Goal: Communication & Community: Share content

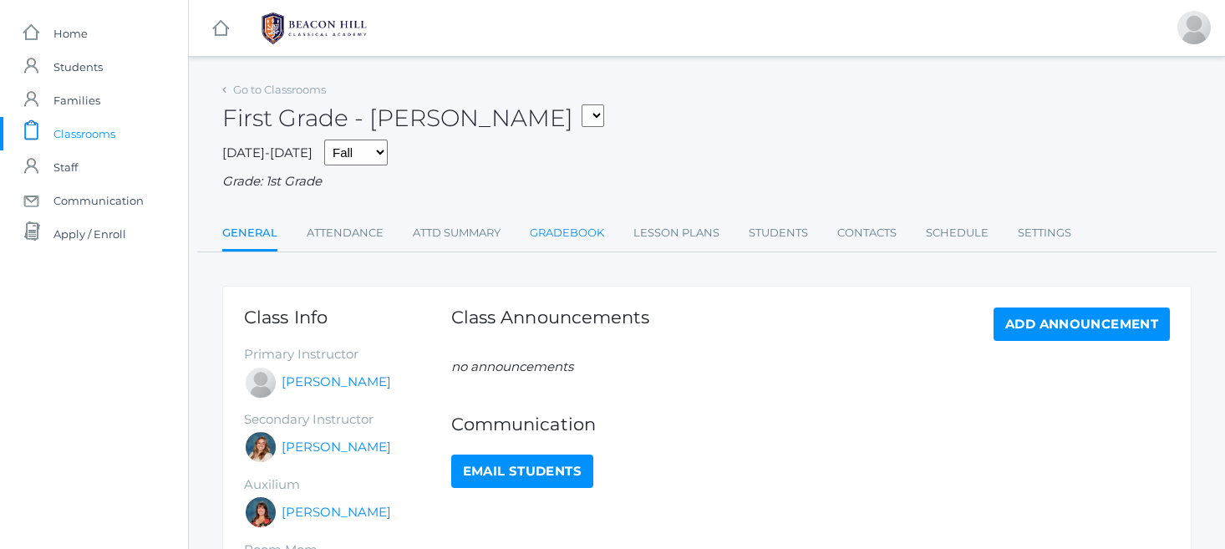
click at [554, 225] on link "Gradebook" at bounding box center [567, 232] width 74 height 33
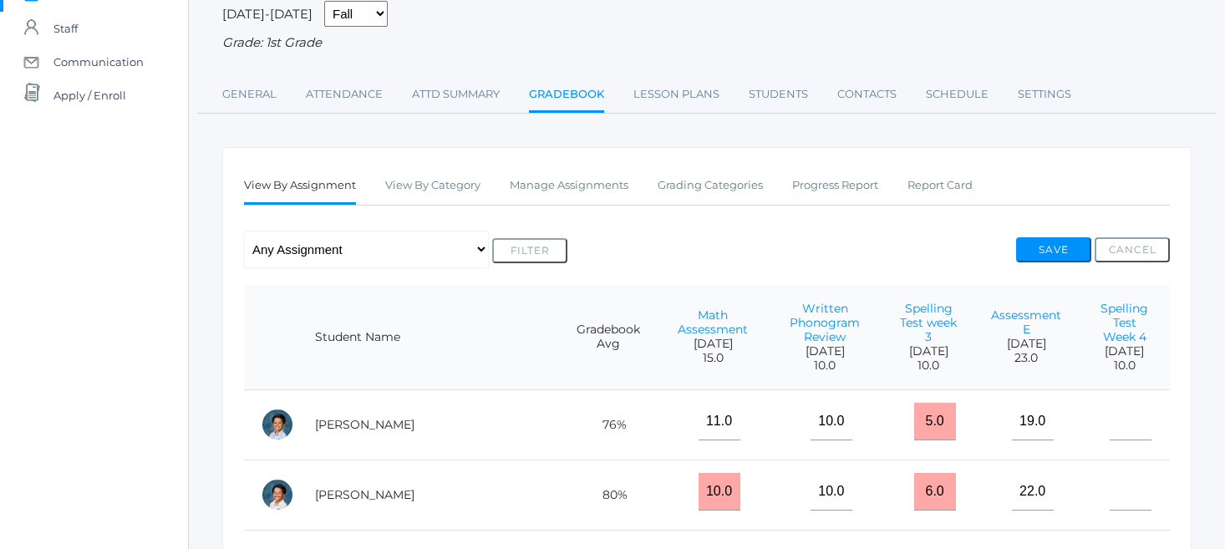
scroll to position [132, 0]
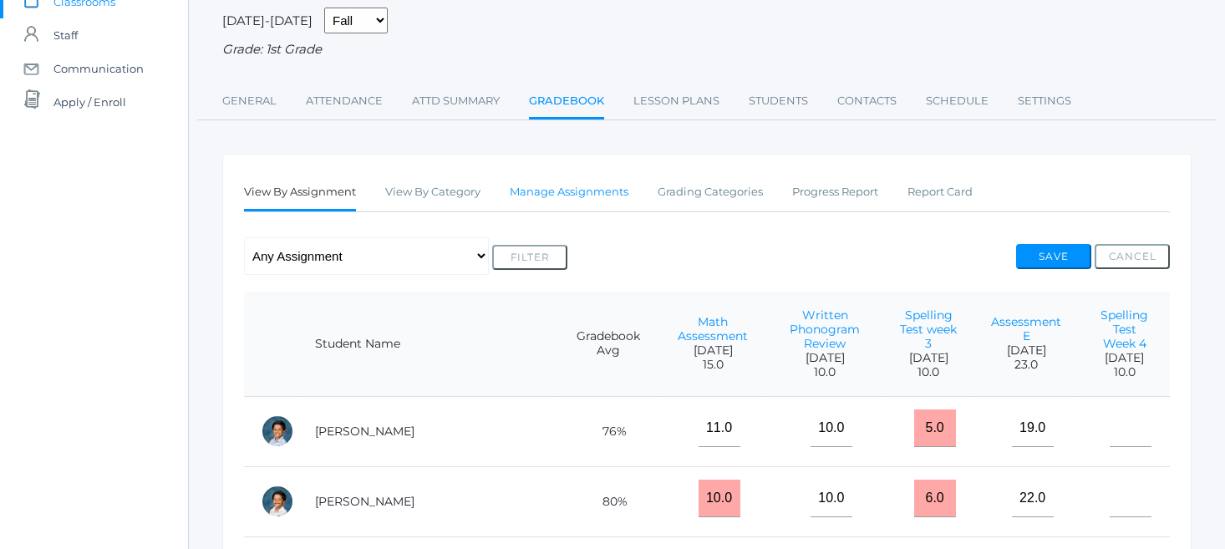
click at [548, 179] on link "Manage Assignments" at bounding box center [569, 191] width 119 height 33
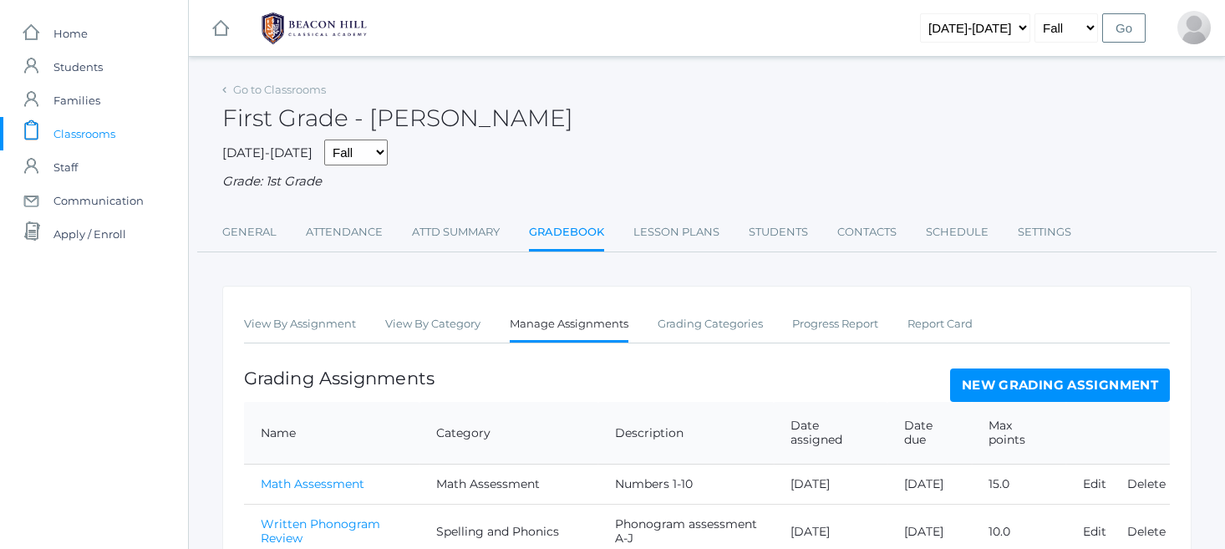
click at [1028, 374] on link "New Grading Assignment" at bounding box center [1060, 385] width 220 height 33
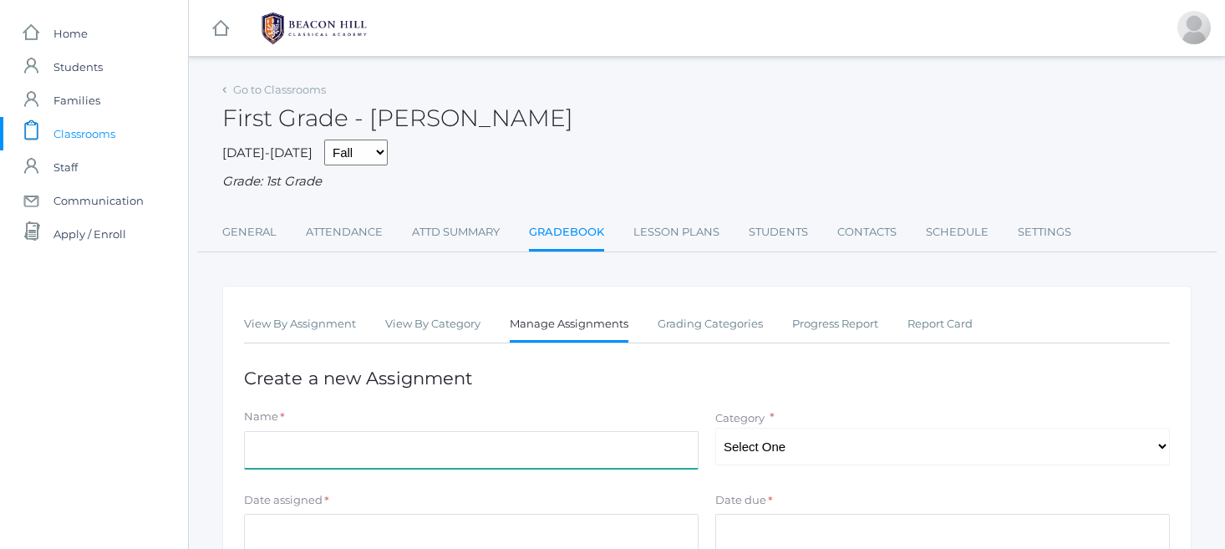
click at [261, 435] on input "Name" at bounding box center [471, 450] width 455 height 38
type input "Spelling Test"
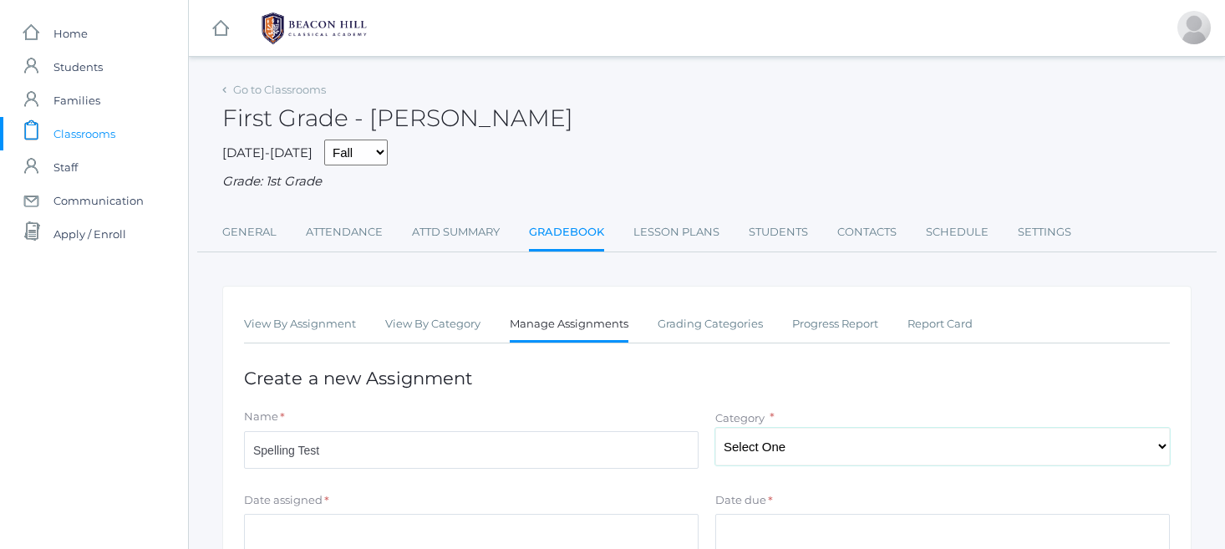
select select "1059"
click at [303, 527] on input "Date assigned" at bounding box center [471, 533] width 455 height 38
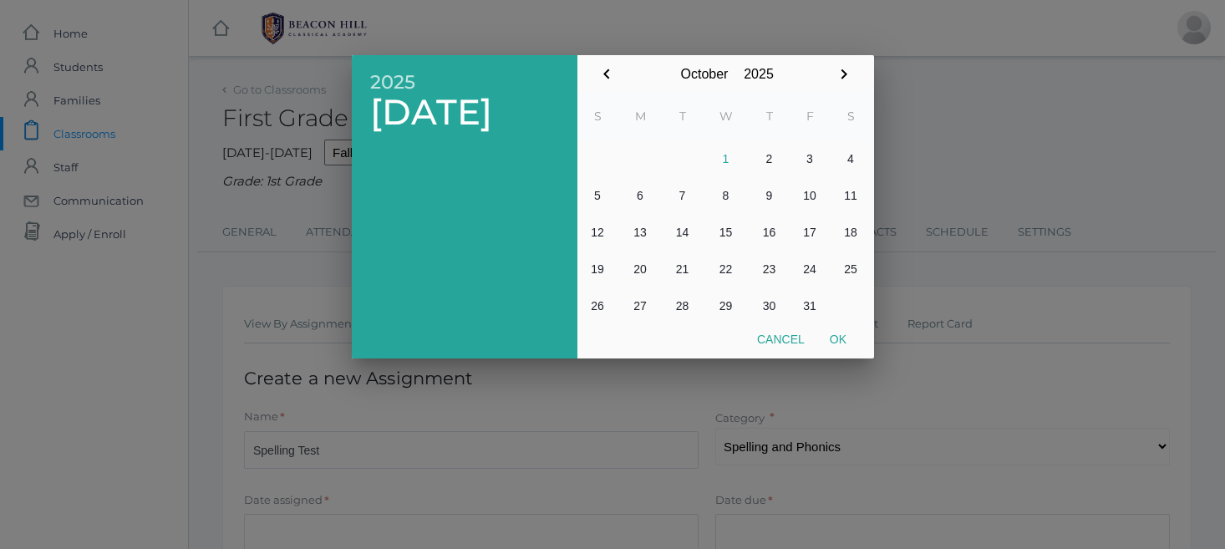
click at [769, 156] on button "2" at bounding box center [770, 158] width 40 height 37
click at [839, 337] on button "Ok" at bounding box center [838, 339] width 42 height 30
type input "[DATE]"
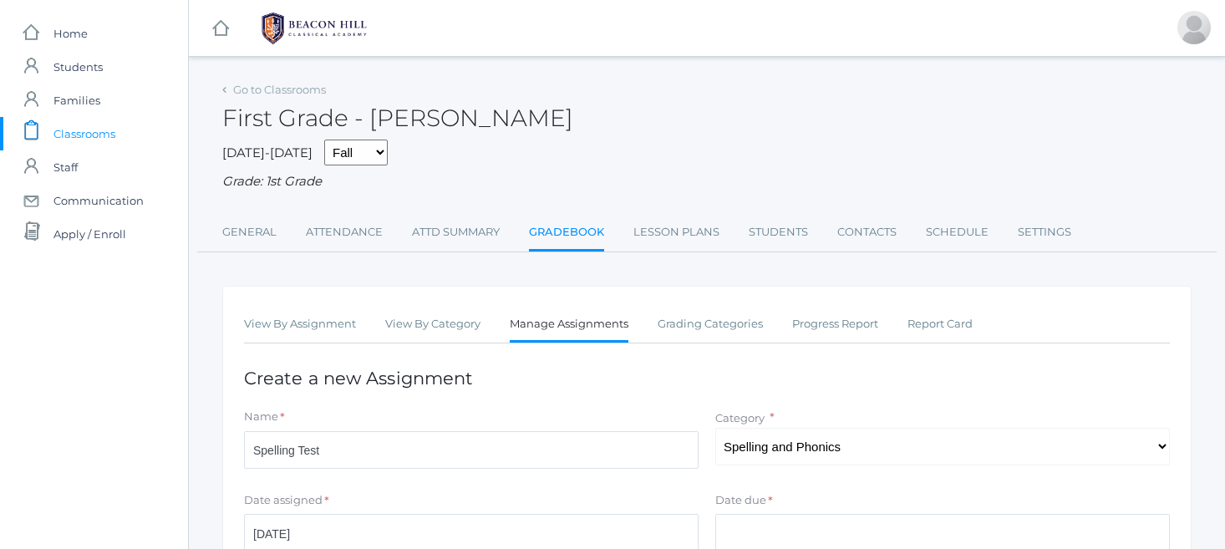
click at [724, 514] on input "Date due" at bounding box center [942, 533] width 455 height 38
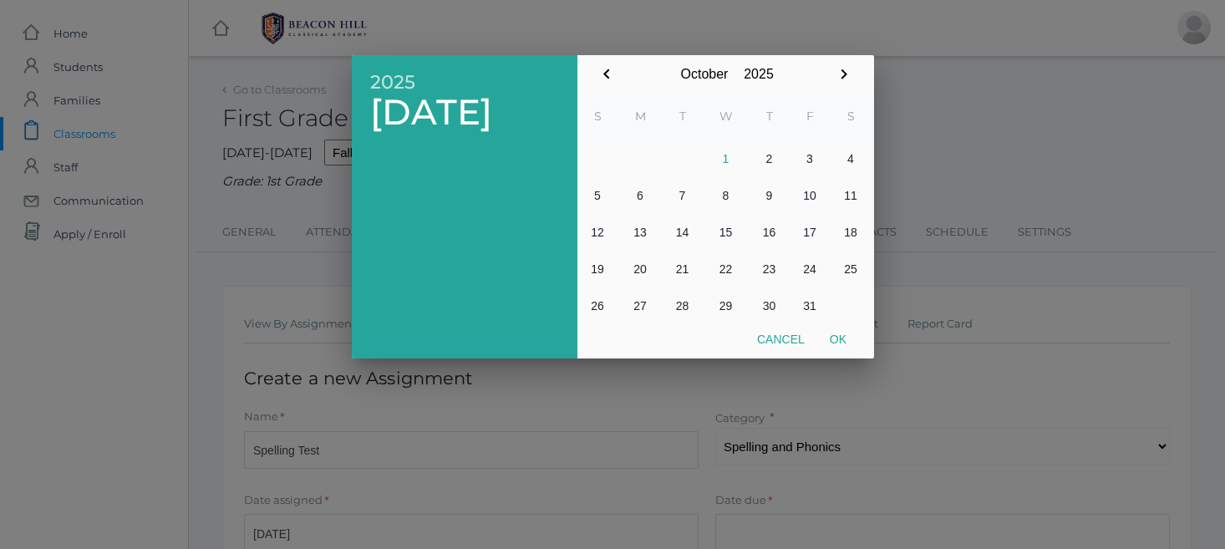
click at [767, 155] on button "2" at bounding box center [770, 158] width 40 height 37
click at [841, 332] on button "Ok" at bounding box center [838, 339] width 42 height 30
type input "2025-10-02"
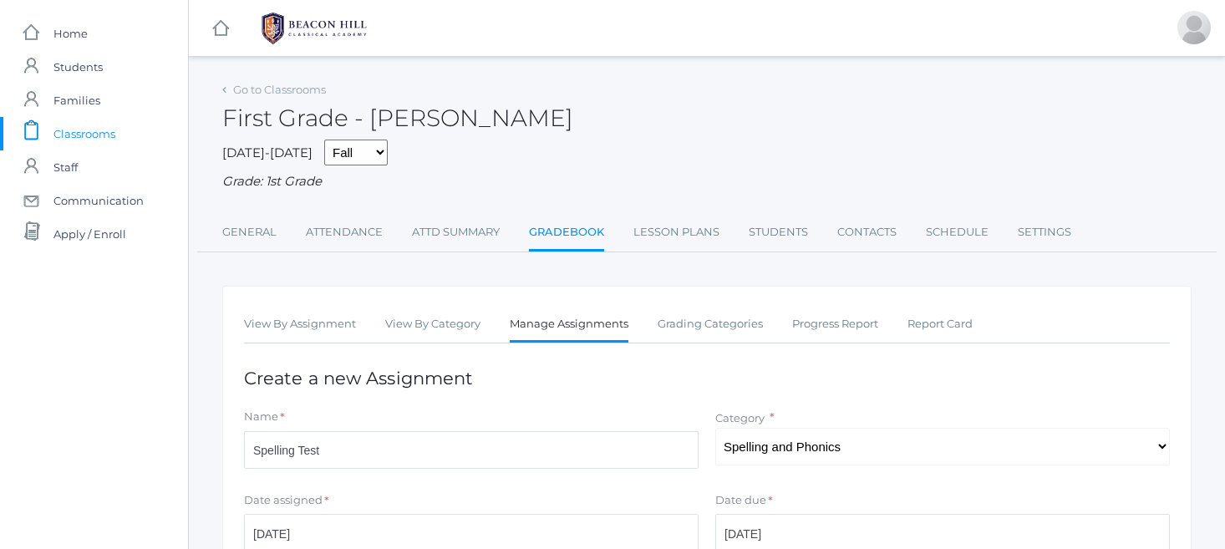
click at [706, 492] on div "Date assigned * 2025 Thu, Oct 2 October January February March April May June J…" at bounding box center [471, 525] width 471 height 67
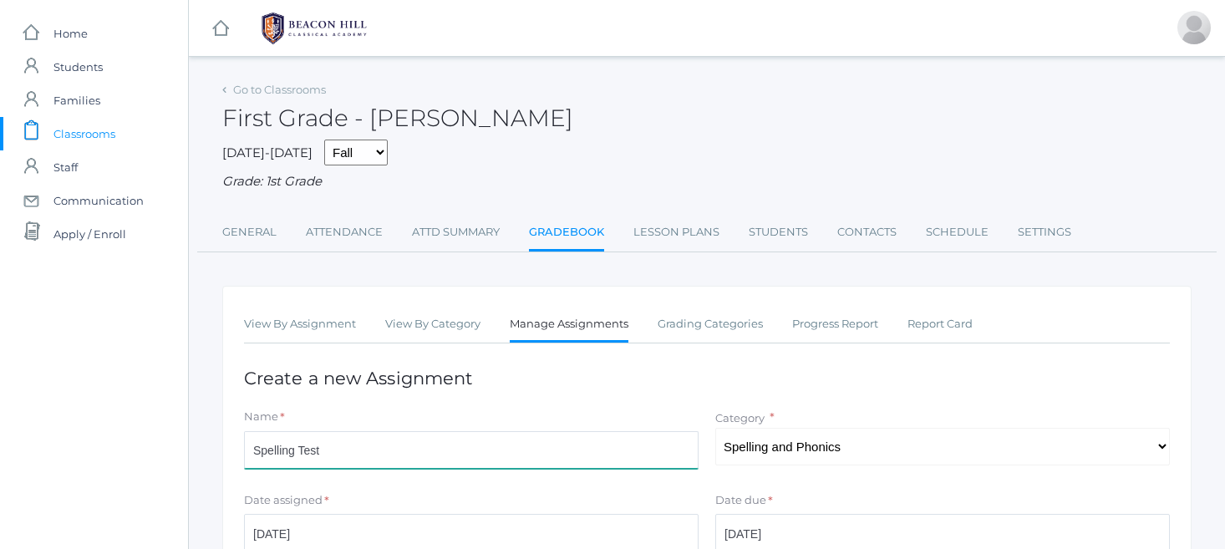
click at [337, 445] on input "Spelling Test" at bounding box center [471, 450] width 455 height 38
type input "Spelling Test Week 5"
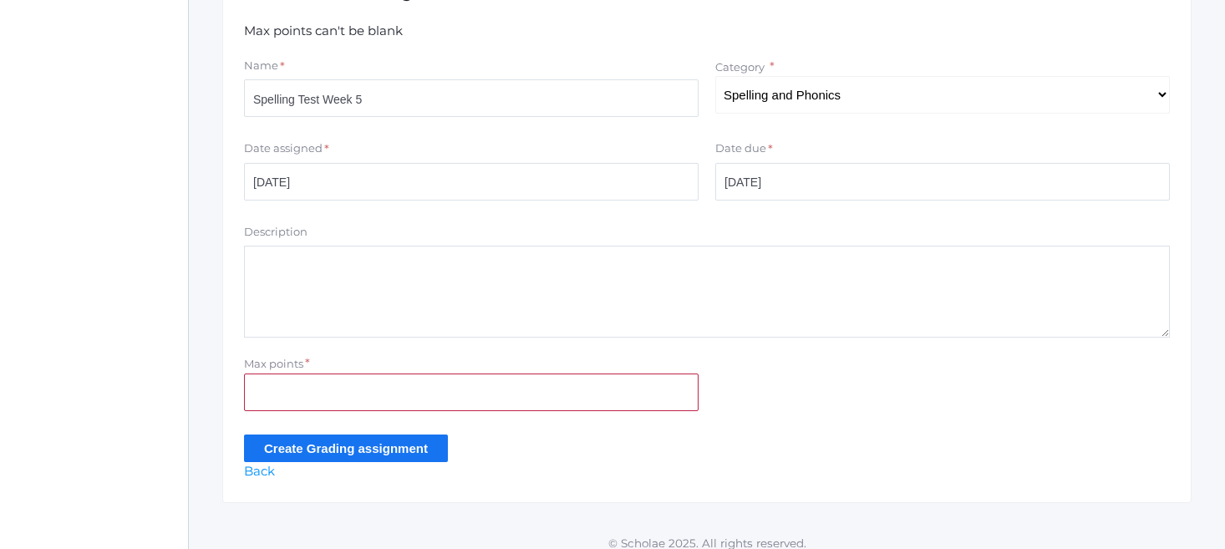
scroll to position [394, 0]
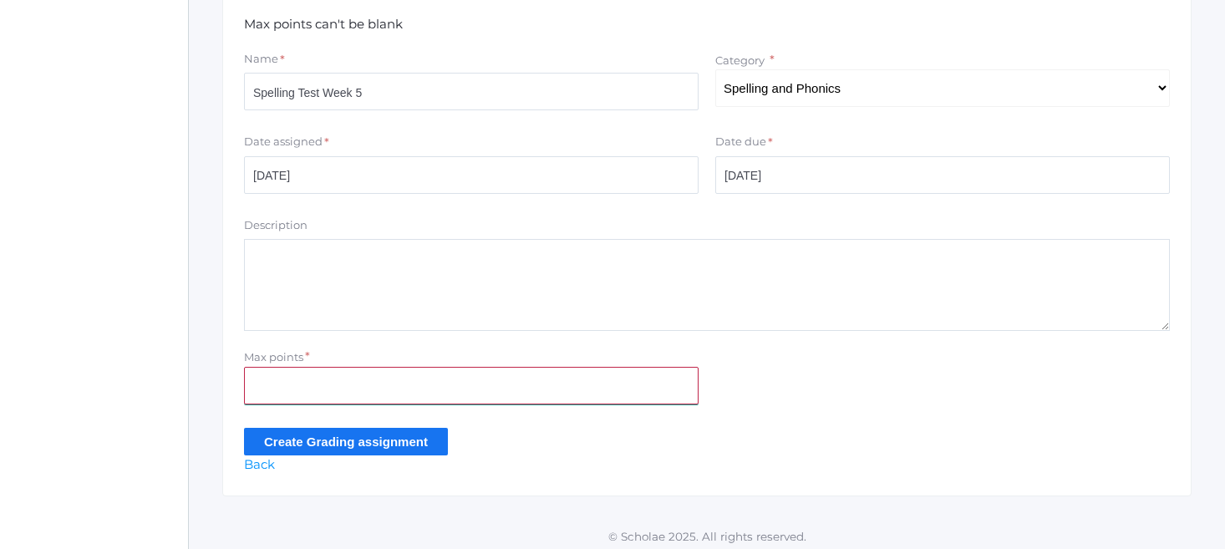
click at [279, 370] on input "Max points" at bounding box center [471, 386] width 455 height 38
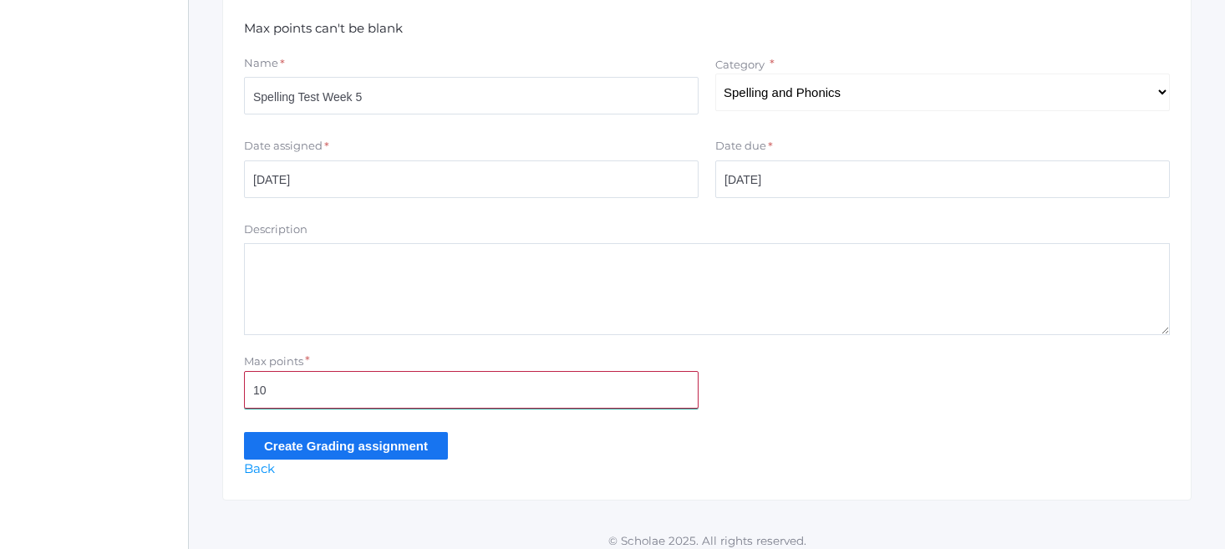
type input "10"
click at [300, 435] on input "Create Grading assignment" at bounding box center [346, 446] width 204 height 28
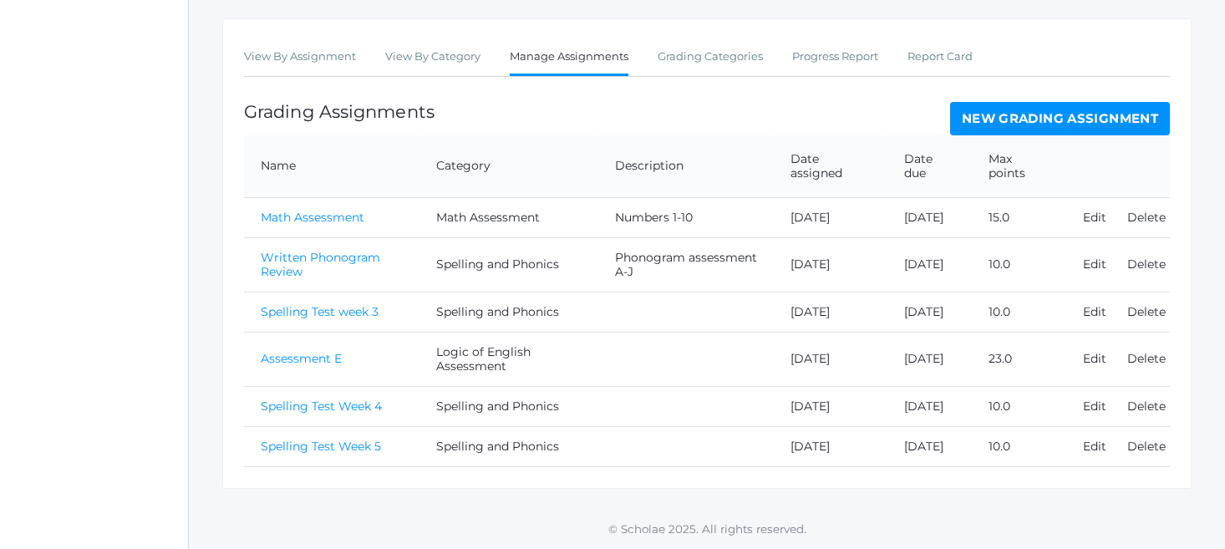
scroll to position [311, 0]
click at [360, 448] on link "Spelling Test Week 5" at bounding box center [321, 446] width 120 height 15
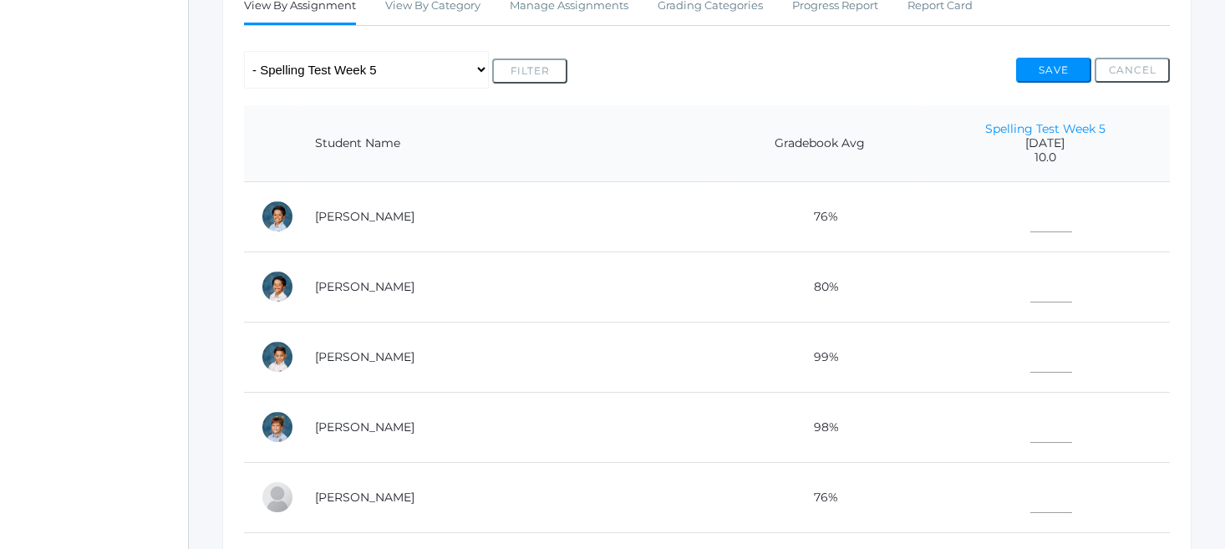
scroll to position [323, 0]
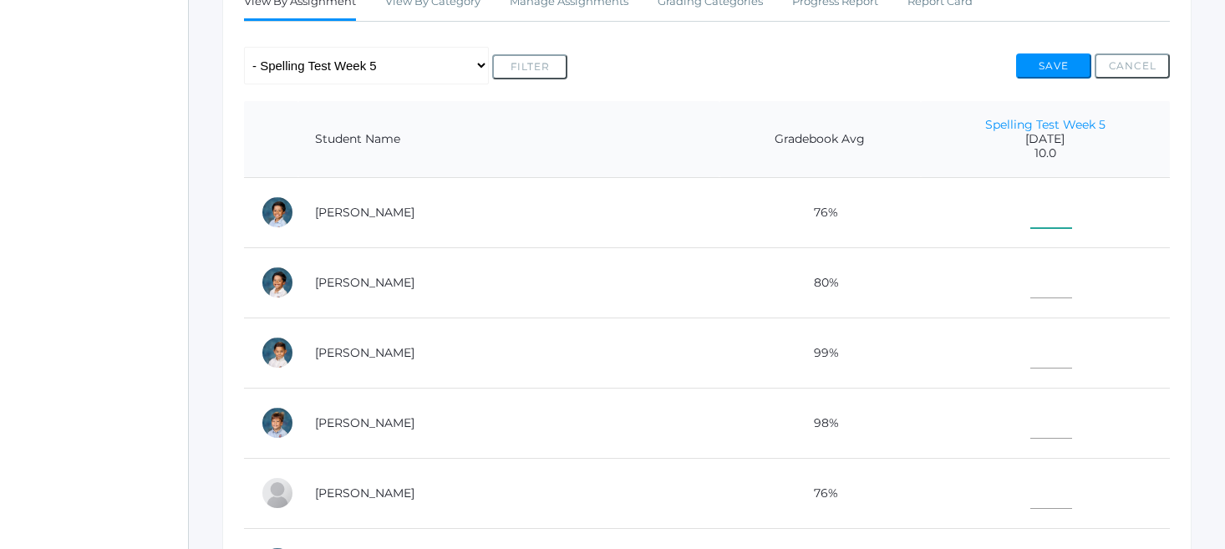
click at [1030, 216] on input"] "text" at bounding box center [1051, 210] width 42 height 38
click at [938, 268] on td at bounding box center [1045, 282] width 249 height 70
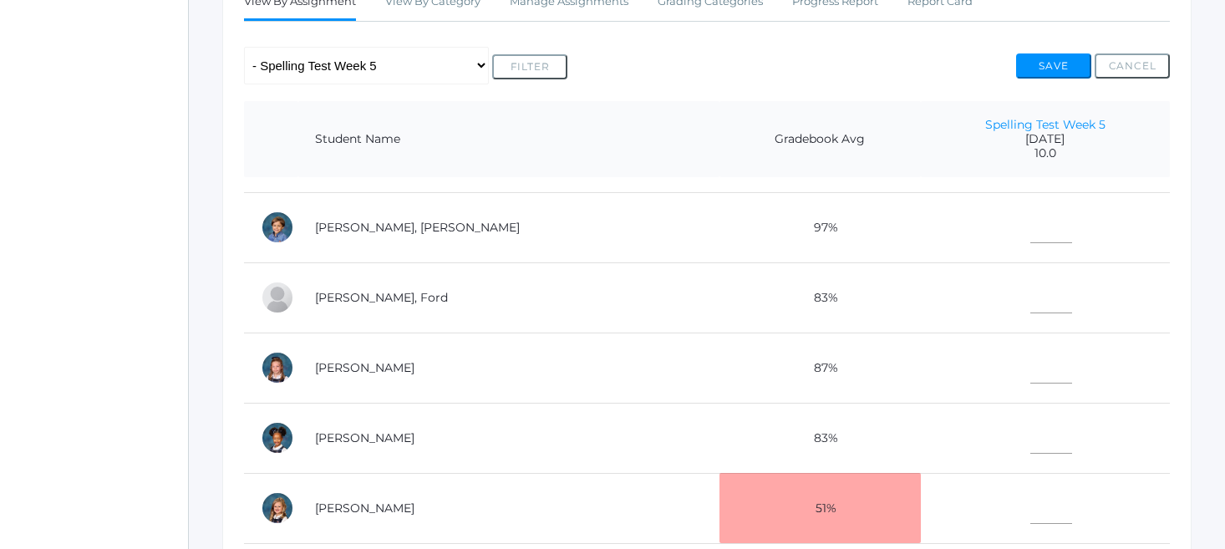
scroll to position [377, 0]
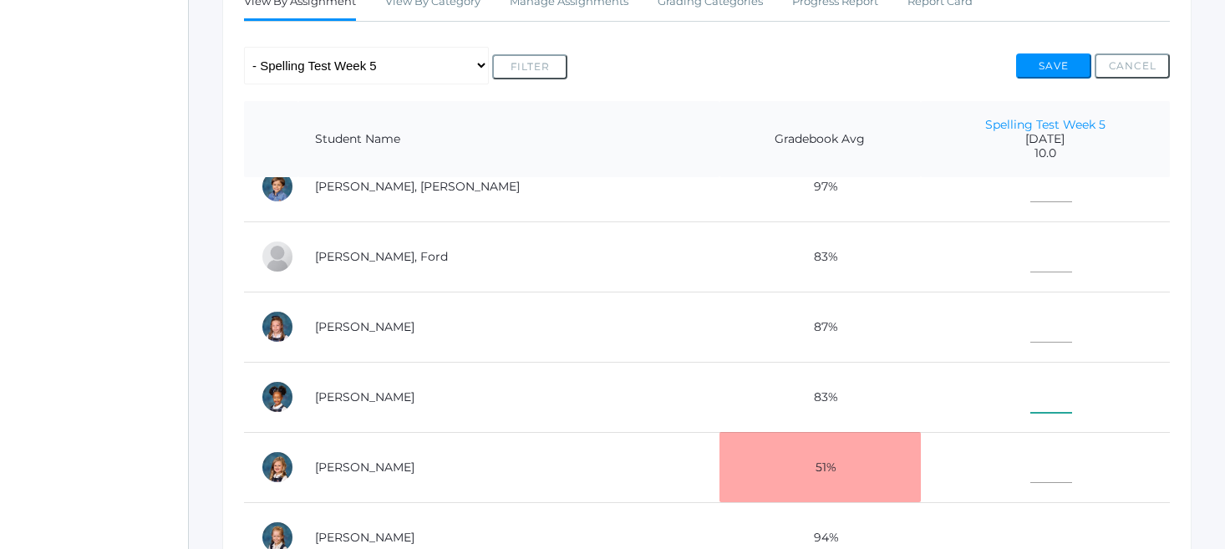
click at [1030, 402] on input"] "text" at bounding box center [1051, 394] width 42 height 38
type input"] "10"
click at [604, 400] on td "[PERSON_NAME]" at bounding box center [508, 397] width 421 height 70
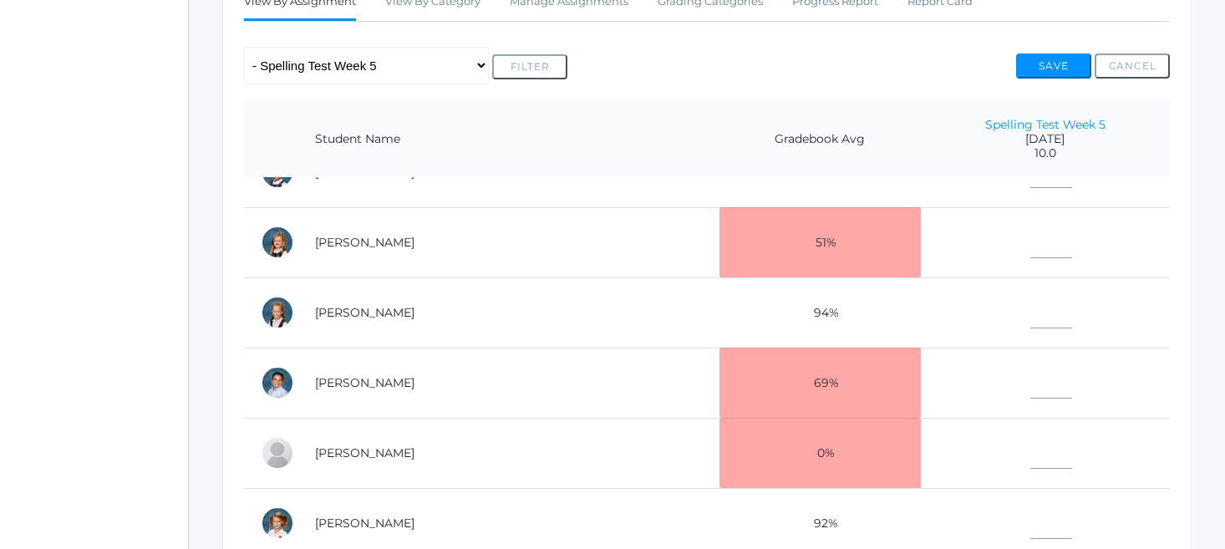
scroll to position [602, 0]
click at [1030, 522] on input"] "text" at bounding box center [1051, 520] width 42 height 38
type input"] "10"
click at [968, 470] on td at bounding box center [1045, 453] width 249 height 70
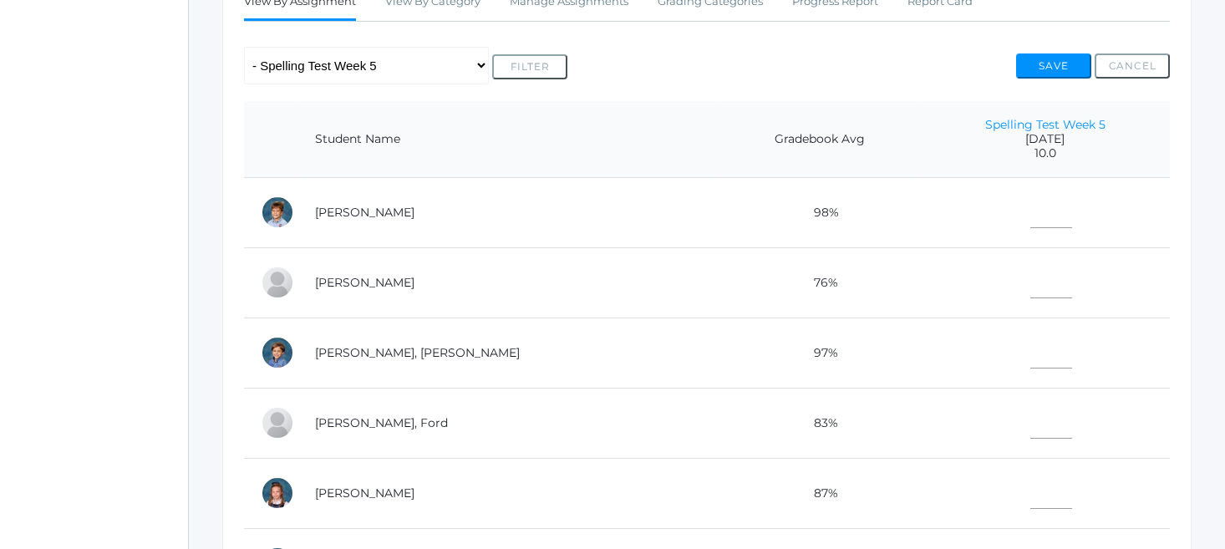
scroll to position [203, 0]
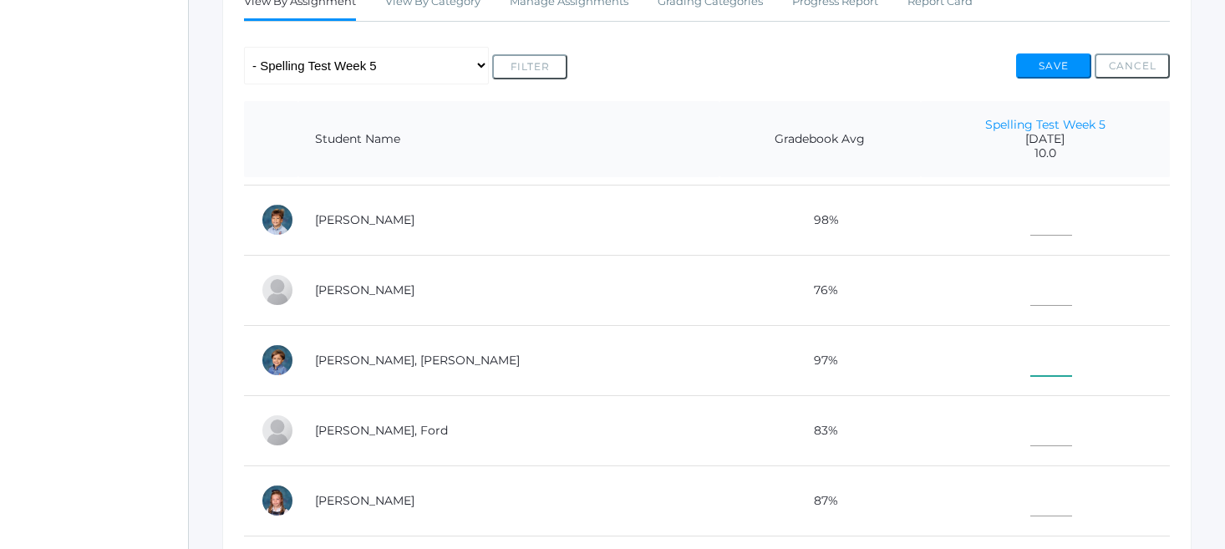
click at [1030, 358] on input"] "text" at bounding box center [1051, 357] width 42 height 38
type input"] "10"
click at [720, 428] on td "83%" at bounding box center [820, 430] width 201 height 70
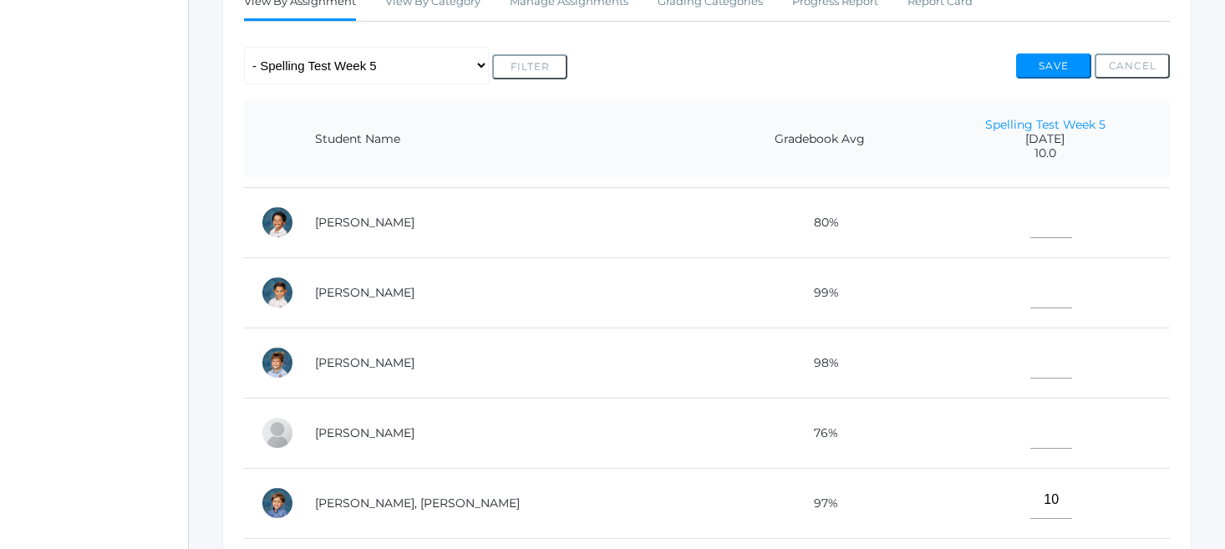
scroll to position [48, 0]
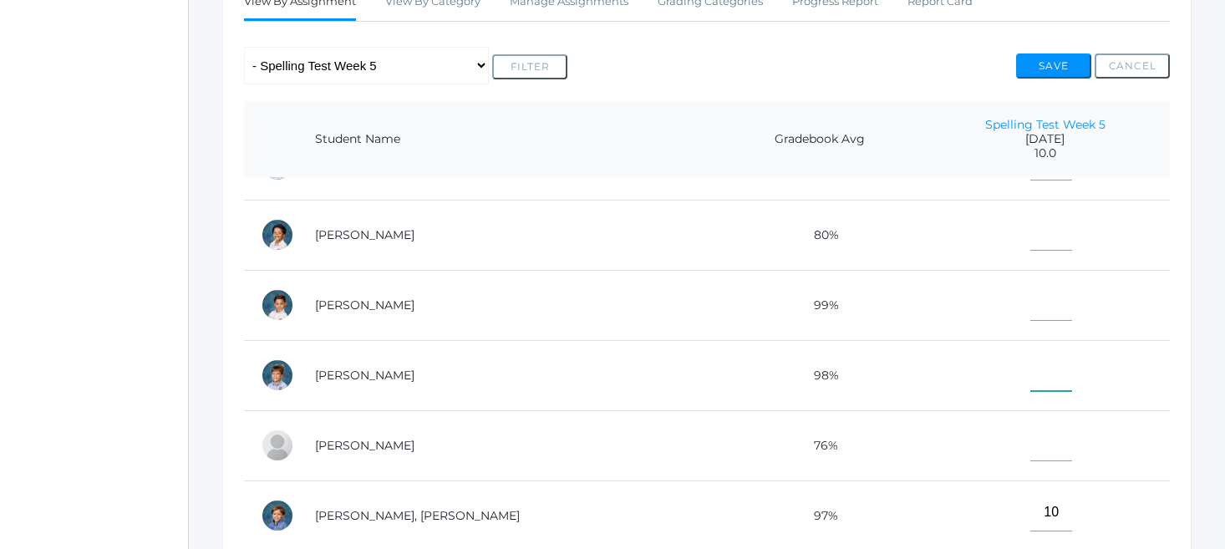
click at [1030, 377] on input"] "text" at bounding box center [1051, 372] width 42 height 38
type input"] "9"
click at [997, 425] on td at bounding box center [1045, 445] width 249 height 70
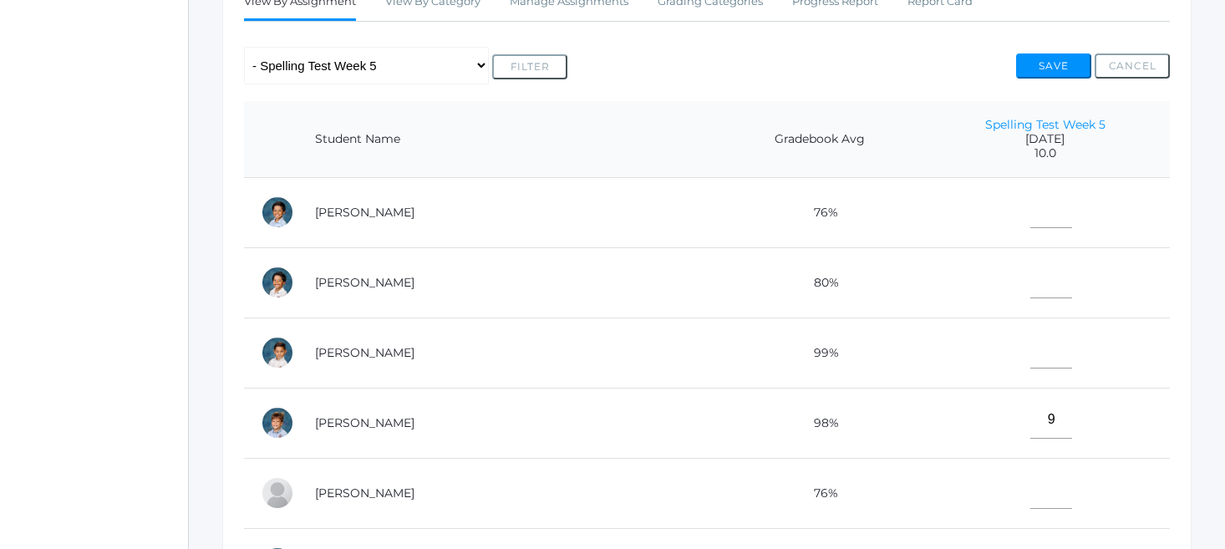
scroll to position [0, 0]
click at [1030, 206] on input"] "text" at bounding box center [1051, 210] width 42 height 38
type input"] "5"
click at [921, 272] on td at bounding box center [1045, 282] width 249 height 70
click at [1030, 279] on input"] "text" at bounding box center [1051, 280] width 42 height 38
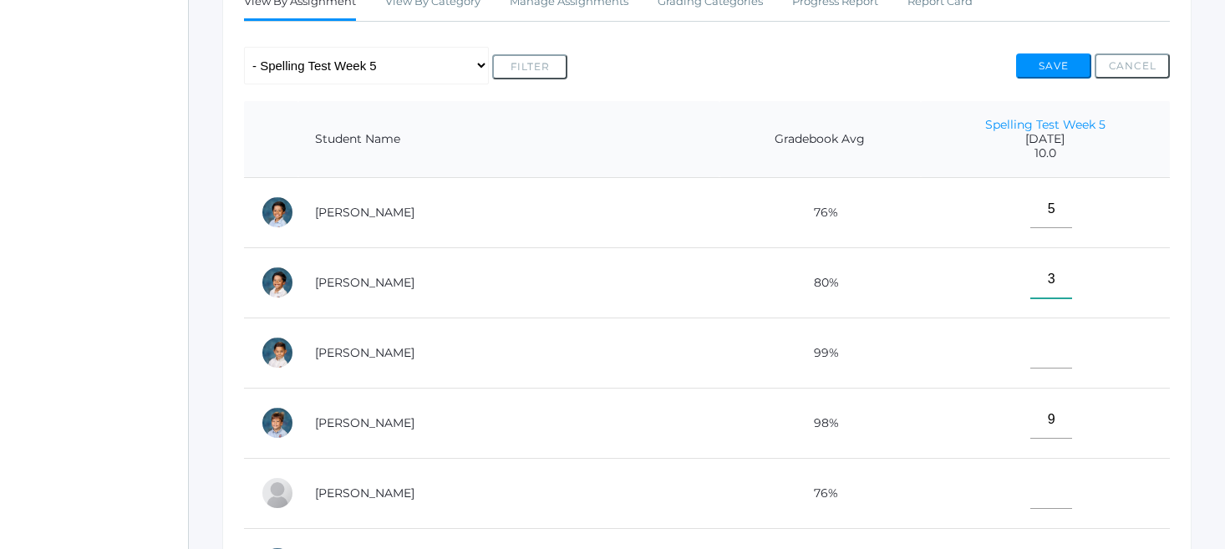
type input"] "3"
click at [808, 465] on td "76%" at bounding box center [820, 493] width 201 height 70
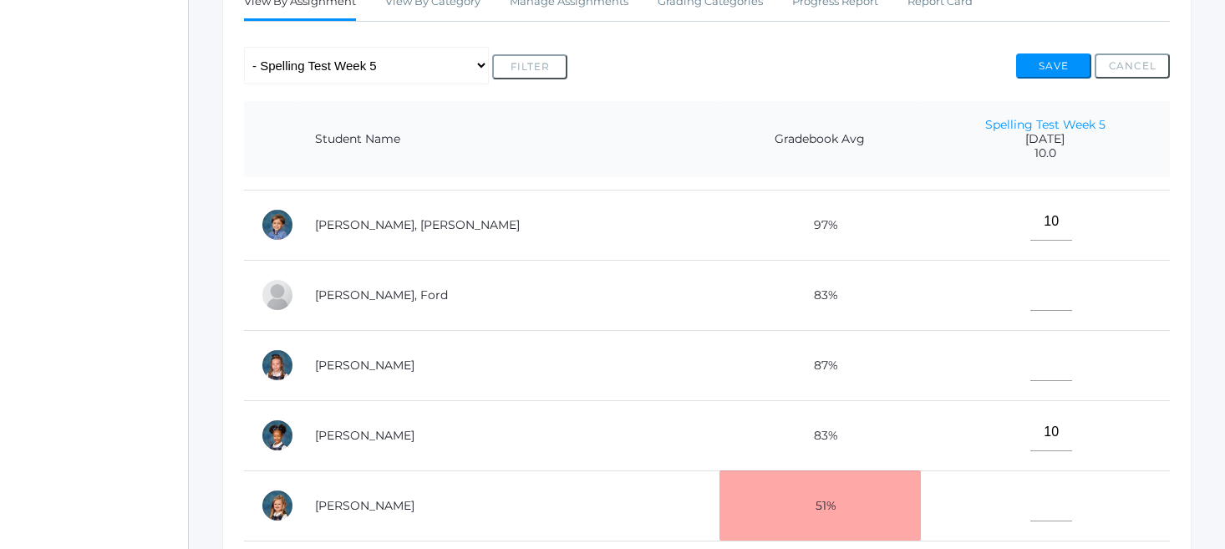
scroll to position [394, 0]
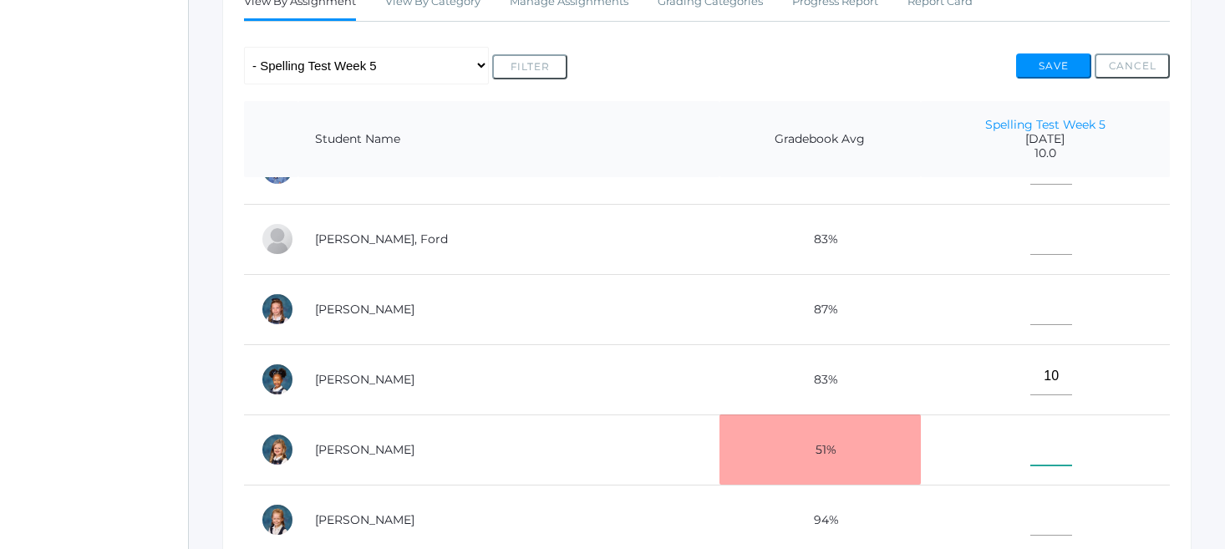
click at [1030, 445] on input"] "text" at bounding box center [1051, 447] width 42 height 38
type input"] "10"
click at [945, 423] on td "10" at bounding box center [1045, 449] width 249 height 70
click at [499, 490] on td "[PERSON_NAME]" at bounding box center [508, 520] width 421 height 70
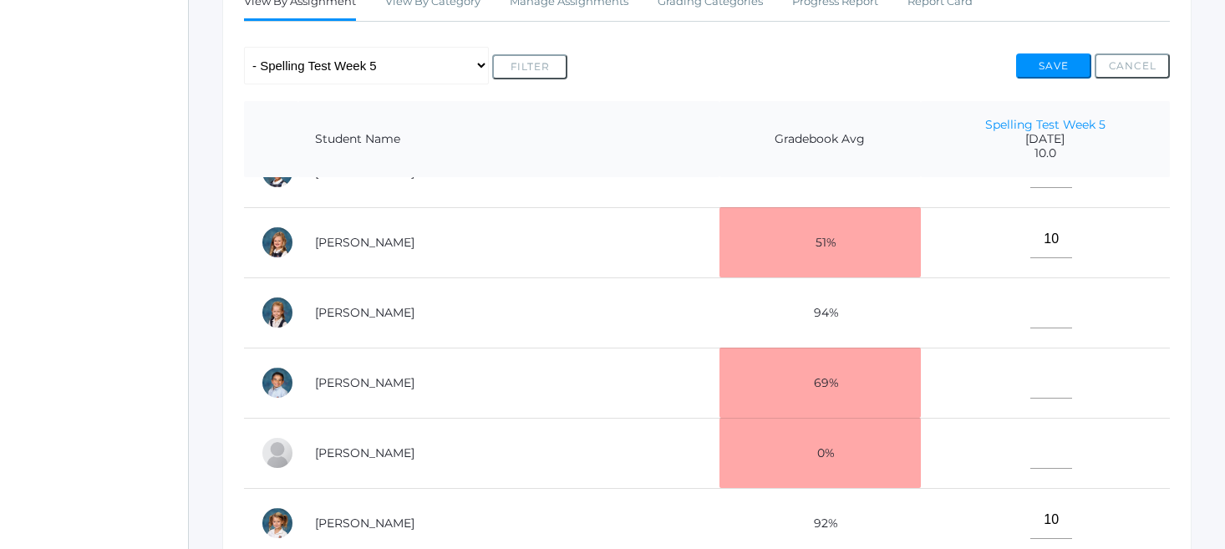
scroll to position [602, 0]
click at [935, 508] on td "10" at bounding box center [1045, 523] width 249 height 70
click at [1043, 506] on td "10" at bounding box center [1045, 523] width 249 height 70
click at [964, 523] on td "10" at bounding box center [1045, 523] width 249 height 70
click at [1061, 523] on td "10" at bounding box center [1045, 523] width 249 height 70
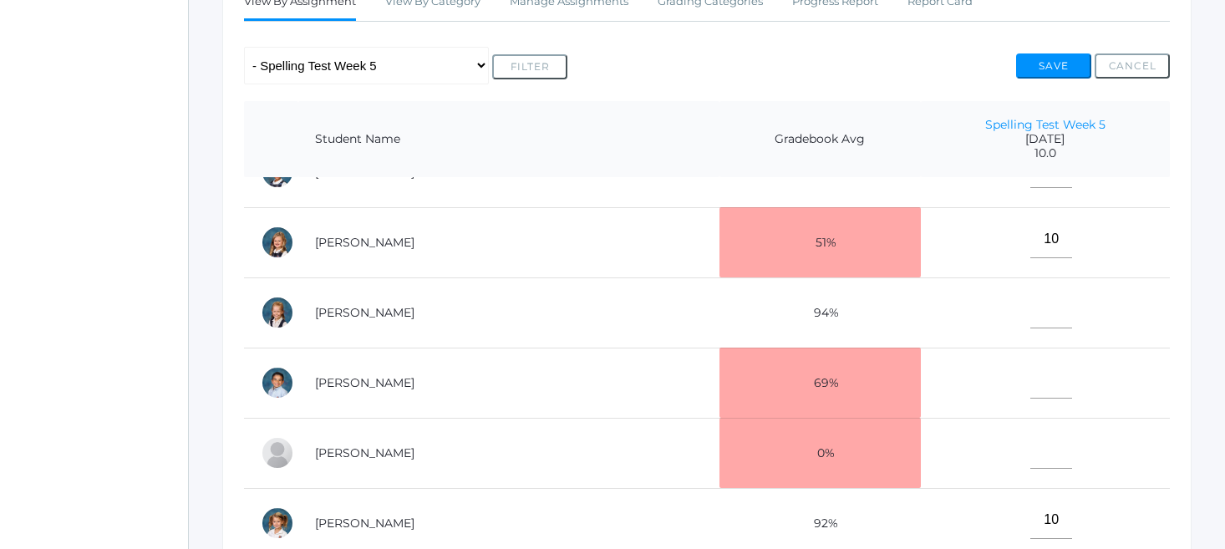
scroll to position [632, 0]
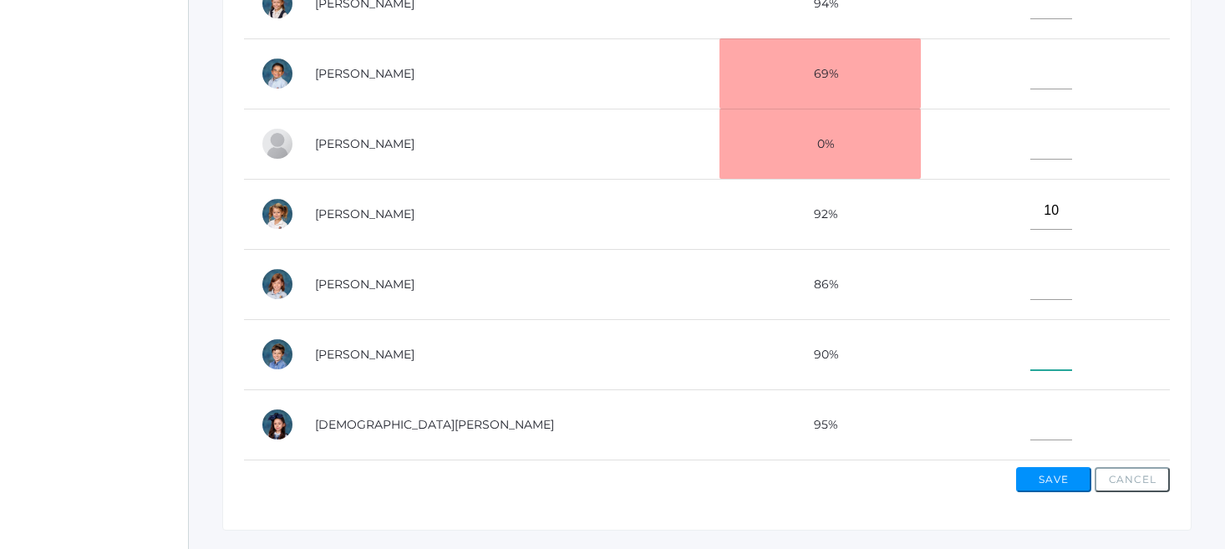
click at [1030, 348] on input"] "text" at bounding box center [1051, 352] width 42 height 38
type input"] "8"
click at [1030, 69] on input"] "text" at bounding box center [1051, 71] width 42 height 38
type input"] "7"
click at [1030, 418] on input"] "text" at bounding box center [1051, 422] width 42 height 38
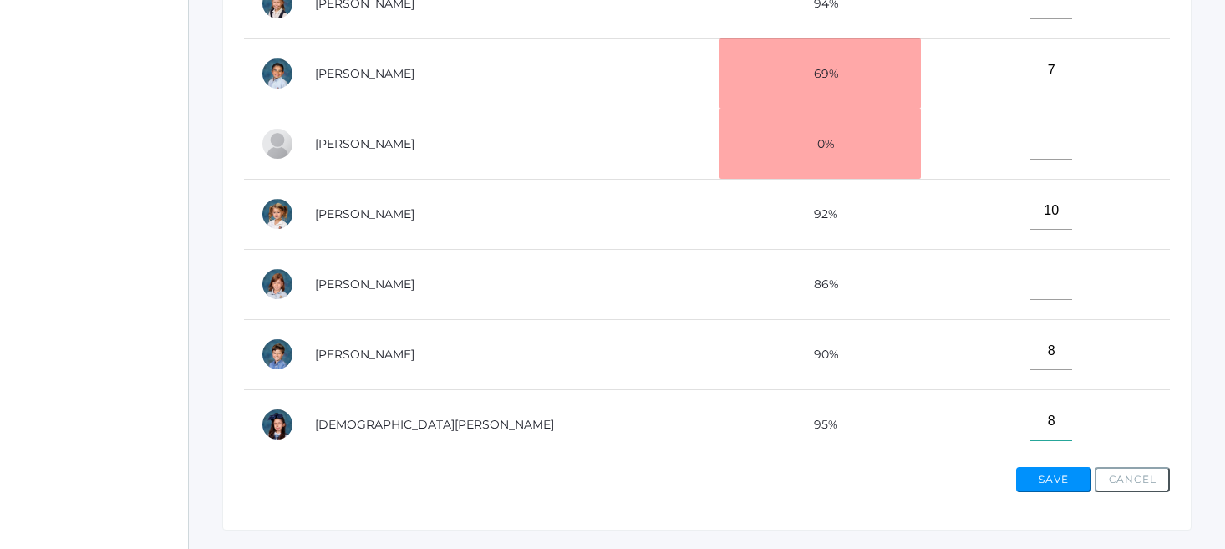
type input"] "8"
click at [921, 258] on td at bounding box center [1045, 284] width 249 height 70
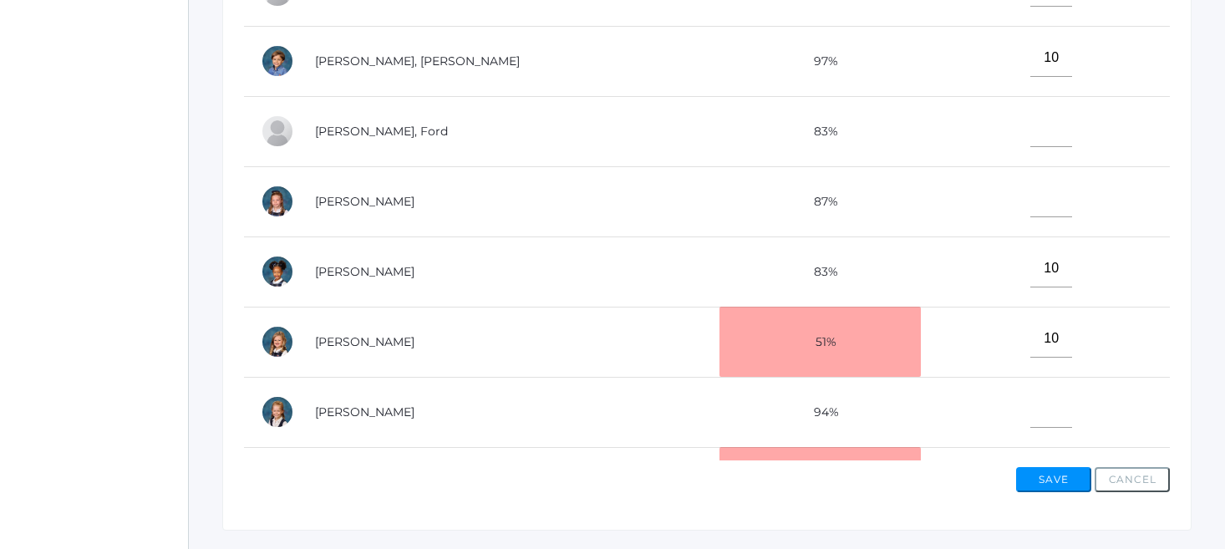
scroll to position [213, 0]
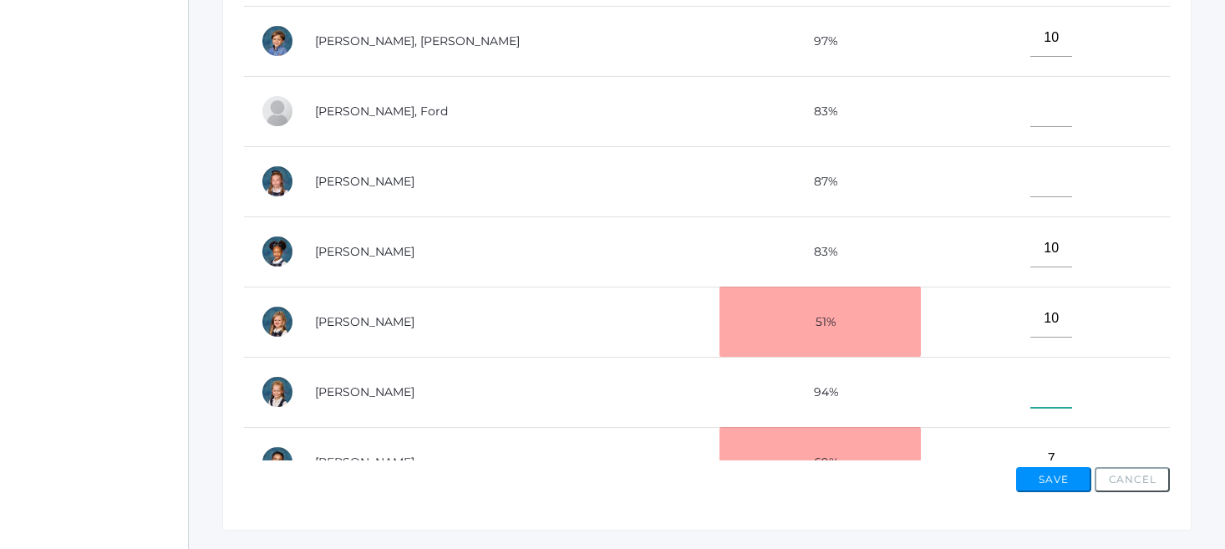
click at [1030, 386] on input"] "text" at bounding box center [1051, 389] width 42 height 38
type input"] "9"
click at [464, 155] on td "[PERSON_NAME]" at bounding box center [508, 181] width 421 height 70
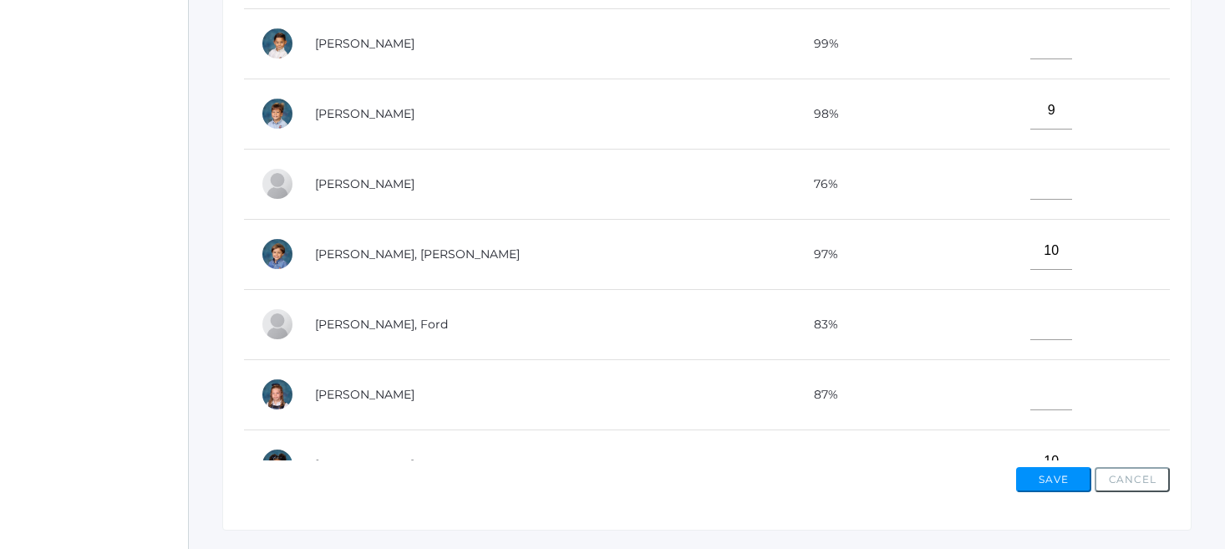
scroll to position [0, 0]
click at [1030, 182] on input"] "text" at bounding box center [1051, 181] width 42 height 38
type input"] "9"
click at [1030, 392] on input"] "text" at bounding box center [1051, 392] width 42 height 38
type input"] "8"
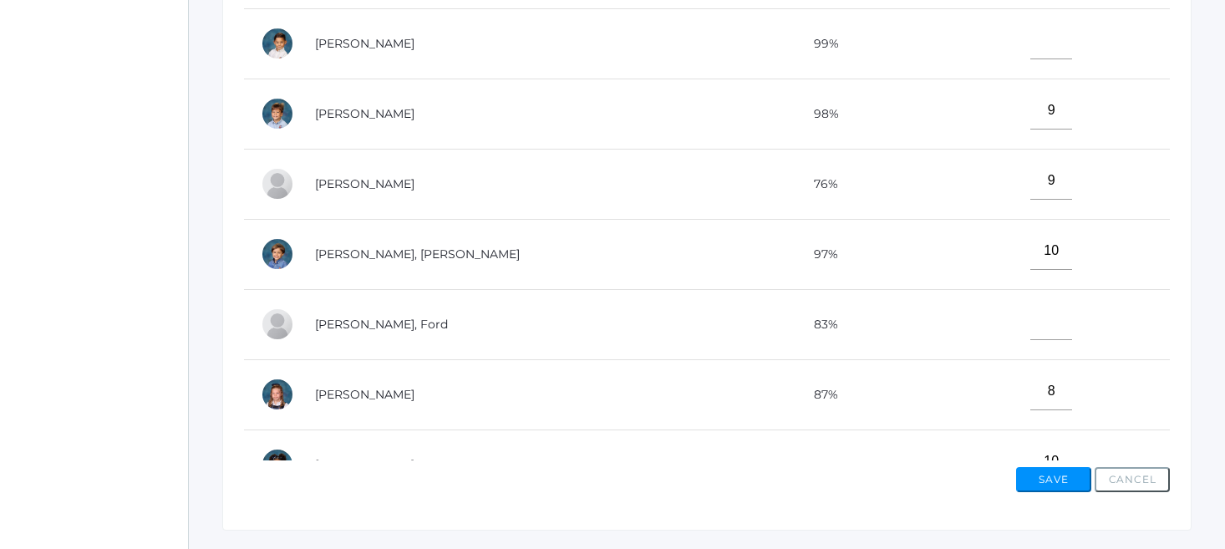
click at [590, 310] on td "[PERSON_NAME], Ford" at bounding box center [508, 324] width 421 height 70
click at [1030, 43] on input"] "text" at bounding box center [1051, 41] width 42 height 38
type input"] "8"
click at [1030, 327] on input"] "text" at bounding box center [1051, 322] width 42 height 38
type input"] "10"
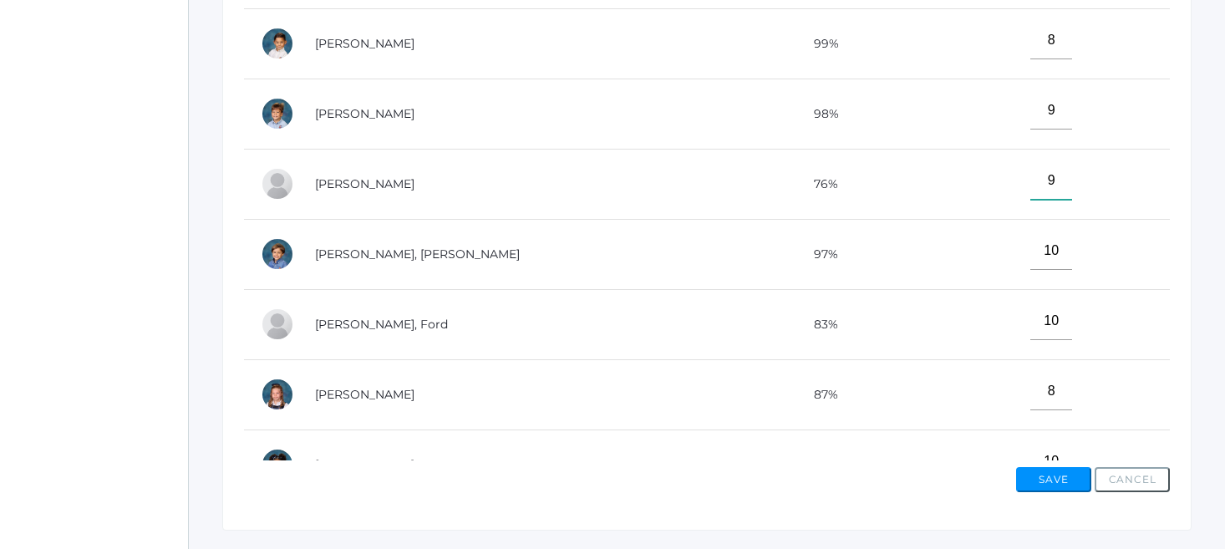
click at [1030, 175] on input"] "9" at bounding box center [1051, 181] width 42 height 38
type input"] "6"
click at [948, 211] on td "6" at bounding box center [1045, 184] width 249 height 70
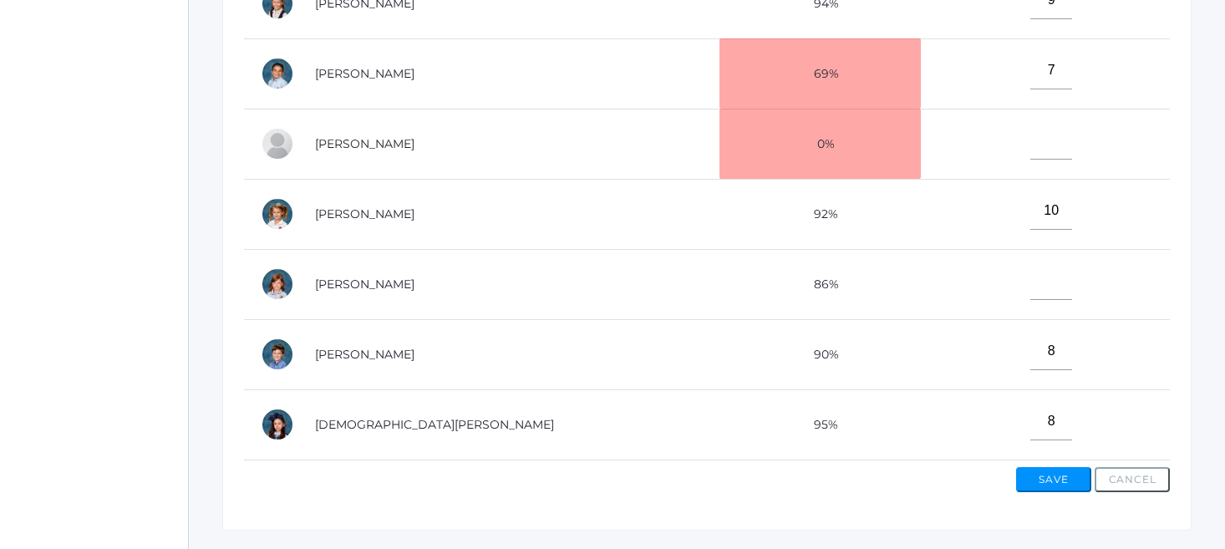
scroll to position [602, 0]
click at [1030, 277] on input"] "text" at bounding box center [1051, 281] width 42 height 38
type input"] "9"
click at [921, 133] on td at bounding box center [1045, 144] width 249 height 70
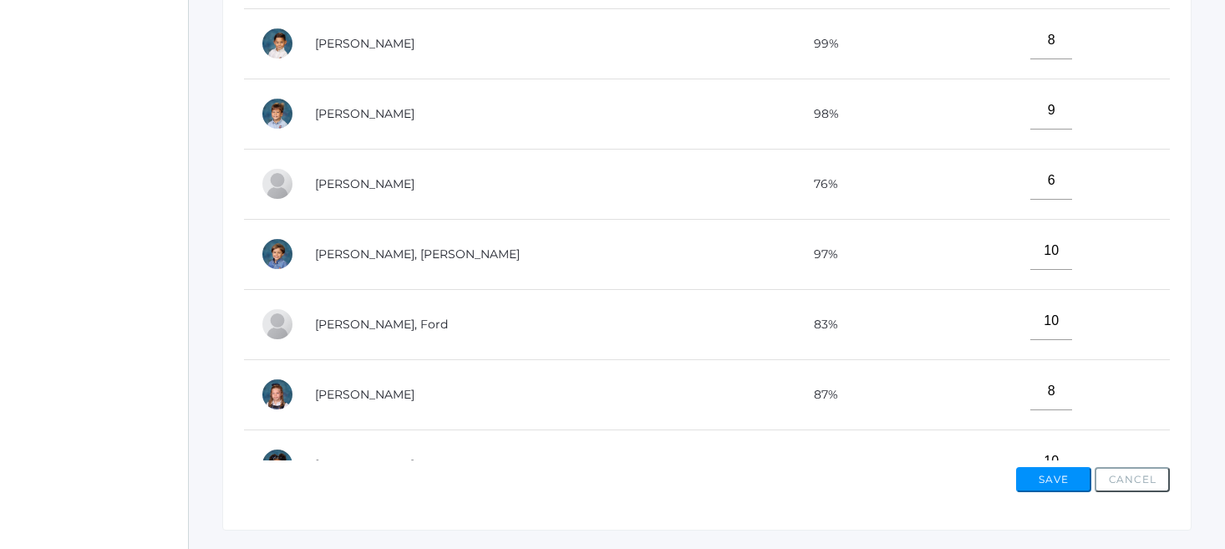
scroll to position [0, 0]
click at [1085, 112] on td "9" at bounding box center [1045, 114] width 249 height 70
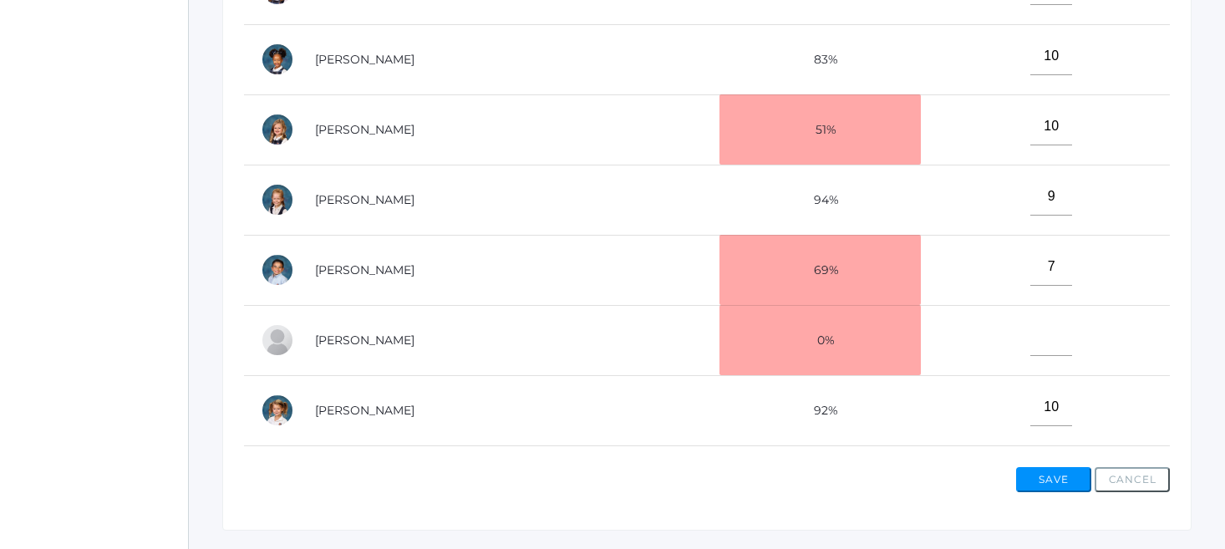
scroll to position [602, 0]
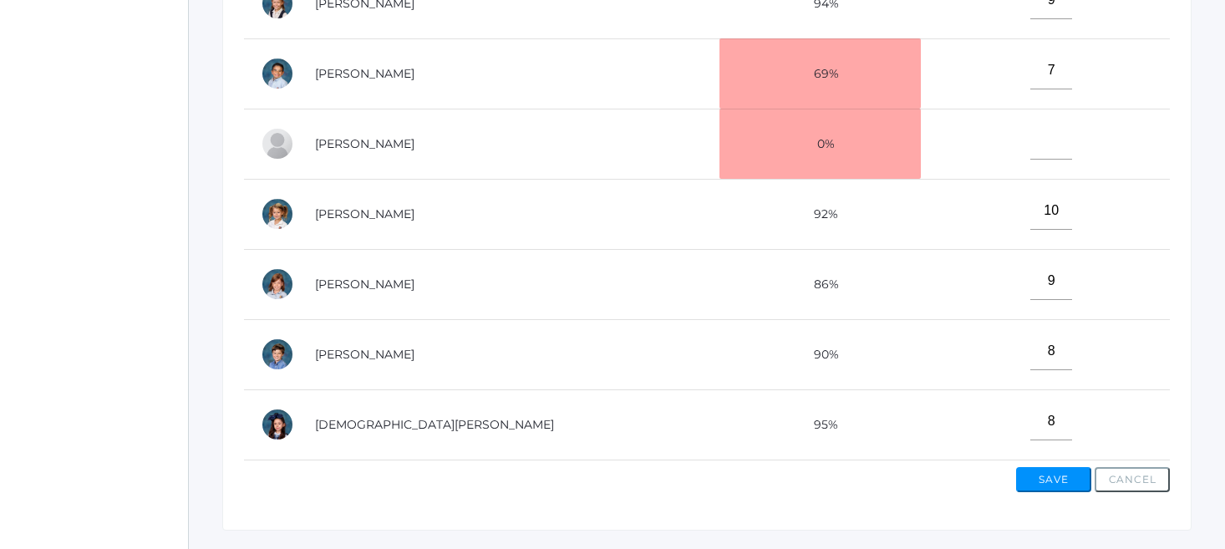
click at [1042, 475] on button "Save" at bounding box center [1053, 479] width 75 height 25
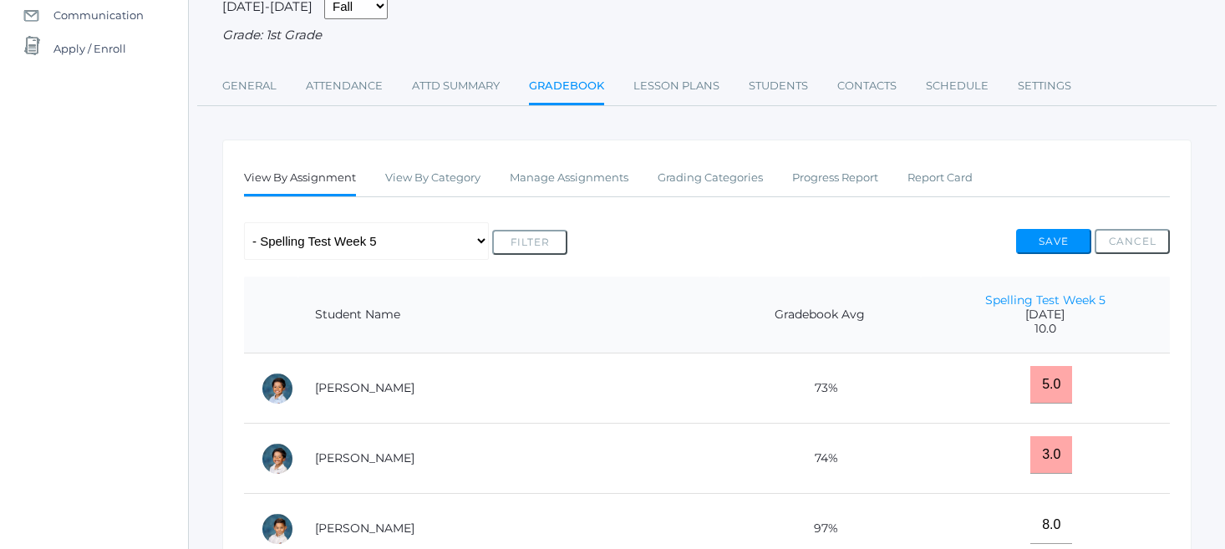
scroll to position [187, 0]
click at [542, 88] on link "Gradebook" at bounding box center [566, 86] width 75 height 36
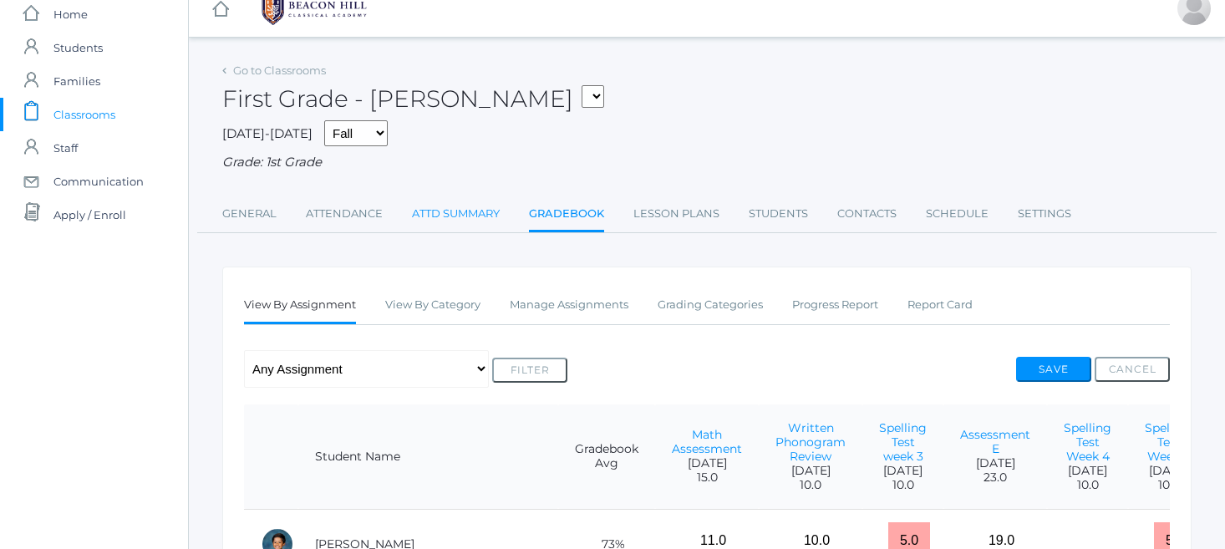
scroll to position [15, 0]
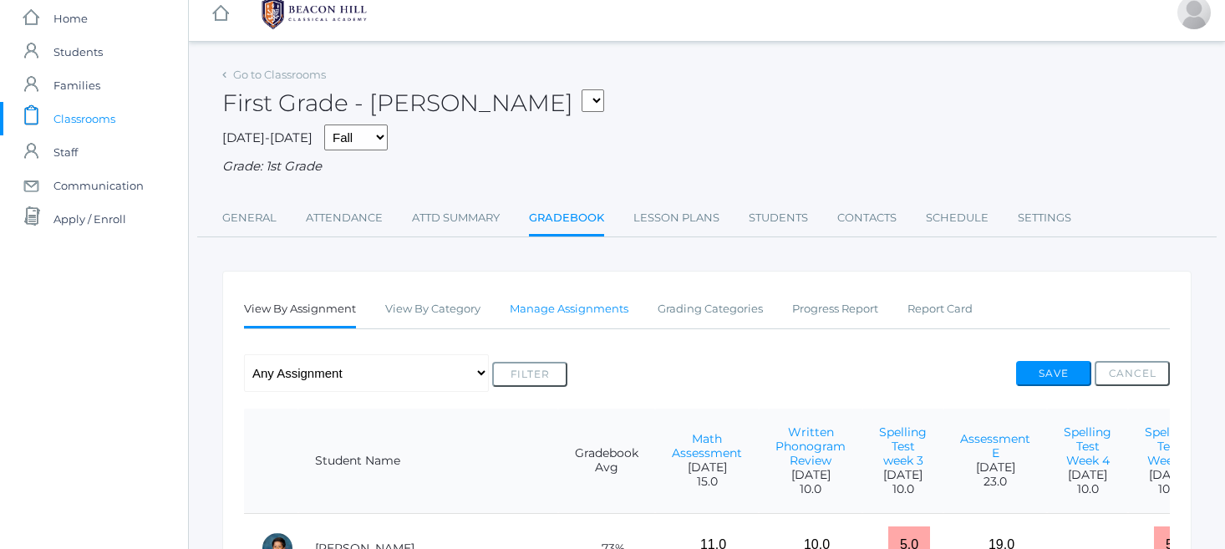
click at [570, 302] on link "Manage Assignments" at bounding box center [569, 308] width 119 height 33
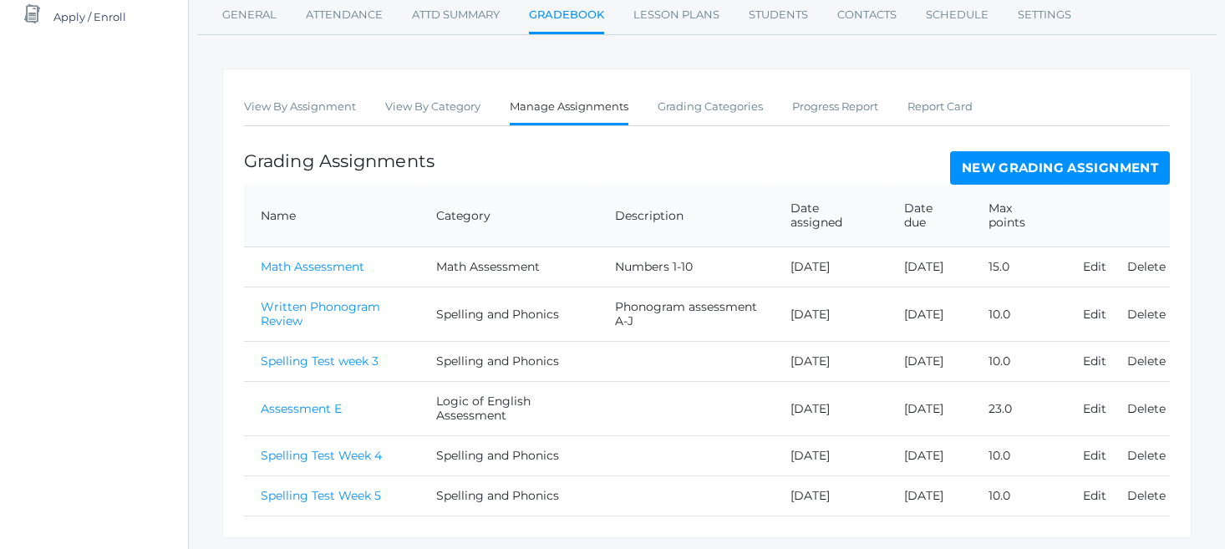
scroll to position [236, 0]
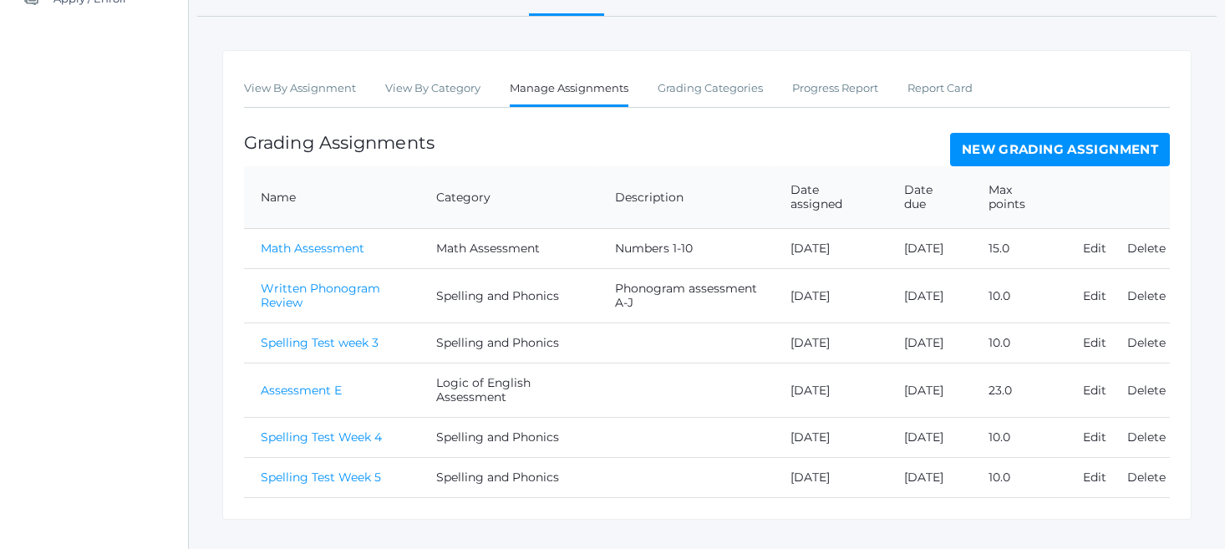
click at [370, 335] on link "Spelling Test week 3" at bounding box center [320, 342] width 118 height 15
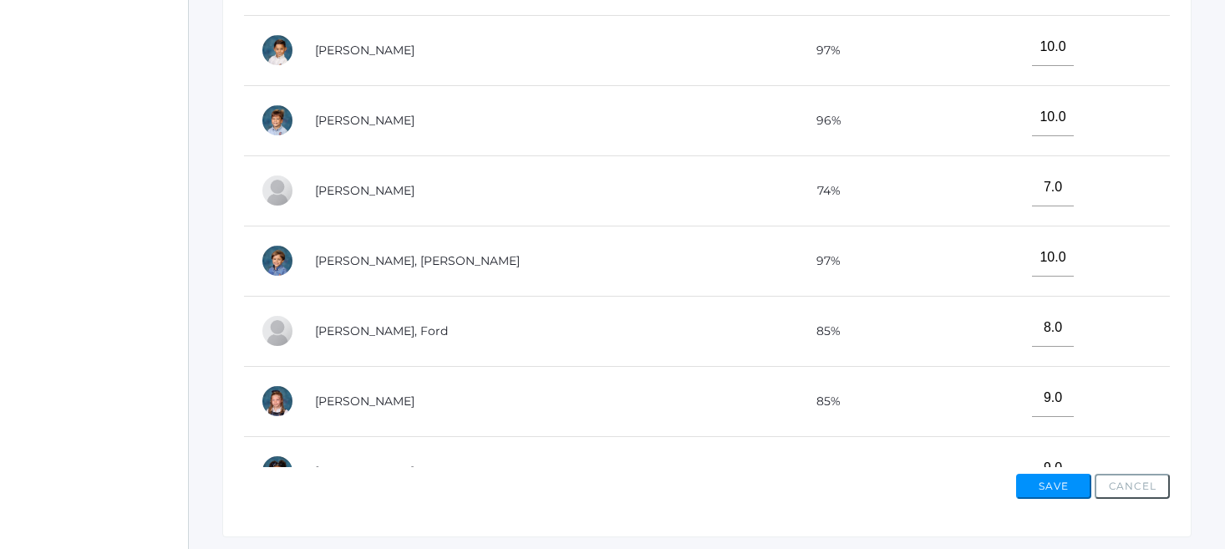
scroll to position [669, 0]
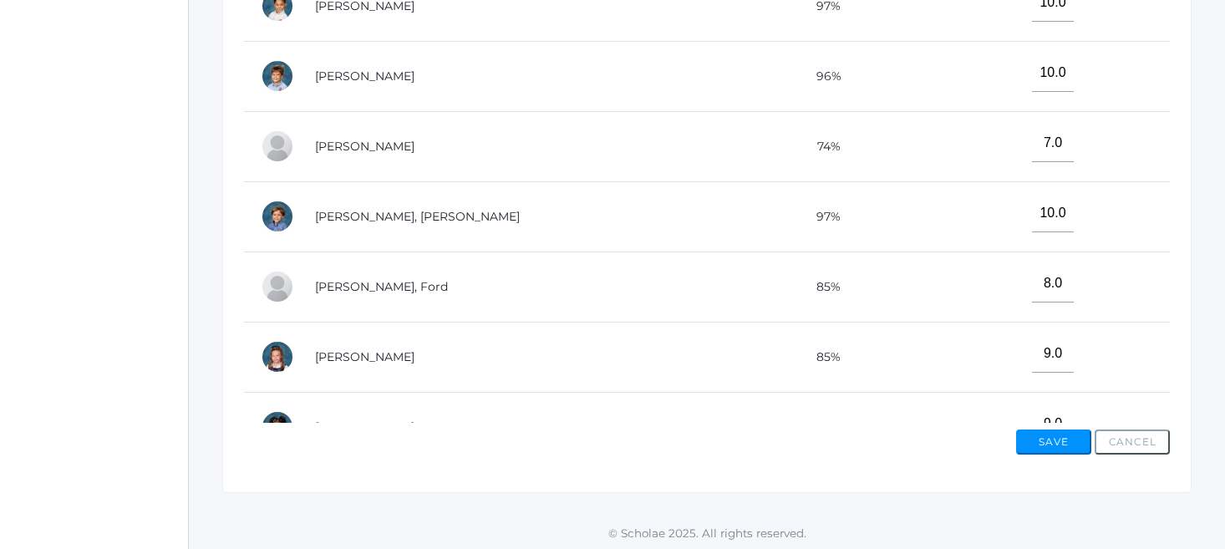
click at [465, 401] on td "[PERSON_NAME]" at bounding box center [510, 427] width 424 height 70
click at [1029, 443] on button "Save" at bounding box center [1053, 442] width 75 height 25
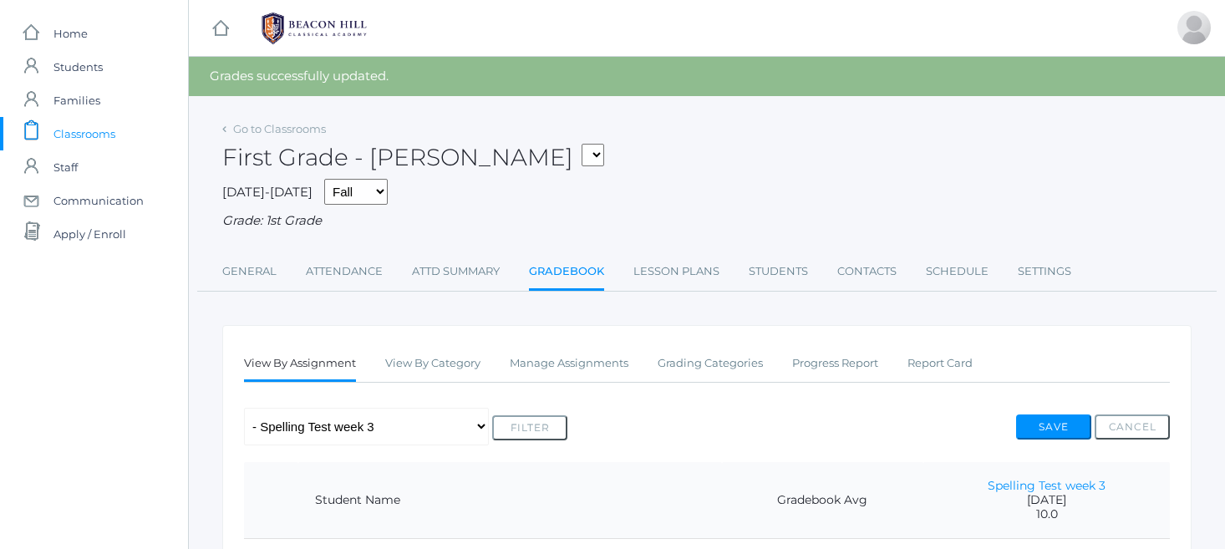
click at [555, 267] on link "Gradebook" at bounding box center [566, 273] width 75 height 36
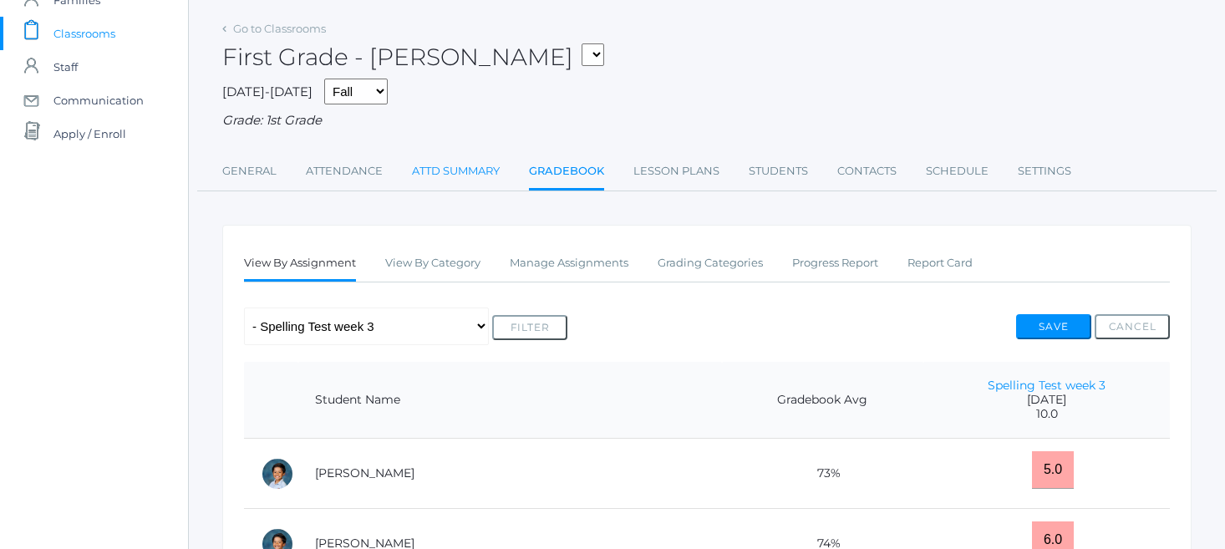
scroll to position [105, 0]
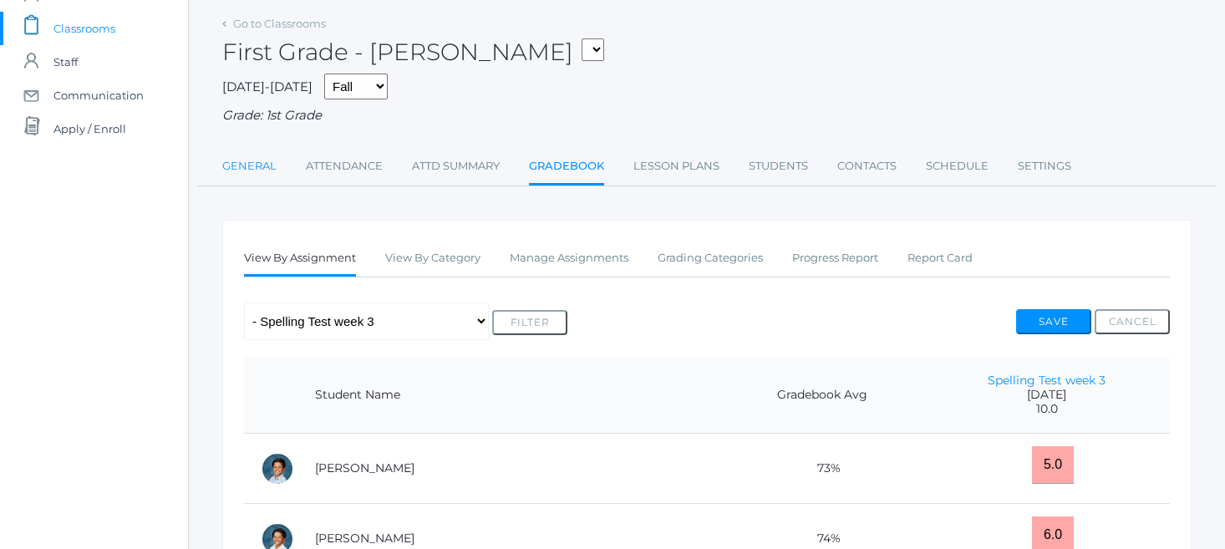
click at [239, 156] on link "General" at bounding box center [249, 166] width 54 height 33
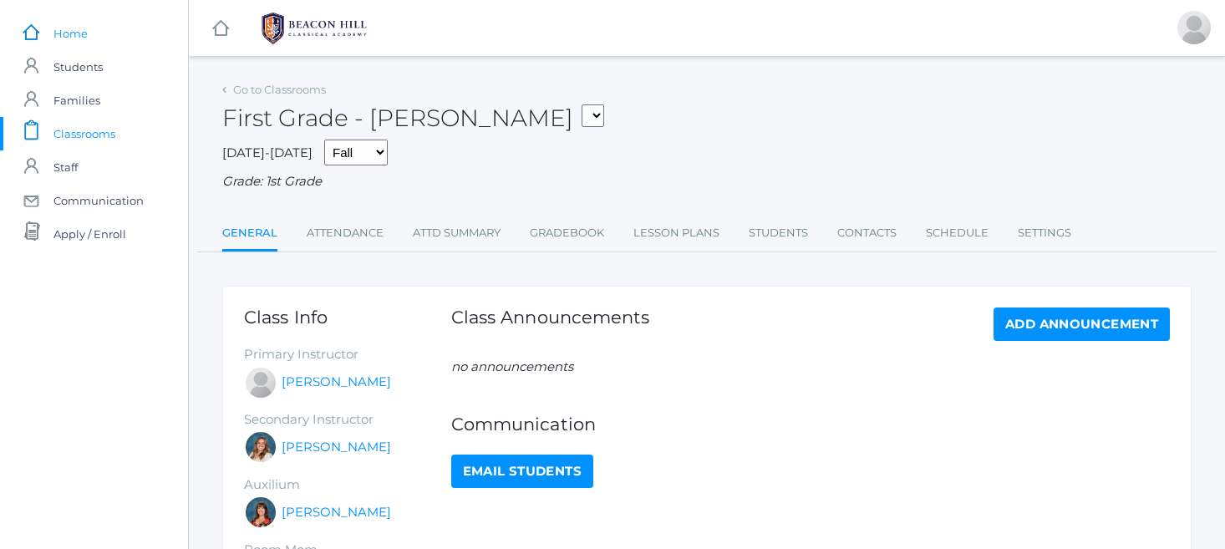
click at [67, 36] on span "Home" at bounding box center [70, 33] width 34 height 33
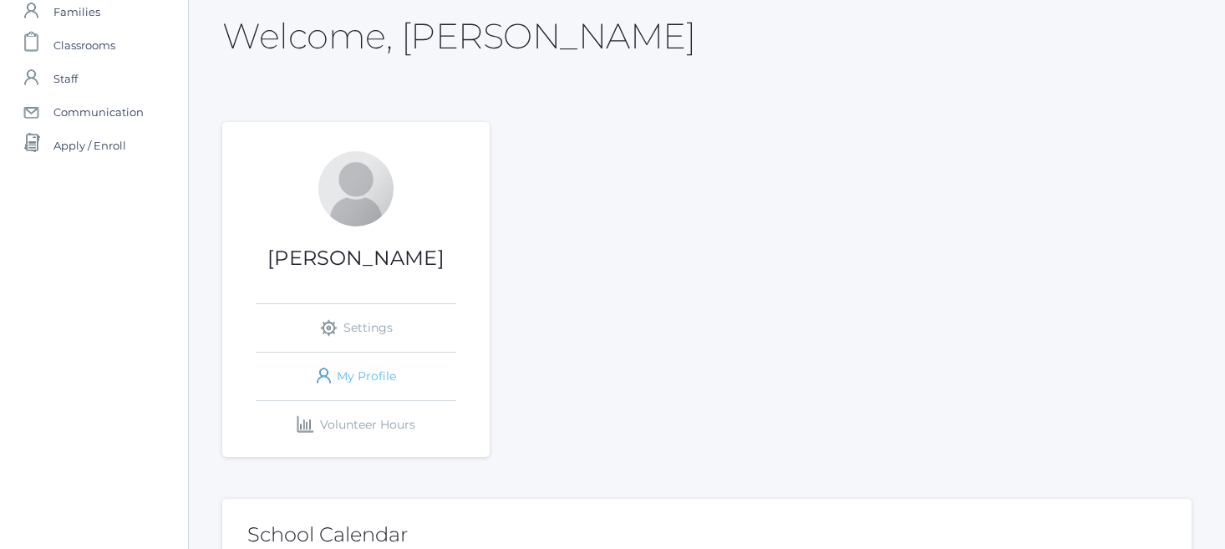
scroll to position [65, 0]
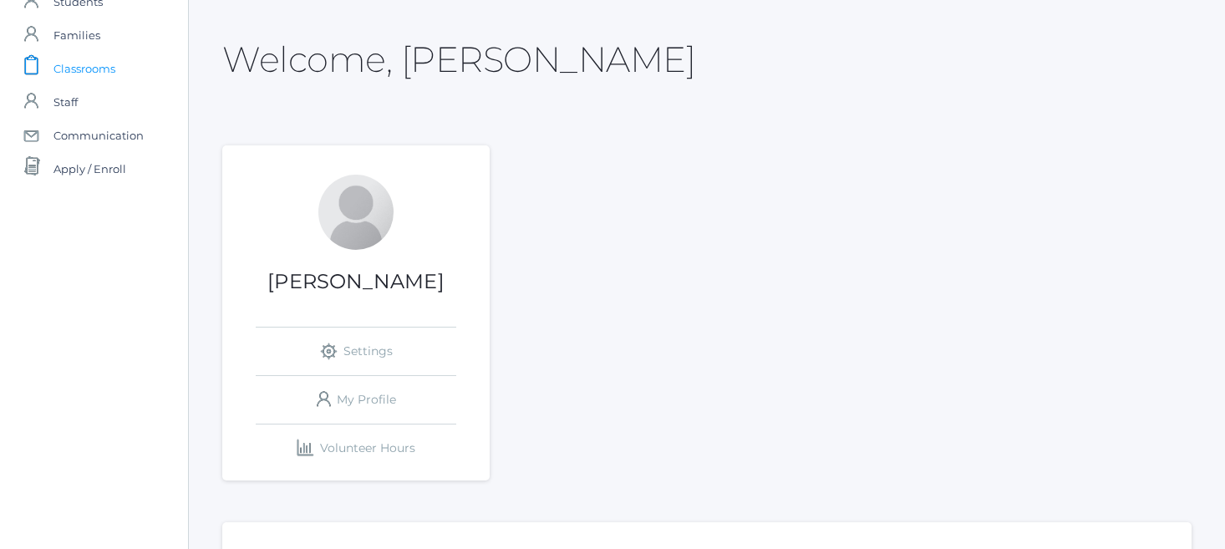
click at [75, 66] on span "Classrooms" at bounding box center [84, 68] width 62 height 33
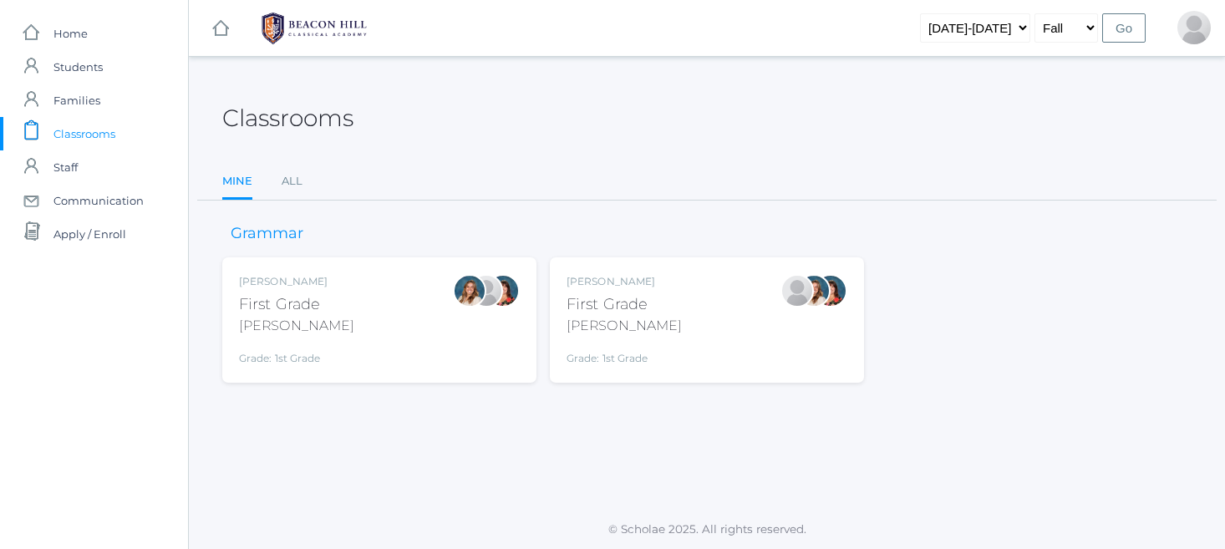
click at [615, 287] on div "Jaimie Watson First Grade Watson Grade: 1st Grade 01LA" at bounding box center [624, 320] width 115 height 92
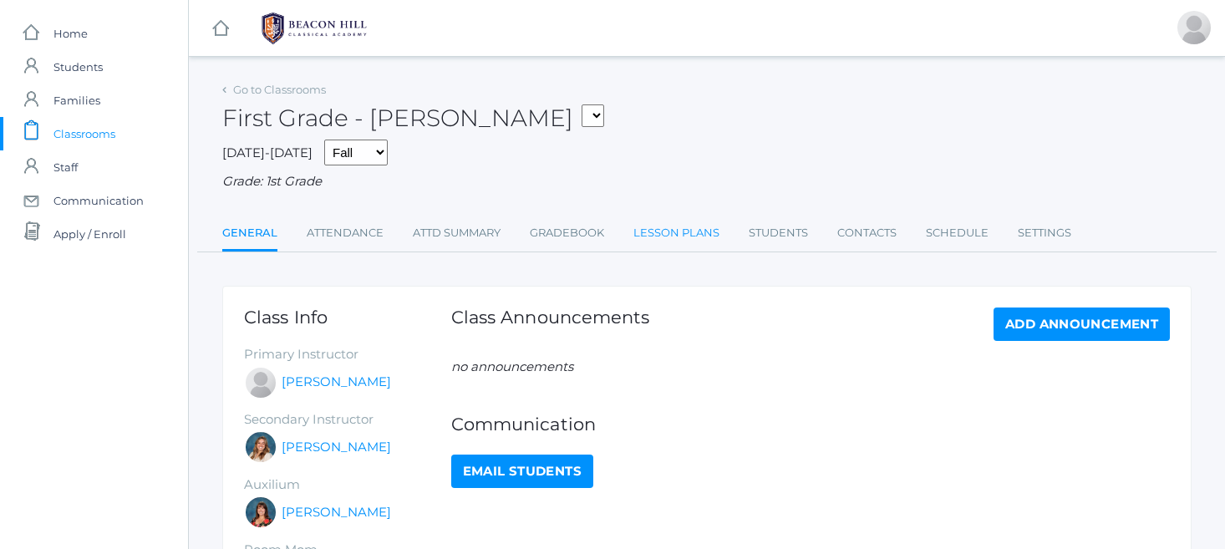
click at [659, 225] on link "Lesson Plans" at bounding box center [676, 232] width 86 height 33
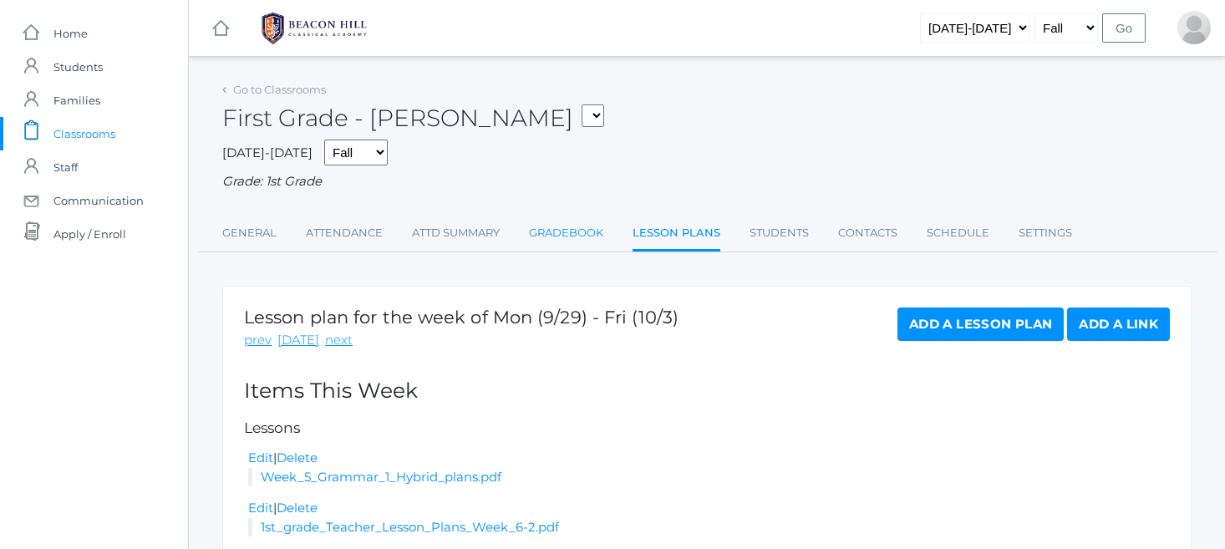
click at [564, 225] on link "Gradebook" at bounding box center [566, 232] width 74 height 33
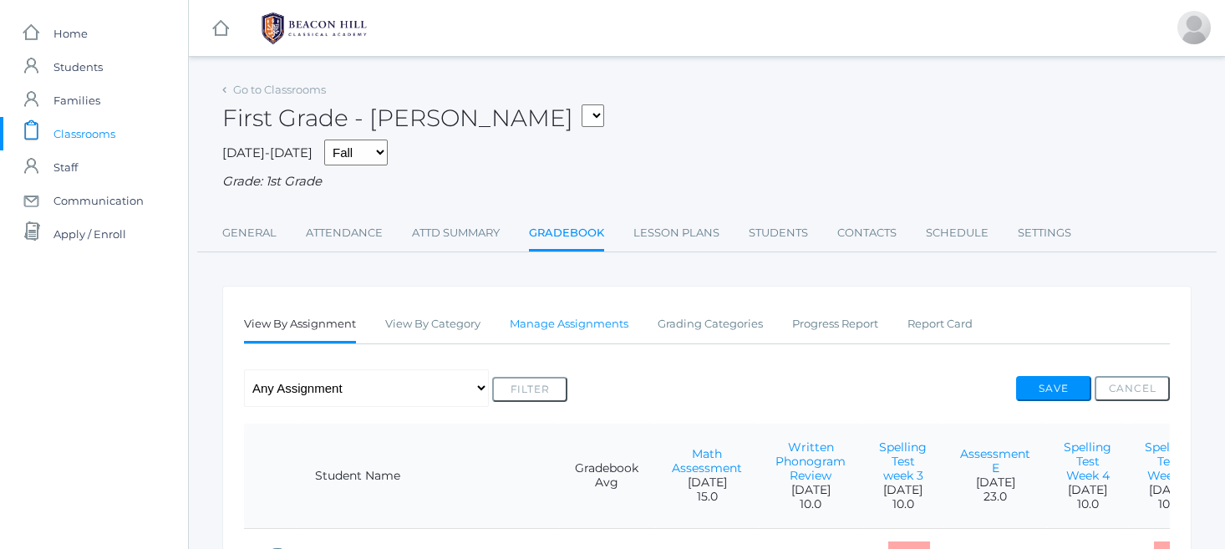
click at [578, 318] on link "Manage Assignments" at bounding box center [569, 324] width 119 height 33
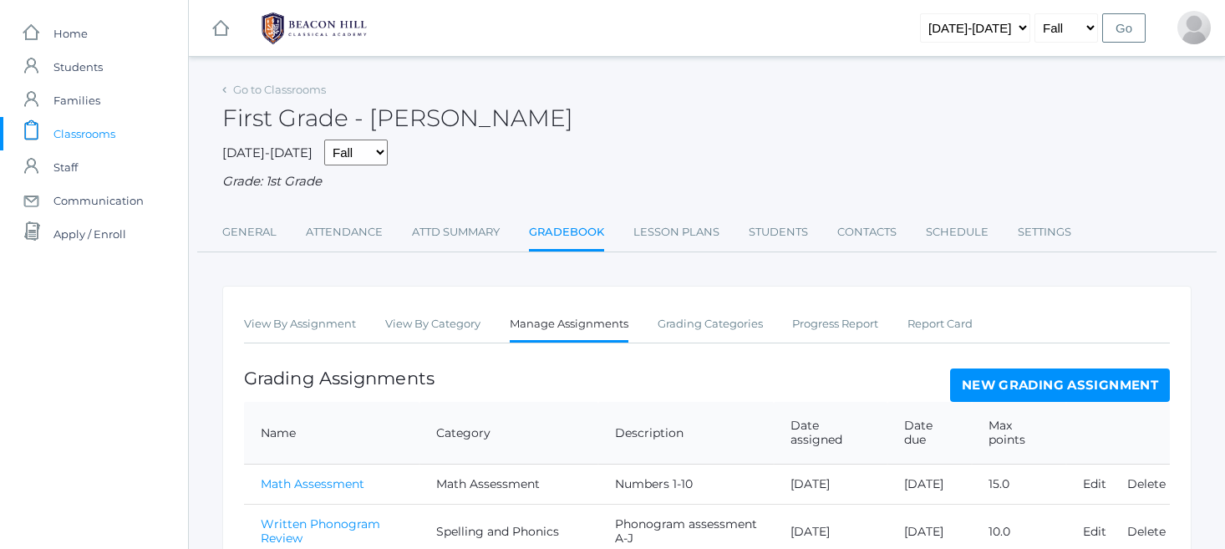
click at [1067, 376] on link "New Grading Assignment" at bounding box center [1060, 385] width 220 height 33
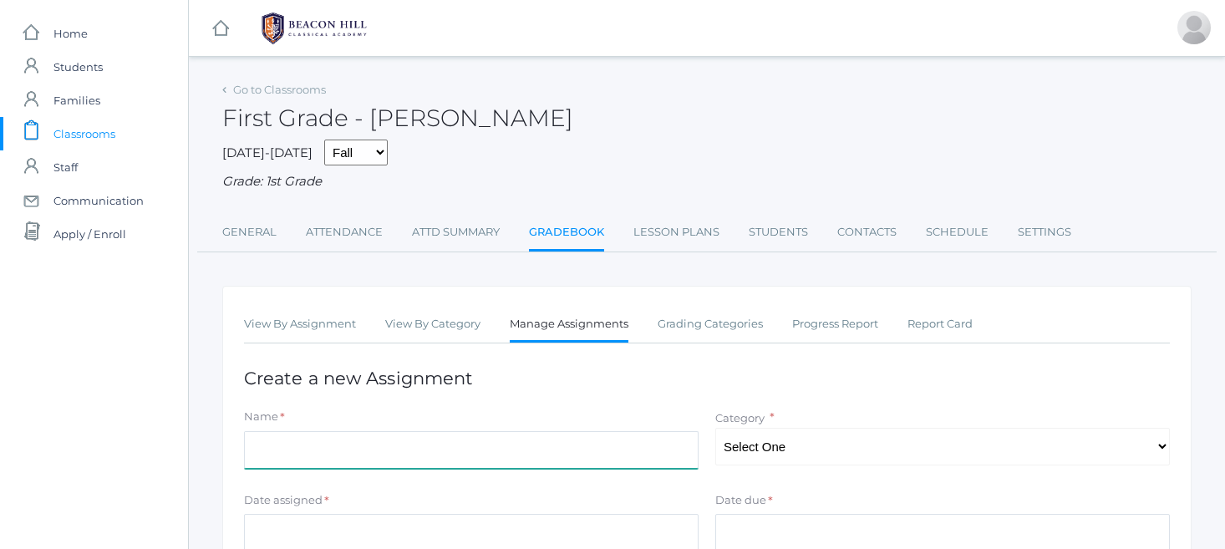
click at [274, 436] on input "Name" at bounding box center [471, 450] width 455 height 38
type input "Written Phonogram Review"
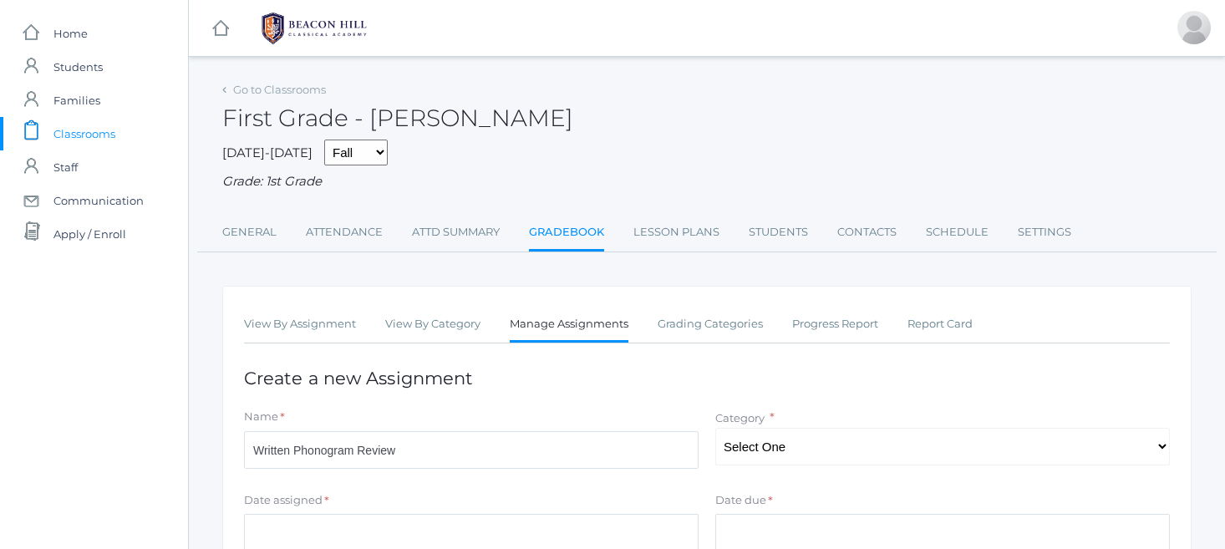
click at [262, 519] on input "Date assigned" at bounding box center [471, 533] width 455 height 38
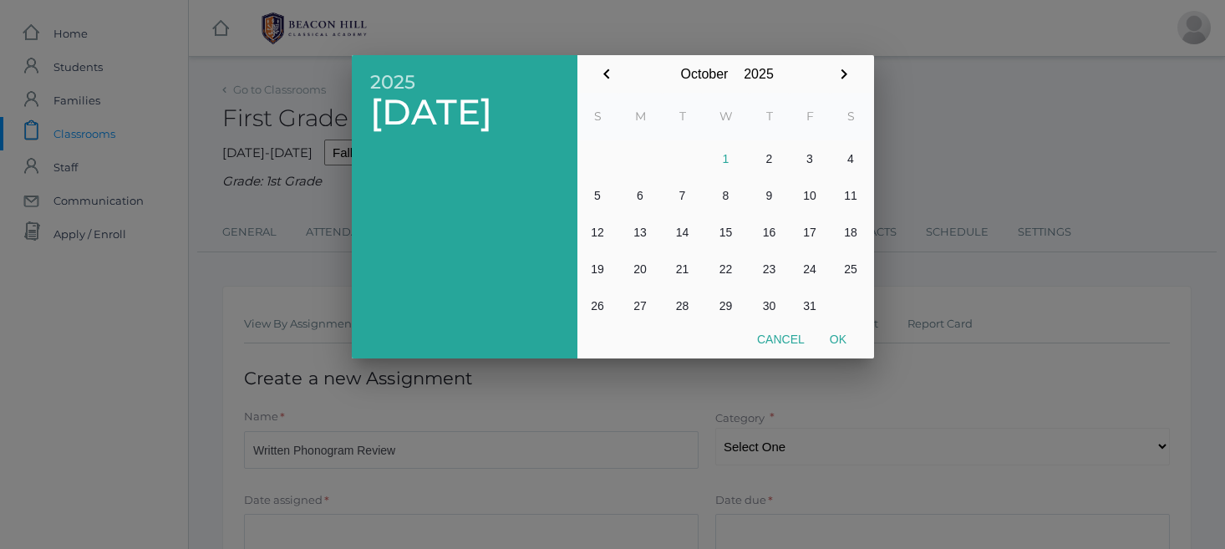
click at [771, 154] on button "2" at bounding box center [770, 158] width 40 height 37
click at [833, 331] on button "Ok" at bounding box center [838, 339] width 42 height 30
type input "[DATE]"
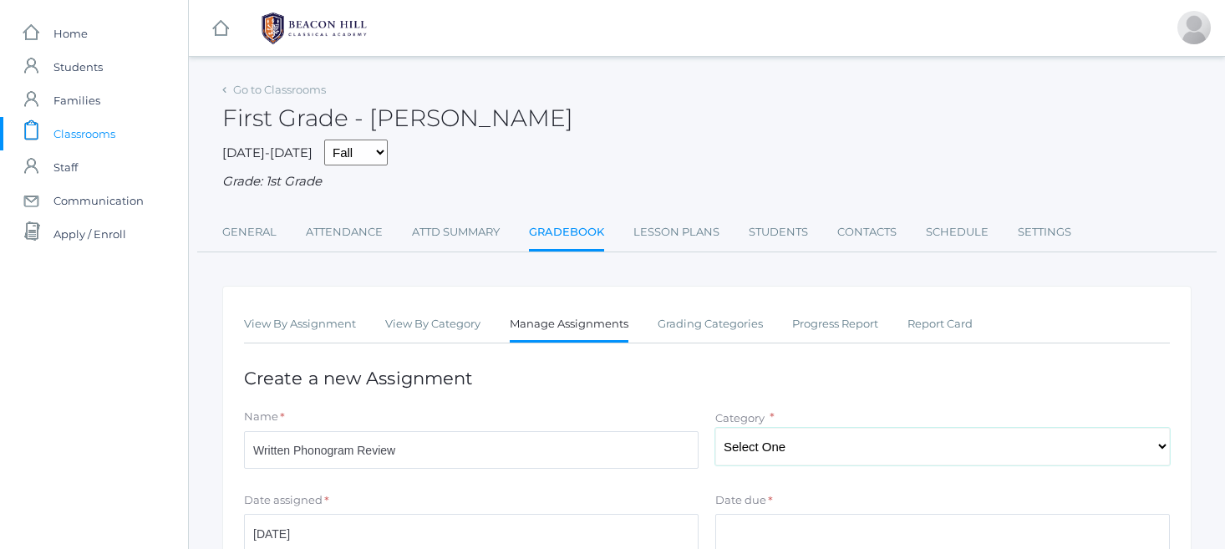
select select "1059"
click at [753, 526] on input "Date due" at bounding box center [942, 533] width 455 height 38
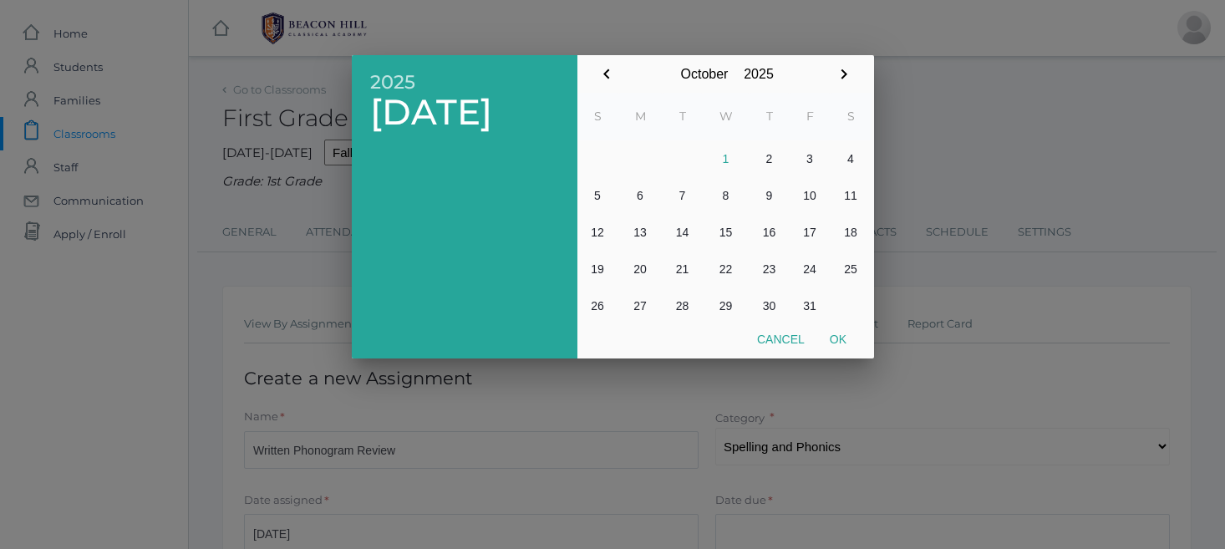
click at [765, 154] on button "2" at bounding box center [770, 158] width 40 height 37
click at [839, 335] on button "Ok" at bounding box center [838, 339] width 42 height 30
type input "[DATE]"
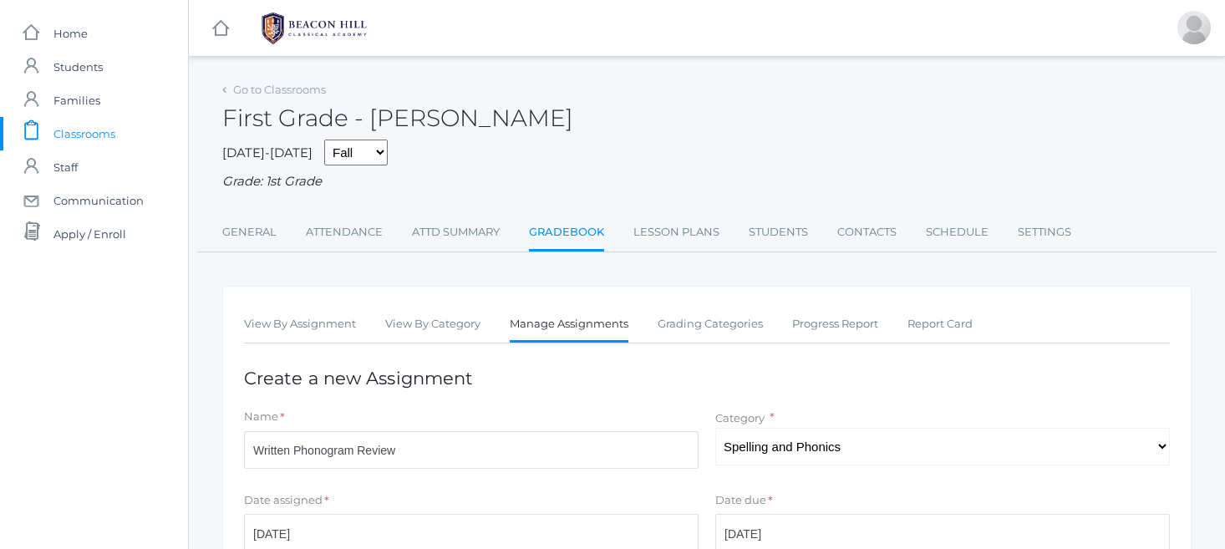
click at [709, 492] on div "Date due * 2025 Thu, Oct 2 October January February March April May June July A…" at bounding box center [942, 525] width 471 height 67
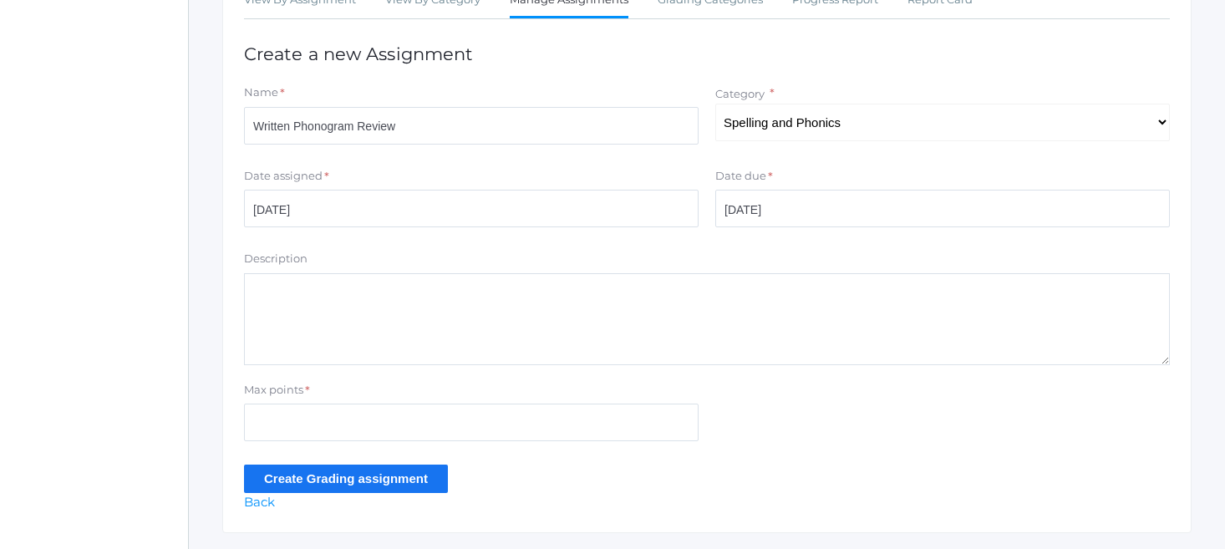
scroll to position [338, 0]
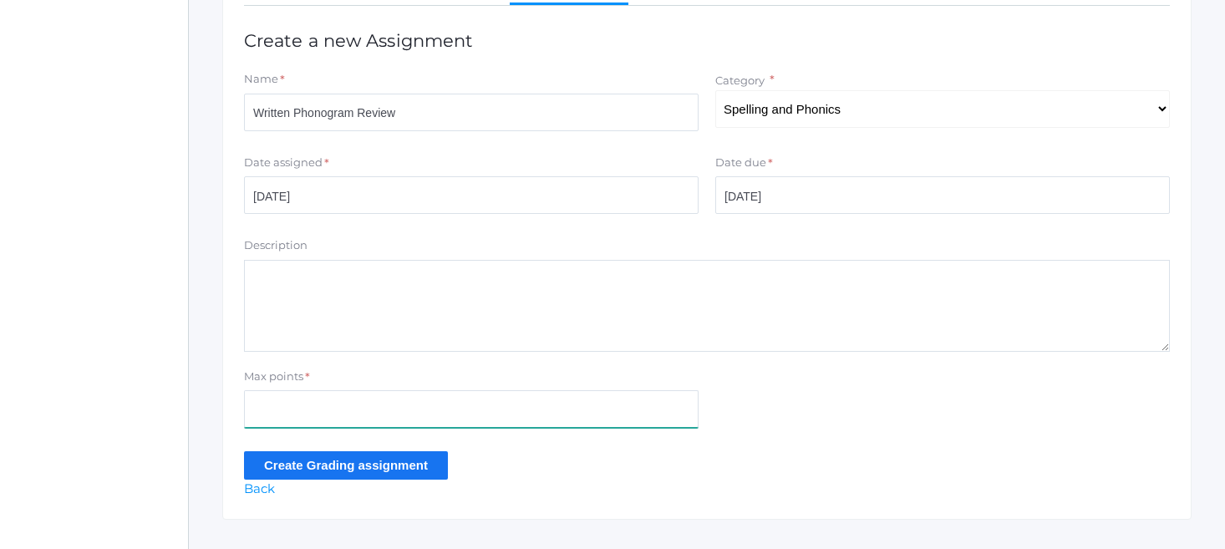
click at [272, 397] on input "Max points" at bounding box center [471, 409] width 455 height 38
type input "10"
click at [327, 454] on input "Create Grading assignment" at bounding box center [346, 465] width 204 height 28
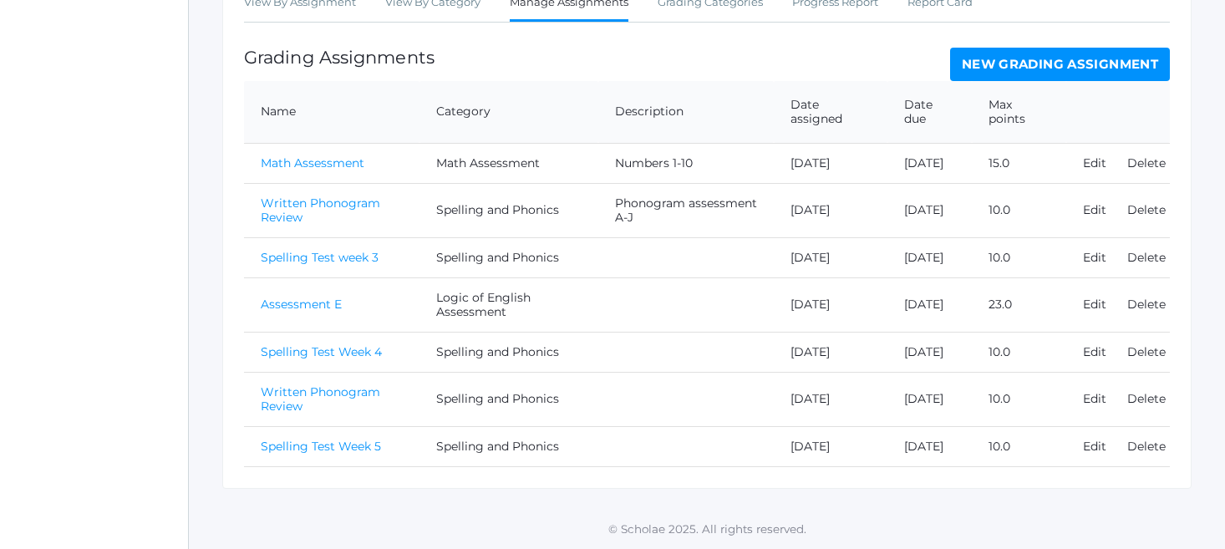
scroll to position [366, 0]
click at [314, 392] on link "Written Phonogram Review" at bounding box center [321, 398] width 120 height 29
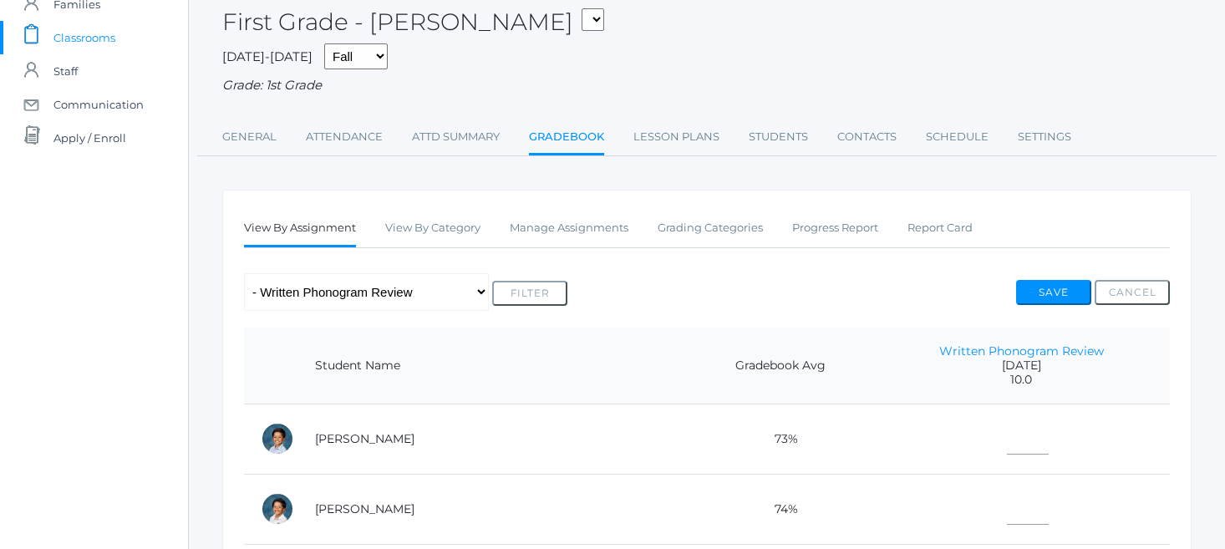
scroll to position [79, 0]
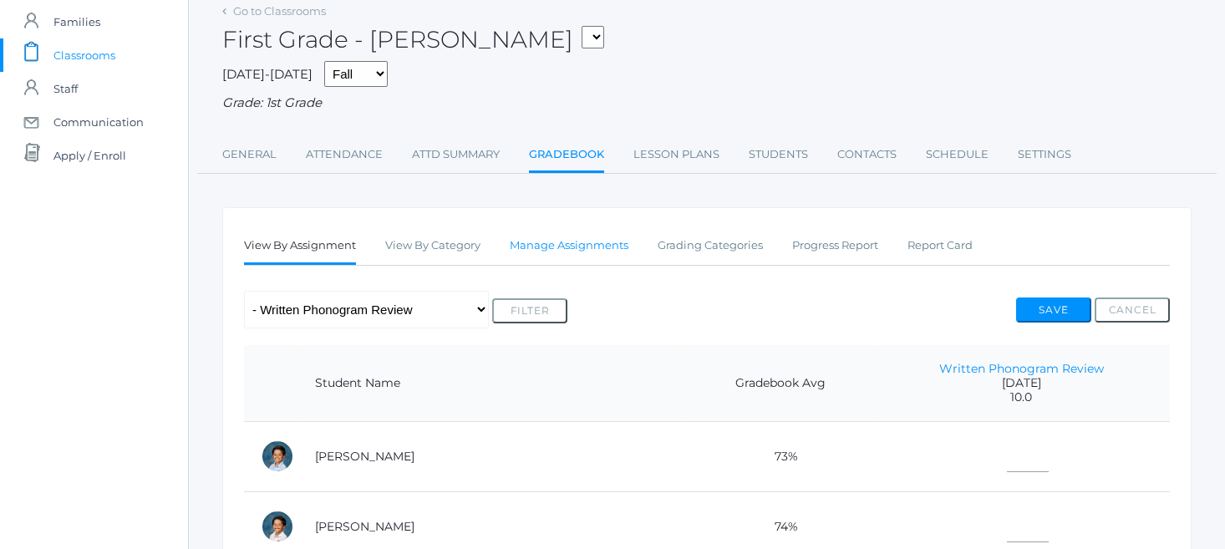
click at [535, 233] on link "Manage Assignments" at bounding box center [569, 245] width 119 height 33
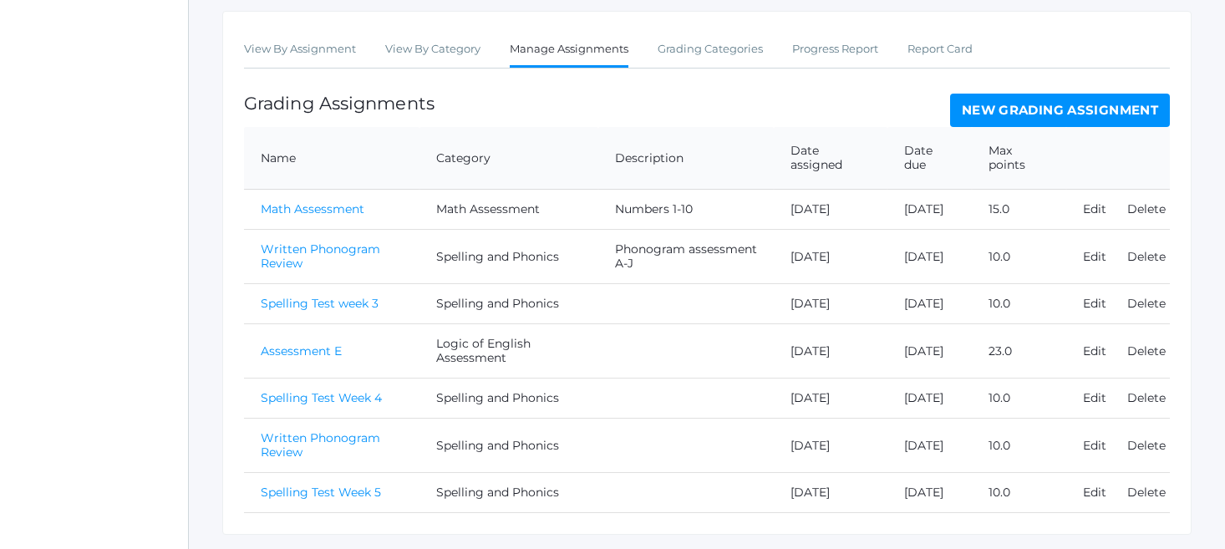
scroll to position [277, 0]
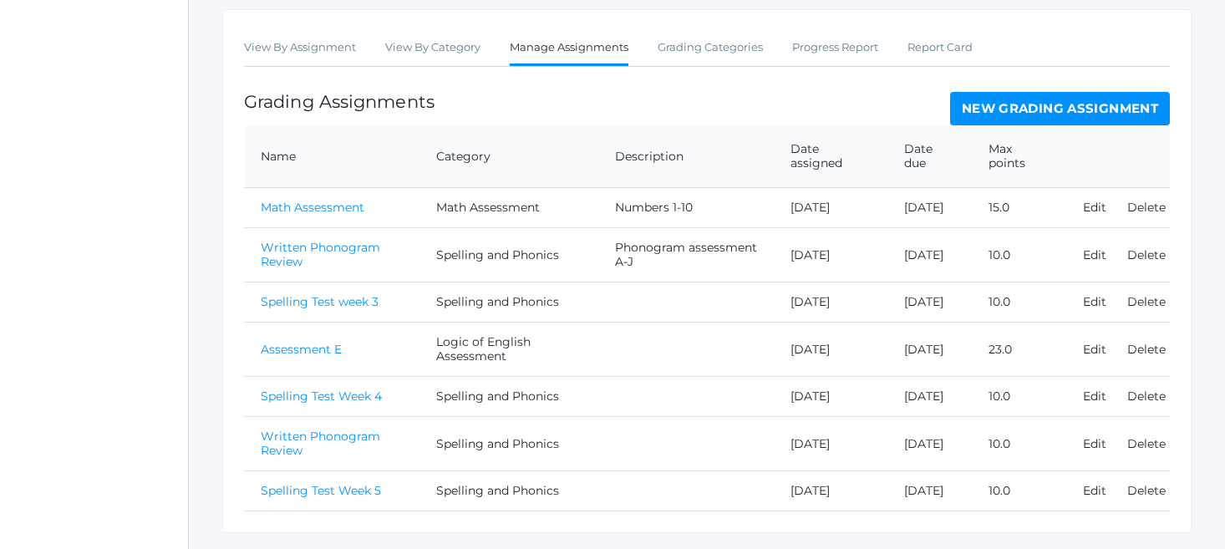
click at [357, 436] on link "Written Phonogram Review" at bounding box center [321, 443] width 120 height 29
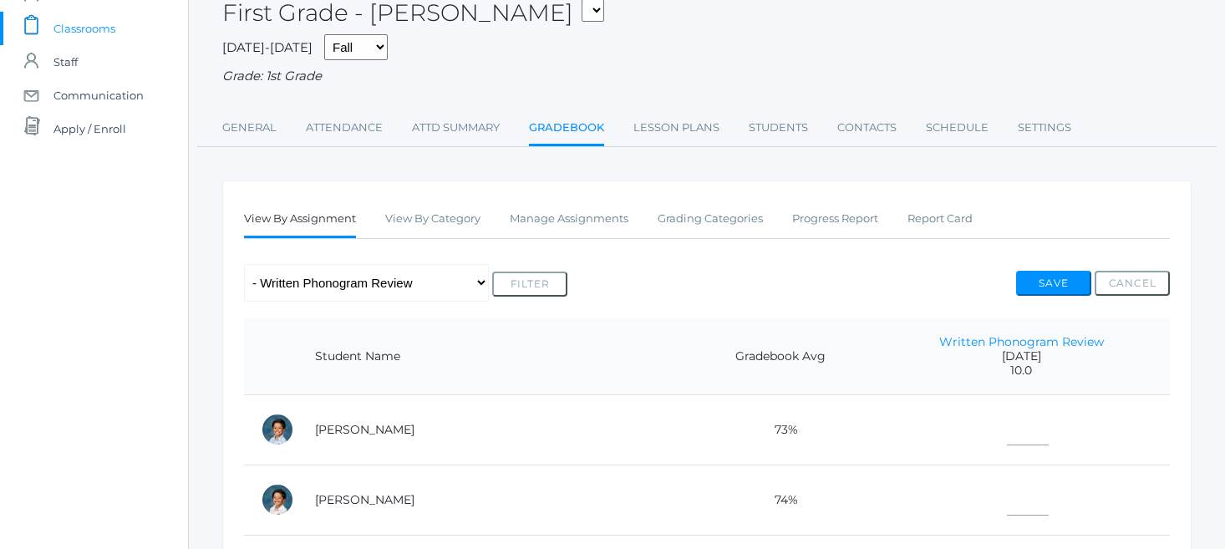
scroll to position [109, 0]
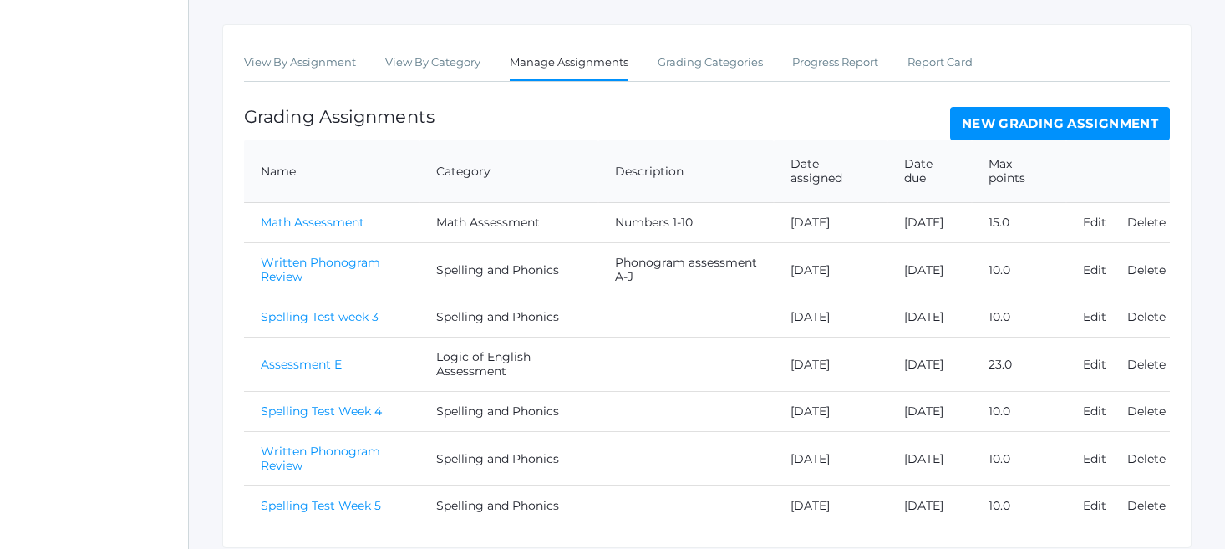
scroll to position [318, 0]
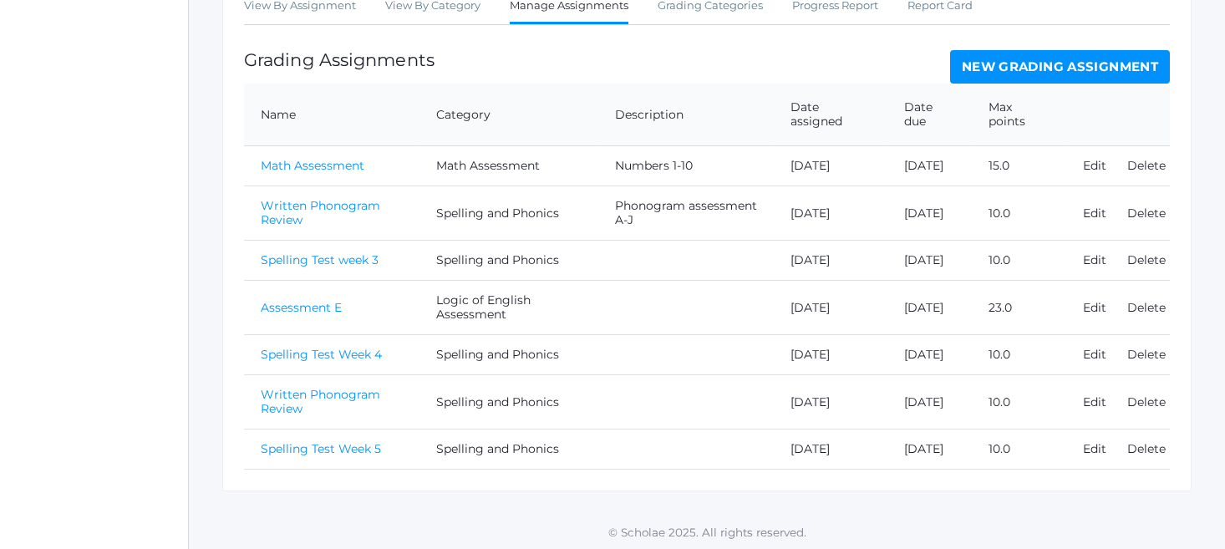
click at [314, 404] on link "Written Phonogram Review" at bounding box center [321, 401] width 120 height 29
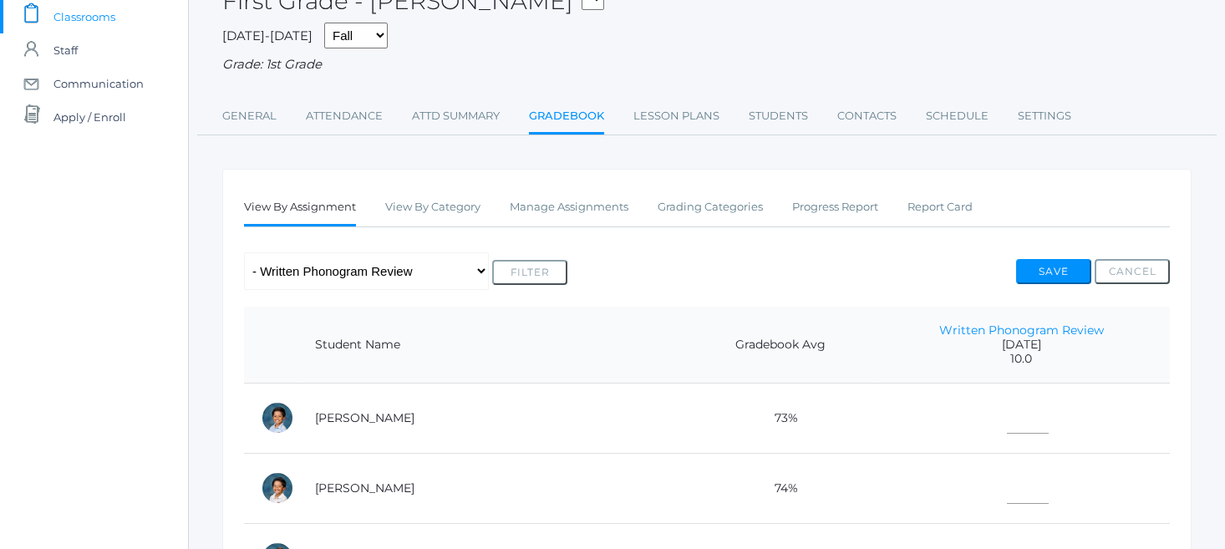
scroll to position [119, 0]
click at [948, 325] on link "Written Phonogram Review" at bounding box center [1021, 328] width 165 height 15
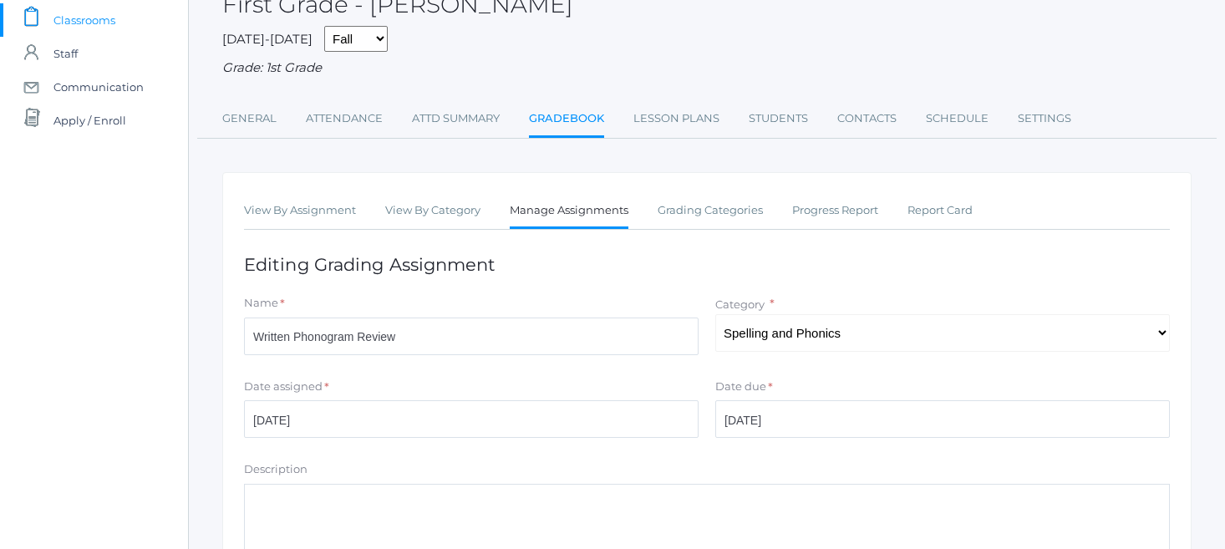
scroll to position [117, 0]
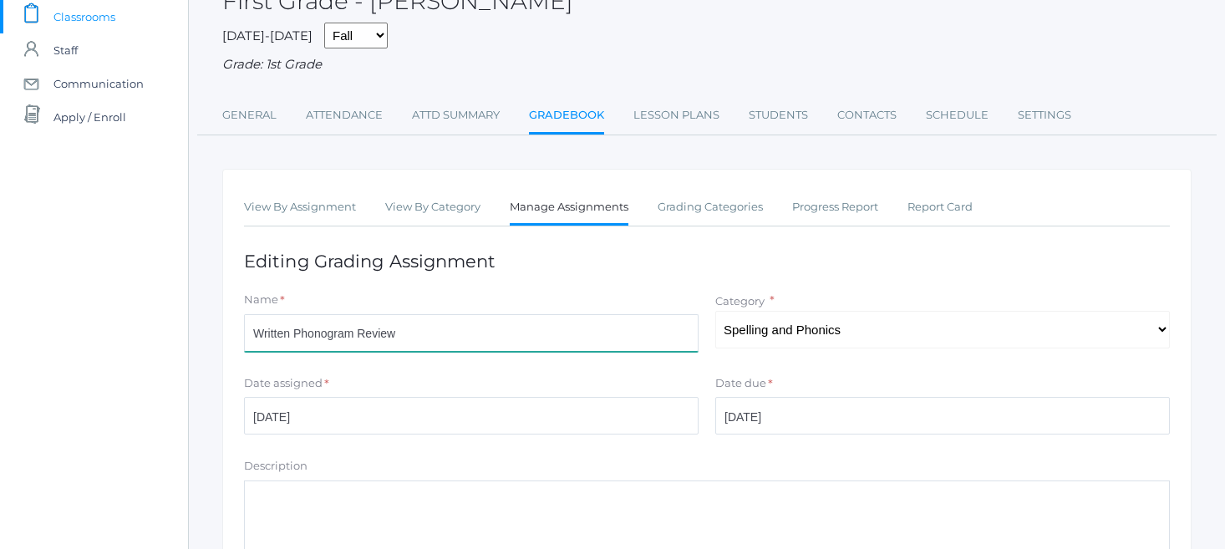
click at [404, 324] on input "Written Phonogram Review" at bounding box center [471, 333] width 455 height 38
type input "Written Phonogram Review Week 3"
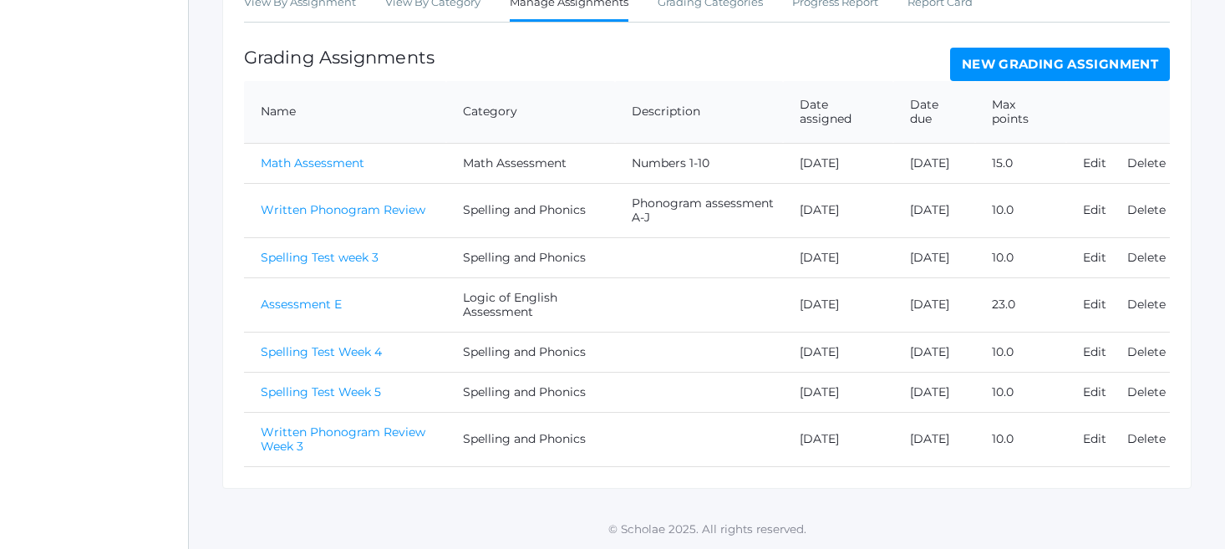
scroll to position [409, 0]
click at [346, 427] on link "Written Phonogram Review Week 3" at bounding box center [343, 439] width 165 height 29
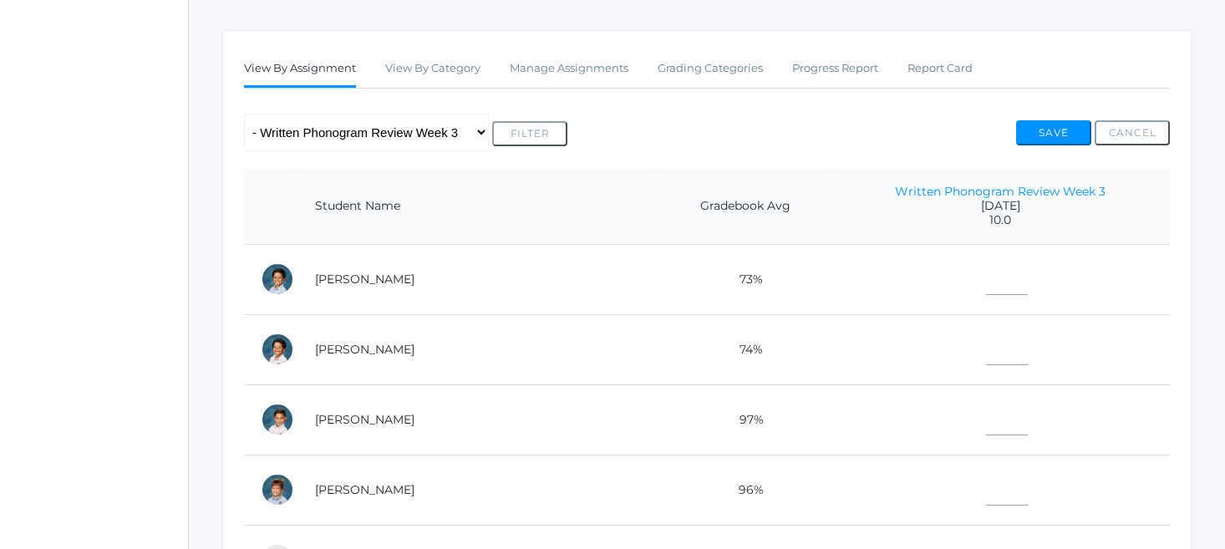
scroll to position [262, 0]
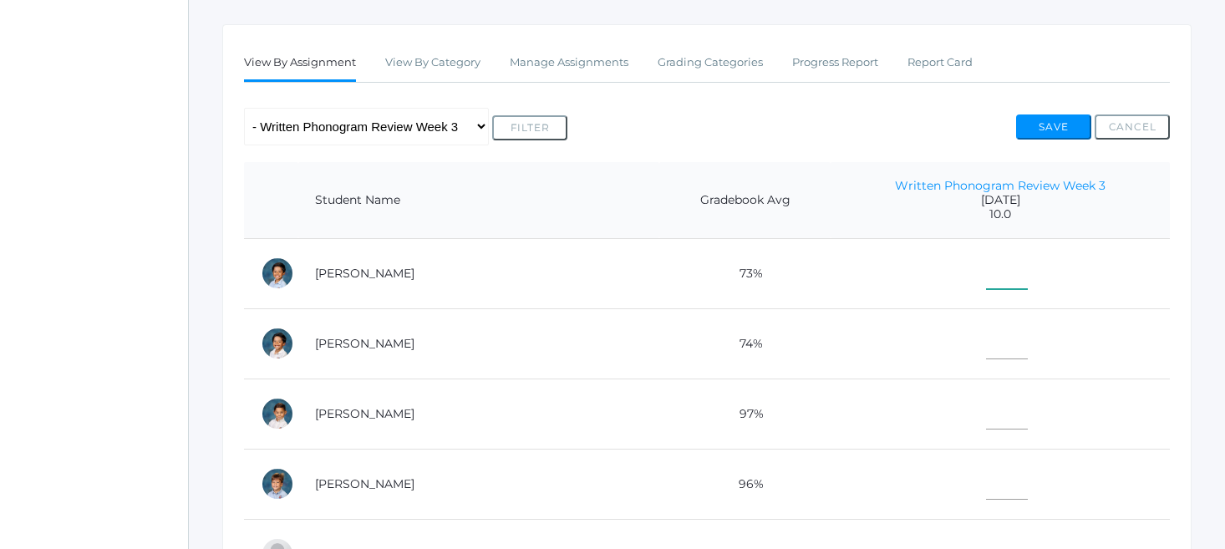
click at [986, 271] on input"] "text" at bounding box center [1007, 271] width 42 height 38
click at [891, 312] on td at bounding box center [1000, 343] width 339 height 70
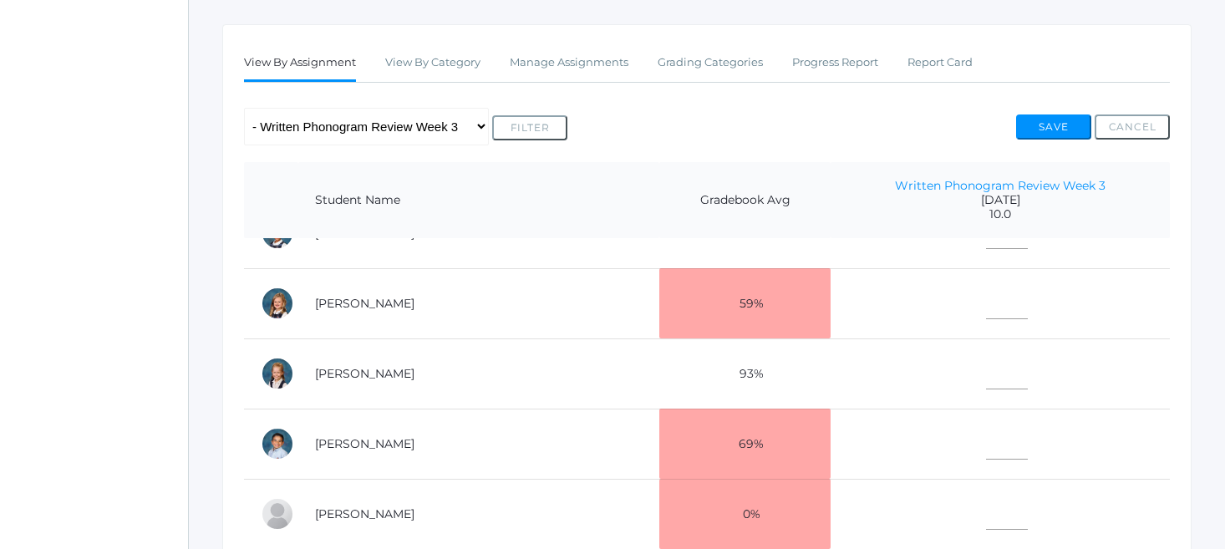
scroll to position [602, 0]
click at [986, 432] on input"] "text" at bounding box center [1007, 441] width 42 height 38
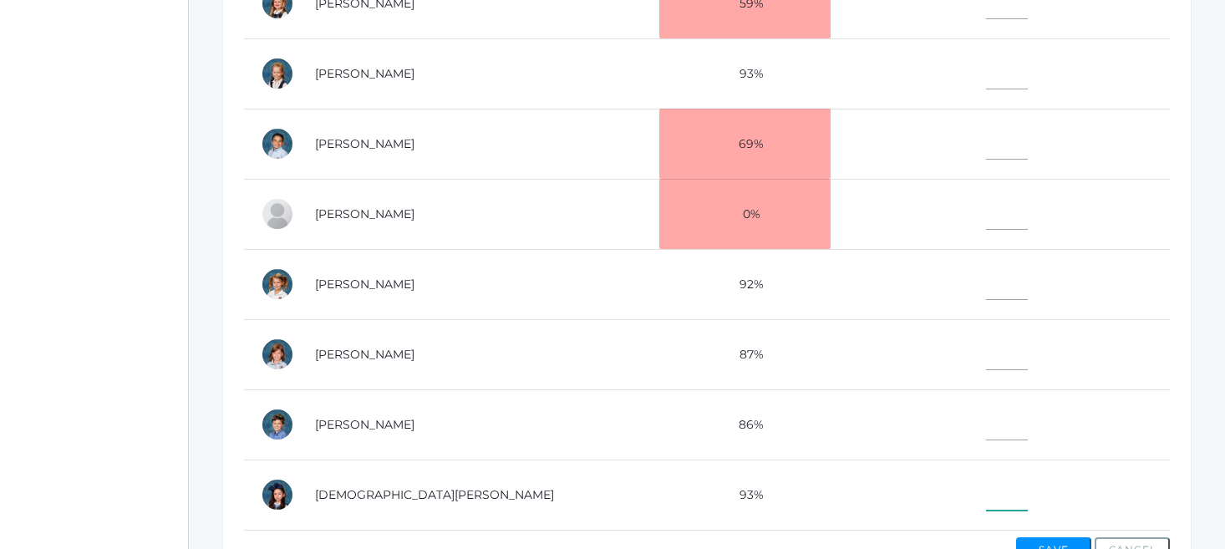
click at [986, 483] on input"] "text" at bounding box center [1007, 492] width 42 height 38
type input"] "10"
click at [879, 407] on td at bounding box center [1000, 424] width 339 height 70
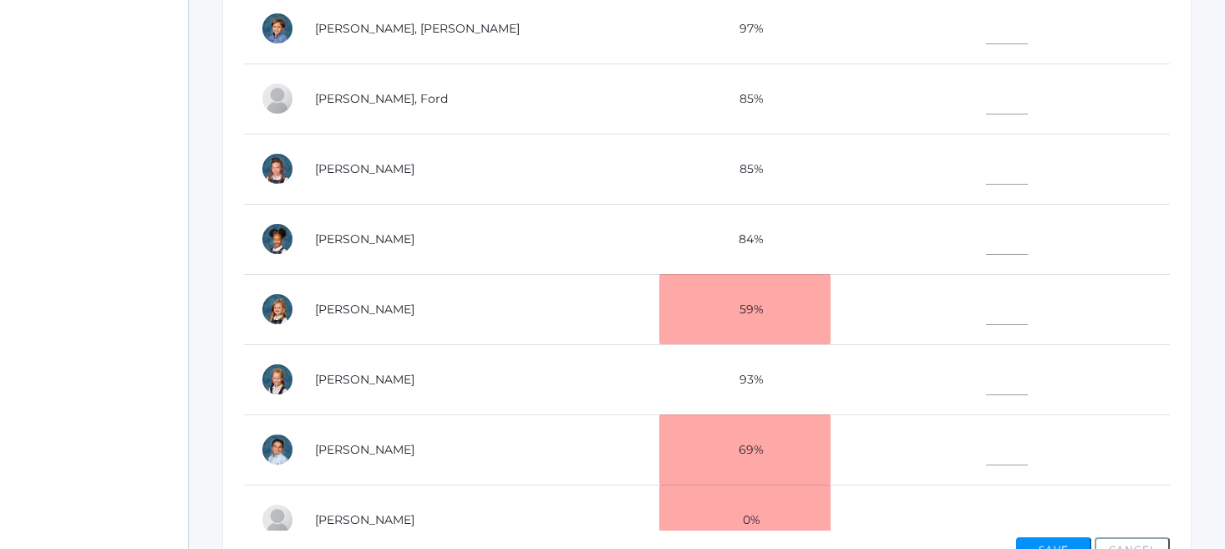
scroll to position [280, 0]
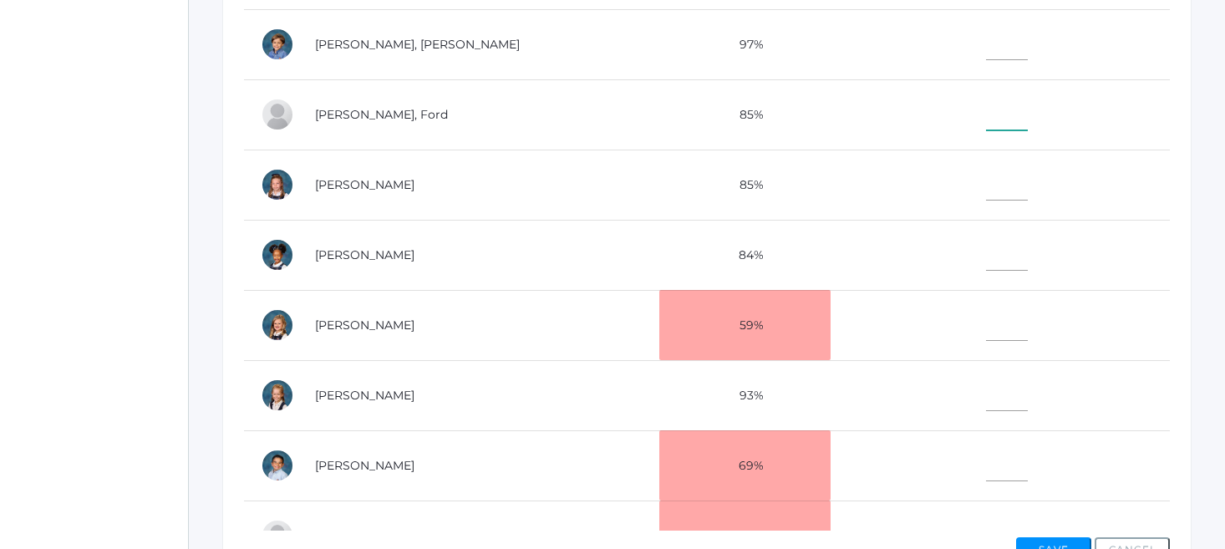
click at [986, 114] on input"] "text" at bounding box center [1007, 112] width 42 height 38
type input"] "8"
click at [925, 192] on td at bounding box center [1000, 185] width 339 height 70
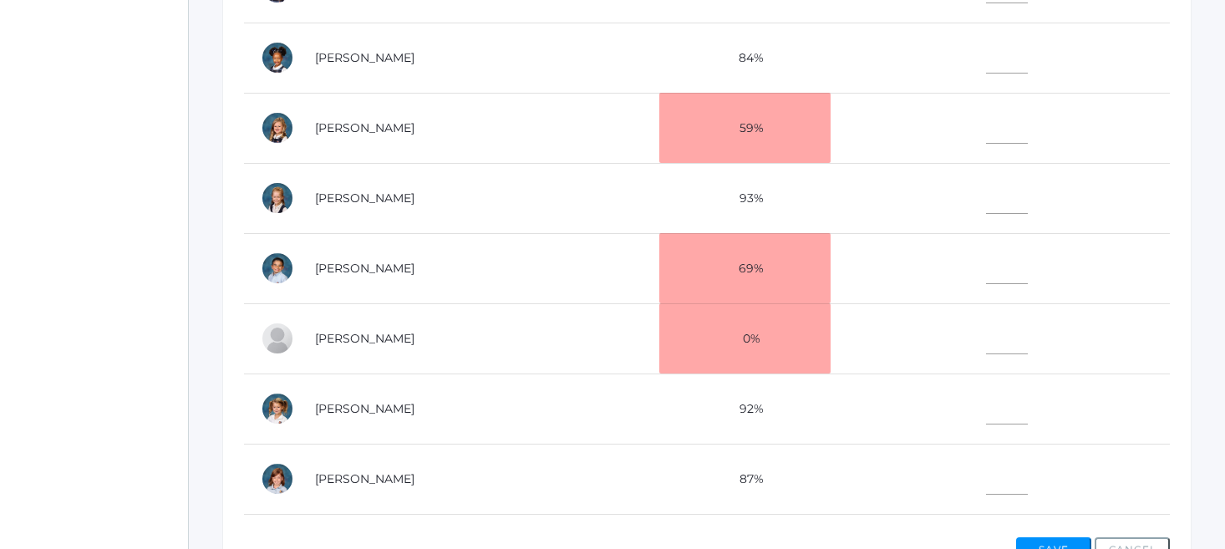
scroll to position [460, 0]
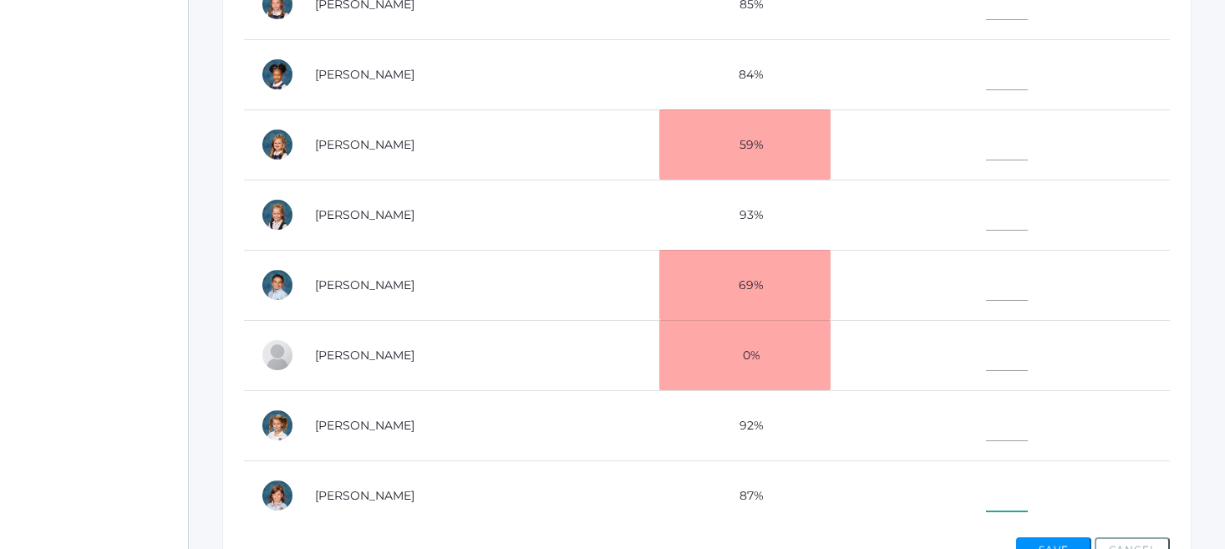
click at [986, 493] on input"] "text" at bounding box center [1007, 493] width 42 height 38
type input"] "9"
click at [986, 434] on input"] "text" at bounding box center [1007, 423] width 42 height 38
click at [986, 68] on input"] "text" at bounding box center [1007, 72] width 42 height 38
type input"] "9"
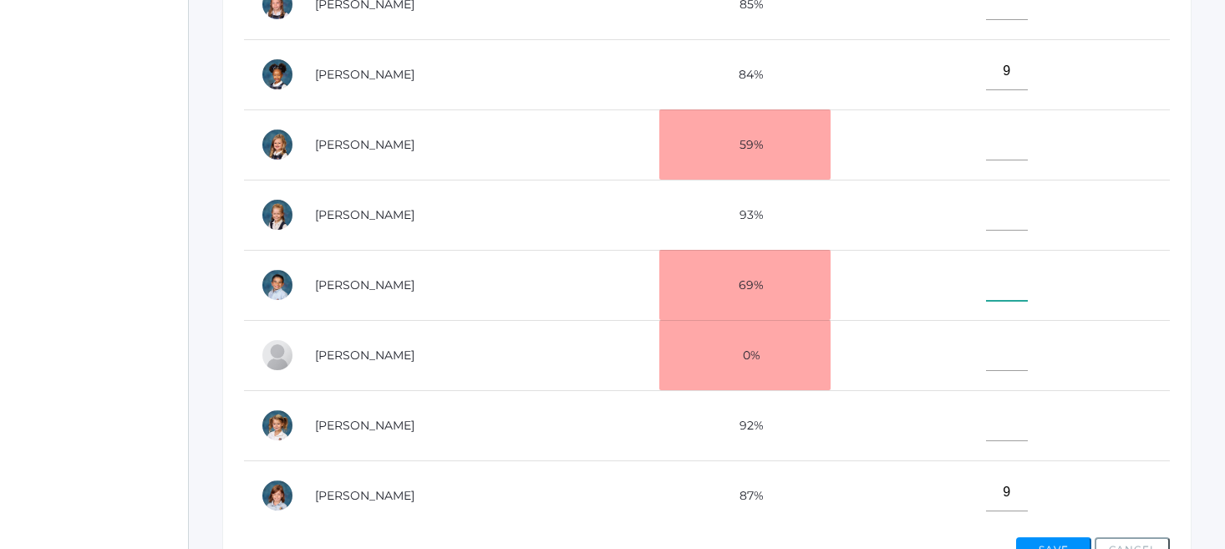
click at [986, 277] on input"] "text" at bounding box center [1007, 282] width 42 height 38
type input"] "10"
click at [860, 79] on td "9" at bounding box center [1000, 74] width 339 height 70
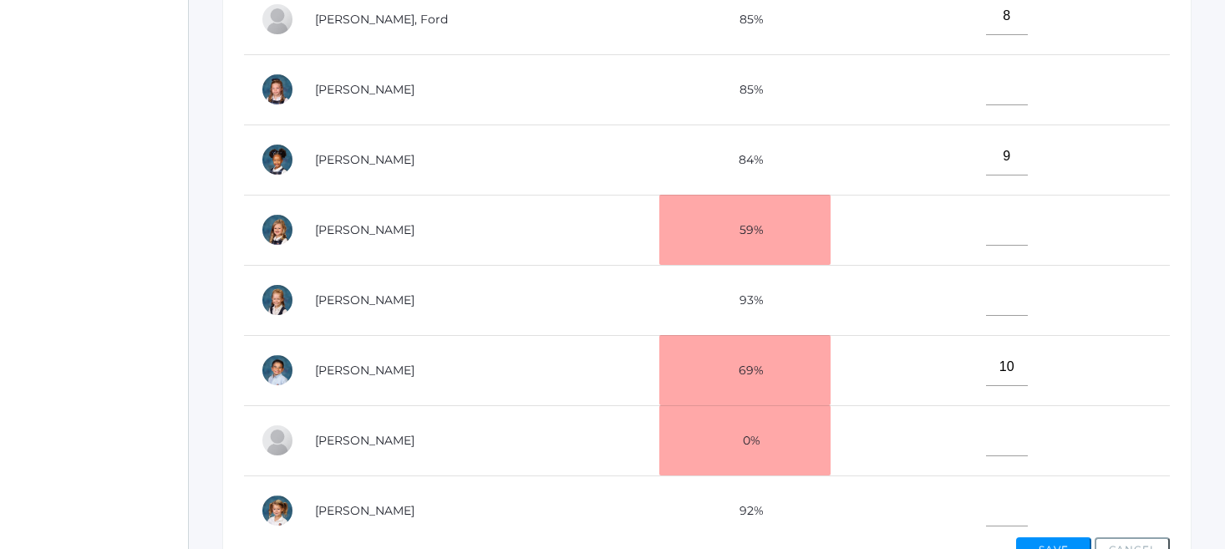
scroll to position [362, 0]
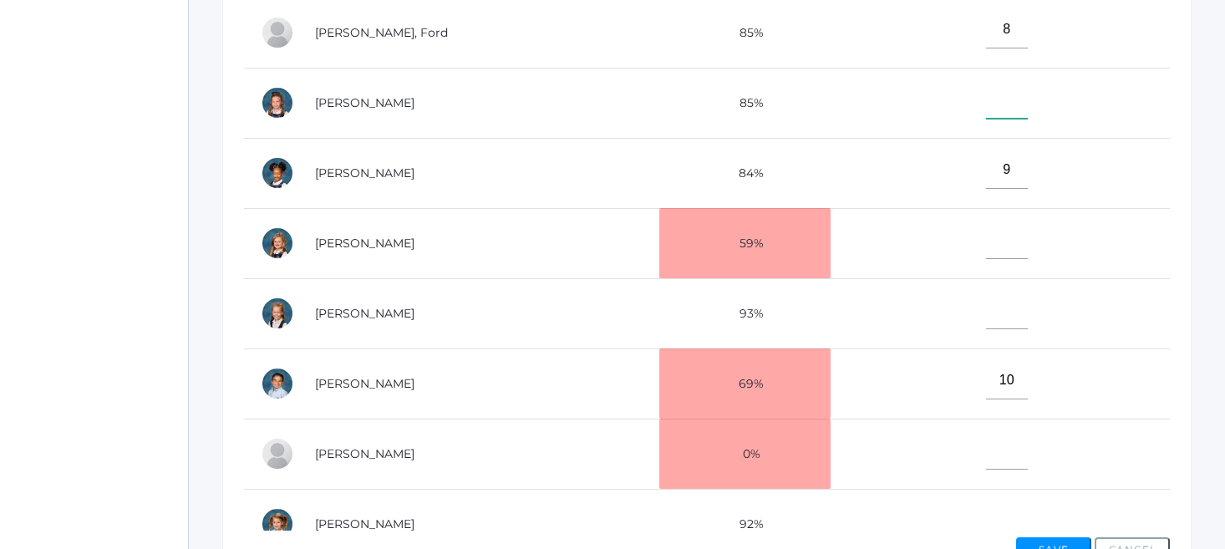
click at [986, 109] on input"] "text" at bounding box center [1007, 100] width 42 height 38
type input"] "8"
click at [986, 243] on input"] "text" at bounding box center [1007, 240] width 42 height 38
click at [878, 96] on td "8" at bounding box center [1000, 103] width 339 height 70
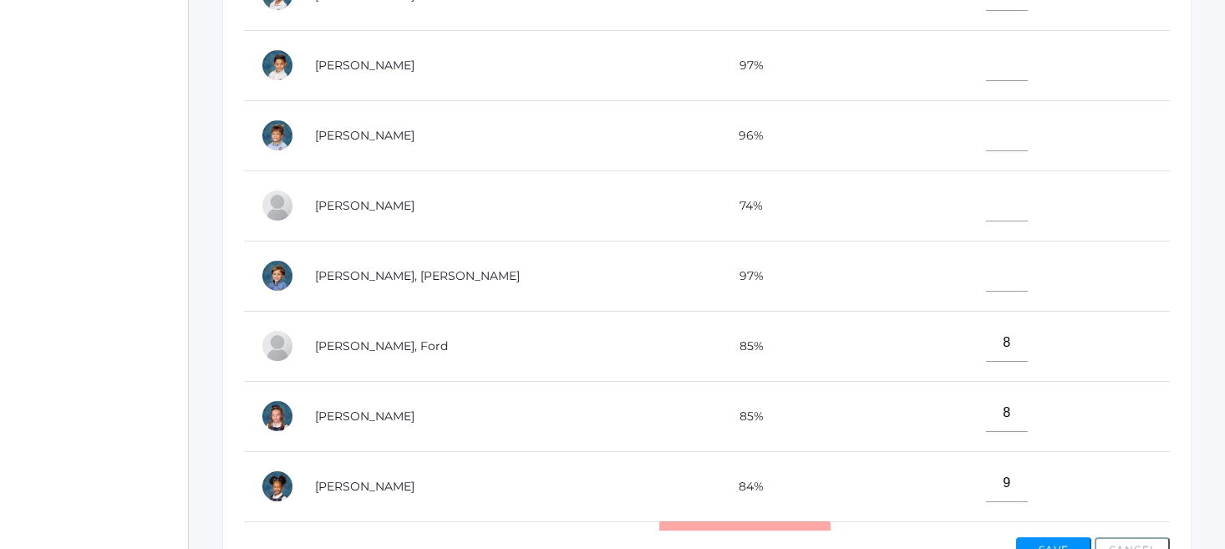
scroll to position [45, 0]
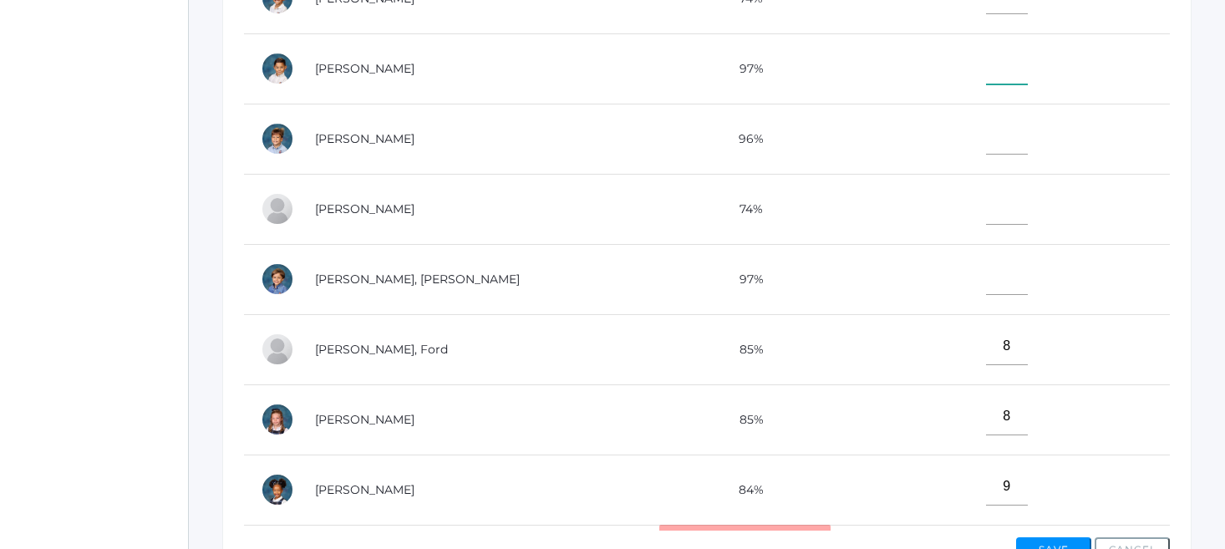
click at [986, 64] on input"] "text" at bounding box center [1007, 66] width 42 height 38
type input"] "10"
click at [898, 147] on td at bounding box center [1000, 139] width 339 height 70
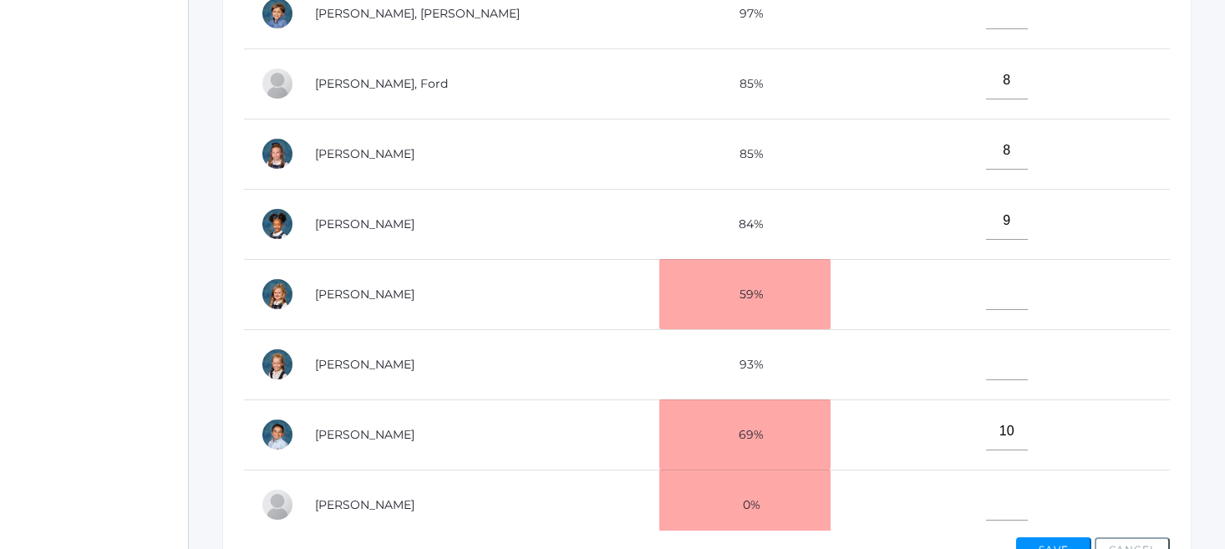
scroll to position [313, 0]
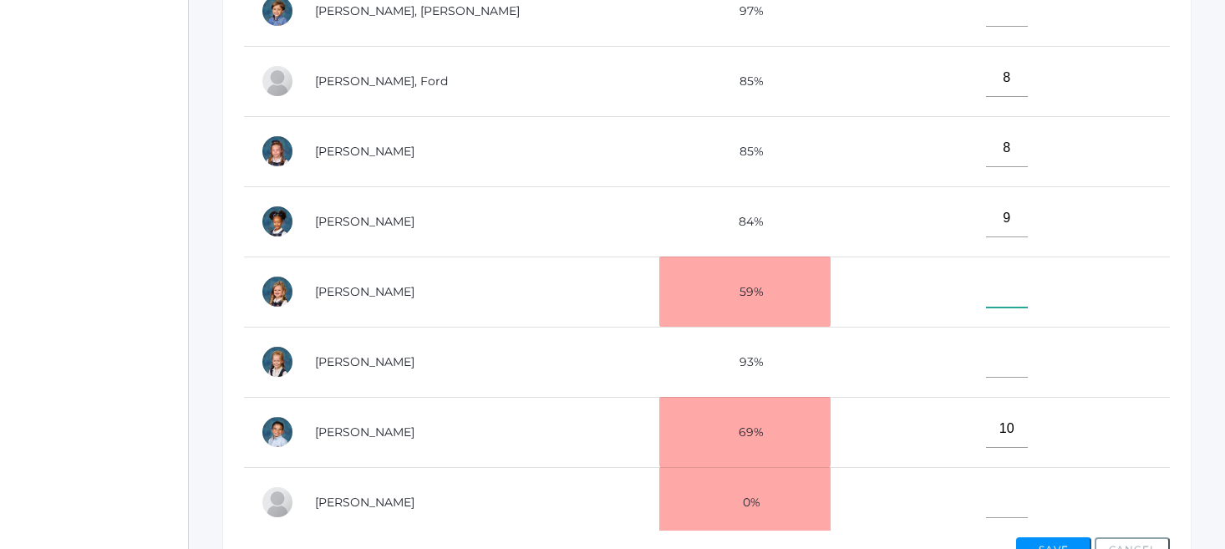
click at [986, 286] on input"] "text" at bounding box center [1007, 289] width 42 height 38
type input"] "8"
click at [986, 360] on input"] "text" at bounding box center [1007, 359] width 42 height 38
type input"] "9"
click at [872, 180] on td "8" at bounding box center [1000, 151] width 339 height 70
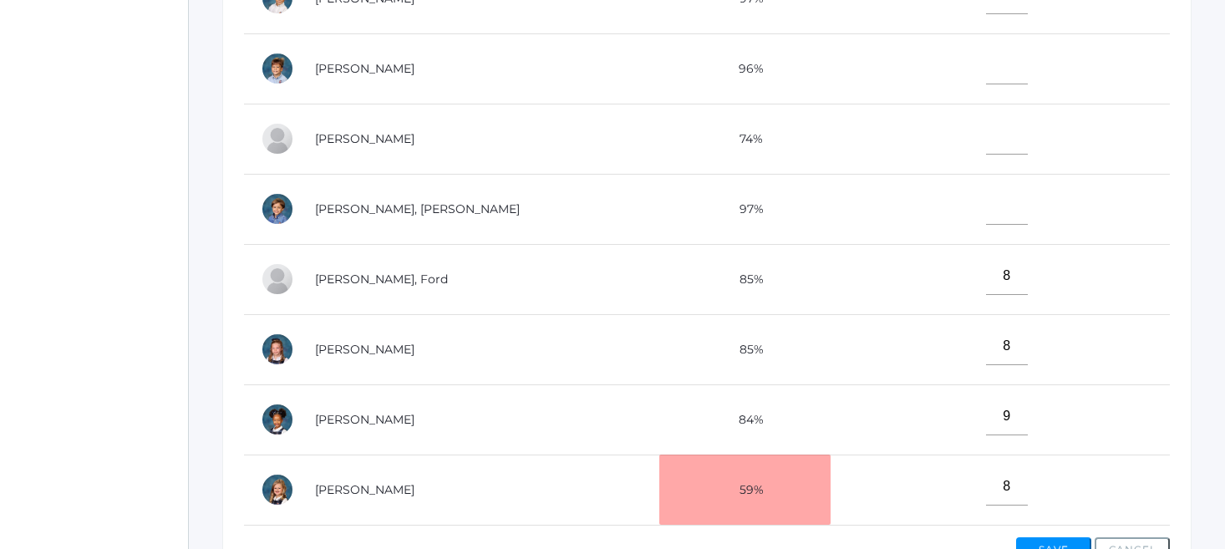
scroll to position [114, 0]
click at [986, 137] on input"] "text" at bounding box center [1007, 137] width 42 height 38
type input"] "9"
click at [986, 211] on input"] "text" at bounding box center [1007, 207] width 42 height 38
type input"] "8"
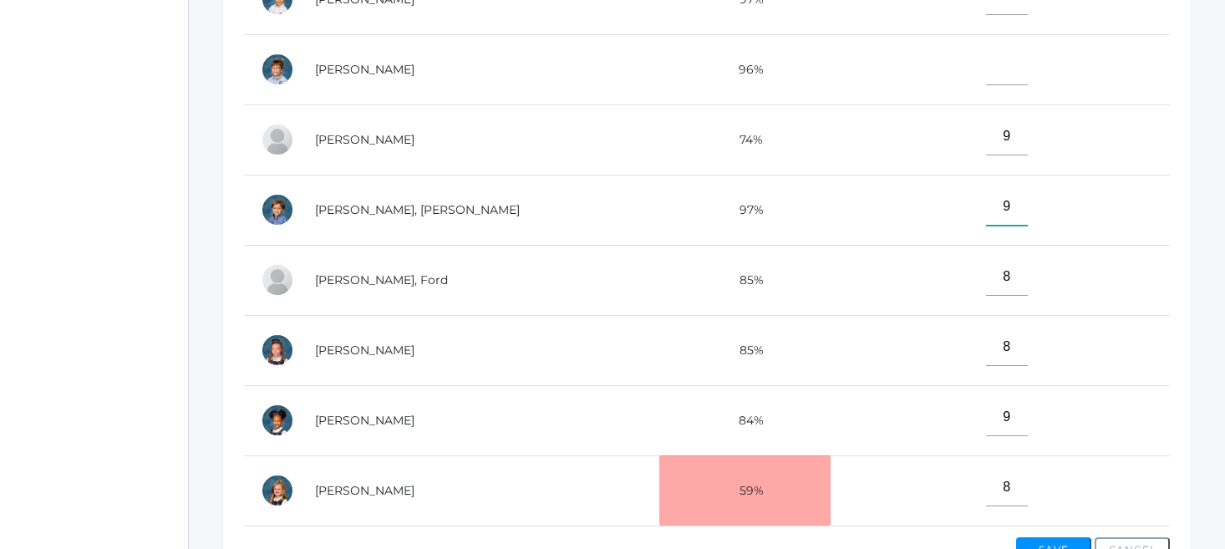
type input"] "9"
click at [836, 252] on td "8" at bounding box center [1000, 280] width 339 height 70
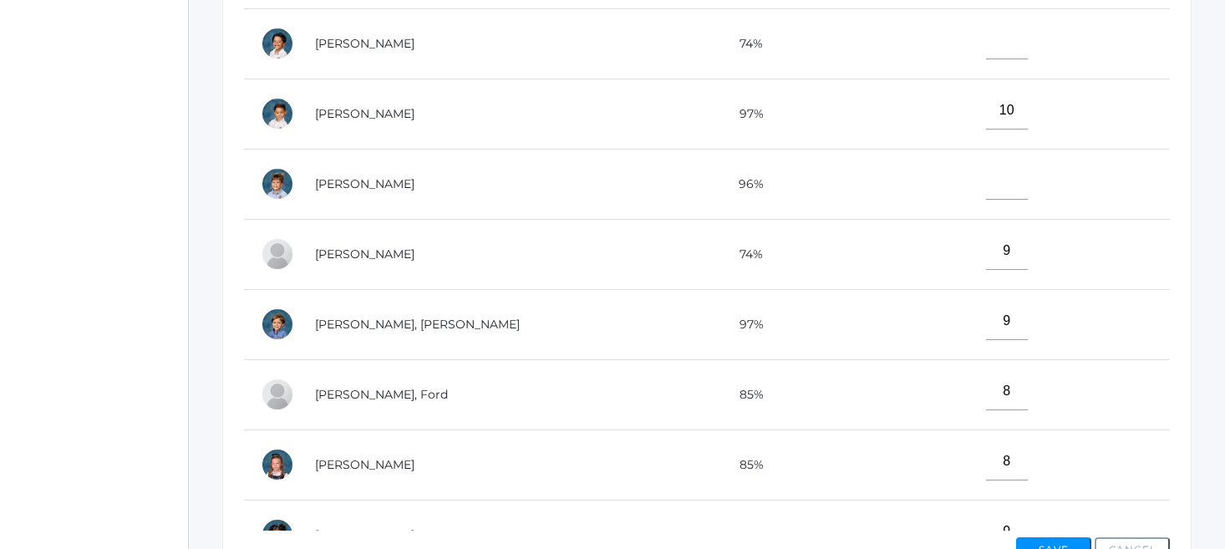
scroll to position [0, 0]
click at [831, 54] on td at bounding box center [1000, 43] width 339 height 70
click at [986, 50] on input"] "text" at bounding box center [1007, 41] width 42 height 38
drag, startPoint x: 1105, startPoint y: 50, endPoint x: 1106, endPoint y: 175, distance: 125.4
click at [1106, 175] on tbody "Abrea, Dominic 73% Abrea, Grayson 74% Bernardez, Owen 97% 10 Bradley, Obadiah 9…" at bounding box center [707, 534] width 926 height 1193
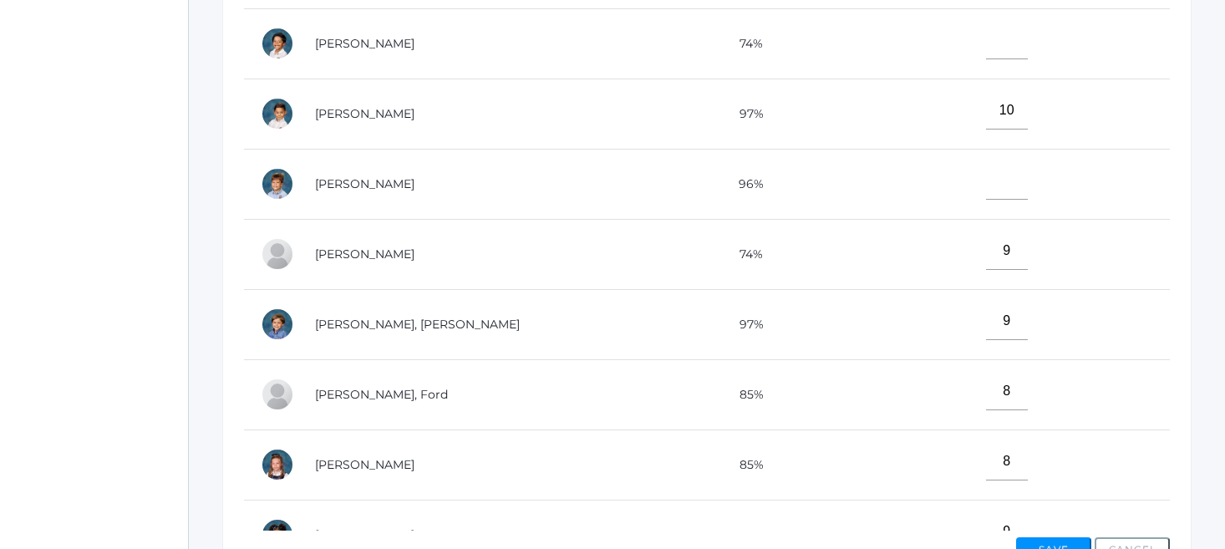
click at [831, 12] on td at bounding box center [1000, 43] width 339 height 70
click at [831, 11] on td at bounding box center [1000, 43] width 339 height 70
drag, startPoint x: 422, startPoint y: 21, endPoint x: 444, endPoint y: 108, distance: 89.6
click at [444, 108] on tbody "Abrea, Dominic 73% Abrea, Grayson 74% Bernardez, Owen 97% 10 Bradley, Obadiah 9…" at bounding box center [707, 534] width 926 height 1193
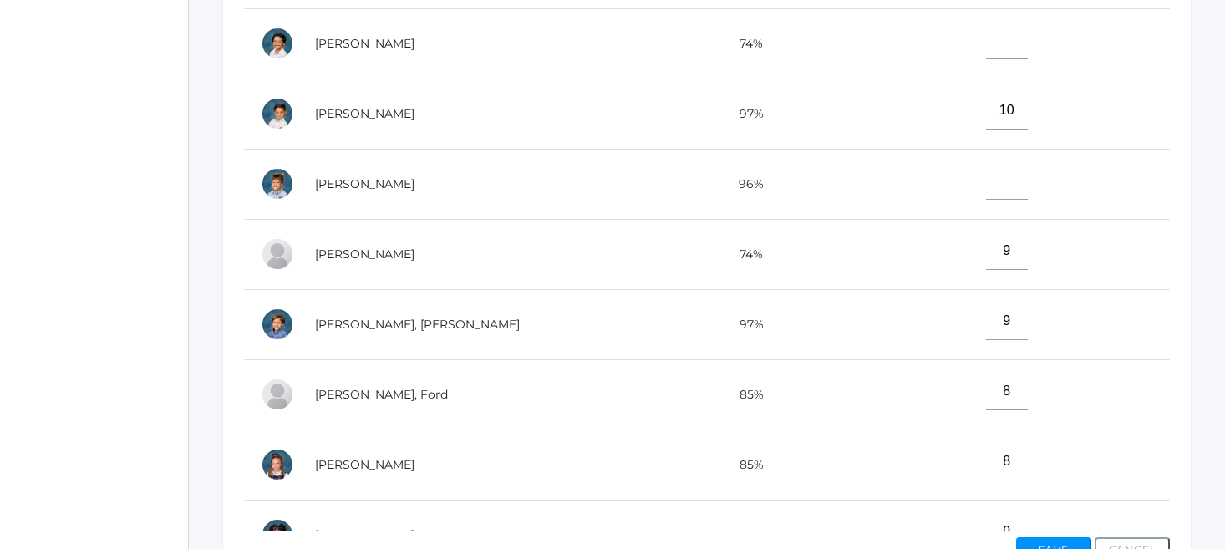
click at [473, 180] on td "[PERSON_NAME]" at bounding box center [478, 184] width 361 height 70
click at [422, 45] on td "[PERSON_NAME]" at bounding box center [478, 43] width 361 height 70
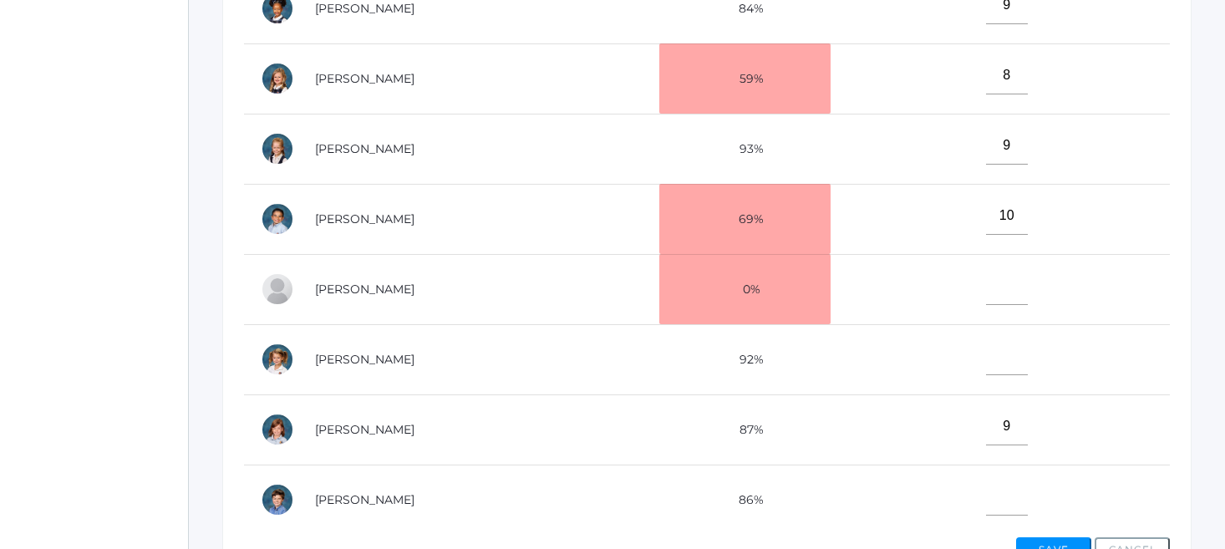
scroll to position [542, 0]
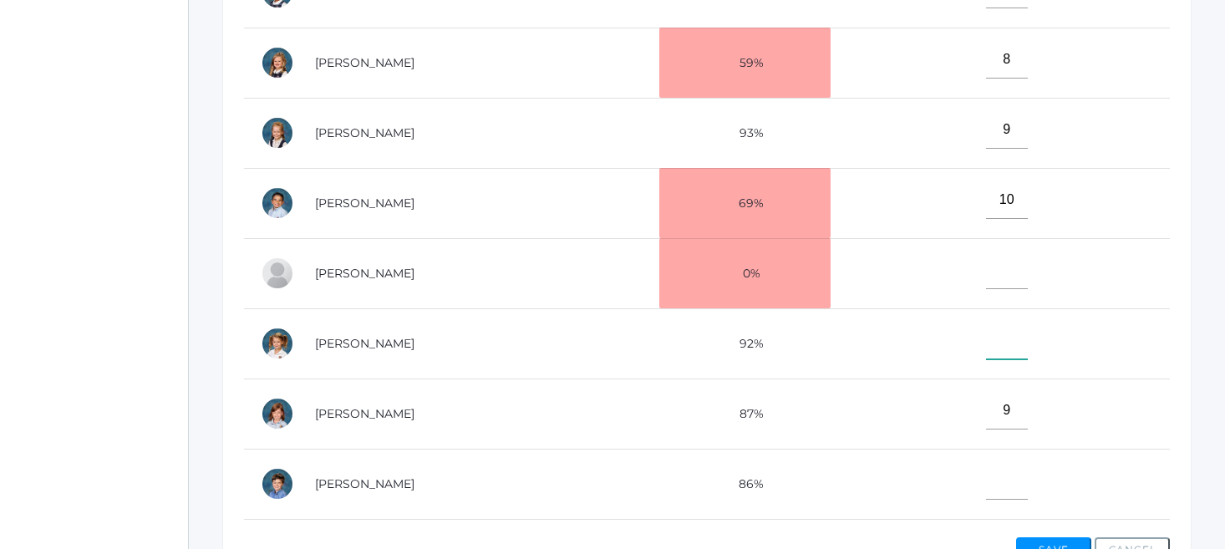
click at [986, 333] on input"] "text" at bounding box center [1007, 341] width 42 height 38
type input"] "10"
click at [940, 185] on td "10" at bounding box center [1000, 203] width 339 height 70
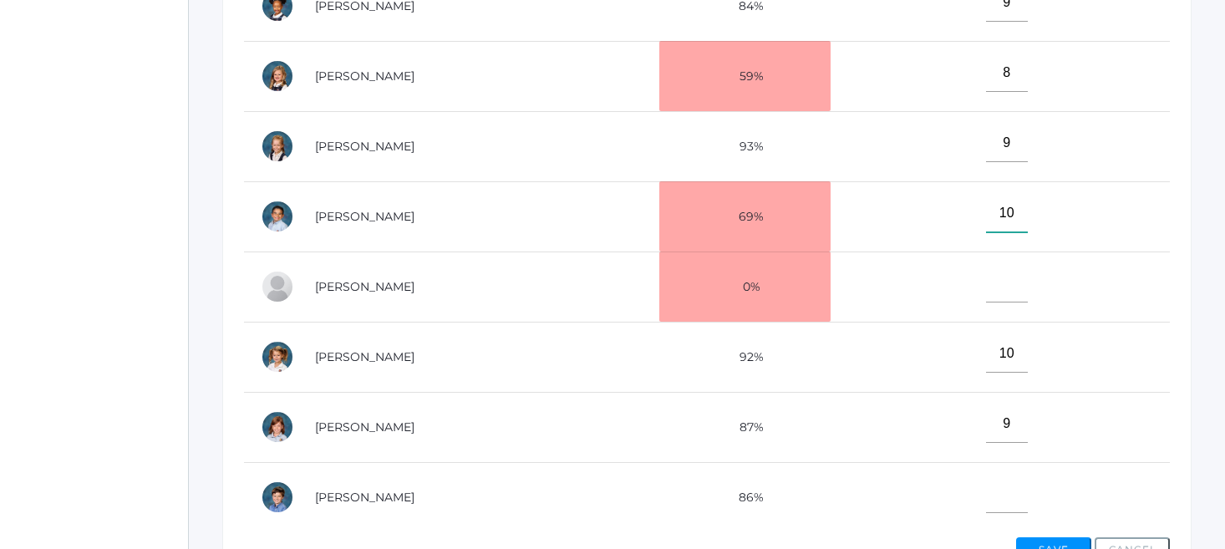
click at [986, 200] on input"] "10" at bounding box center [1007, 214] width 42 height 38
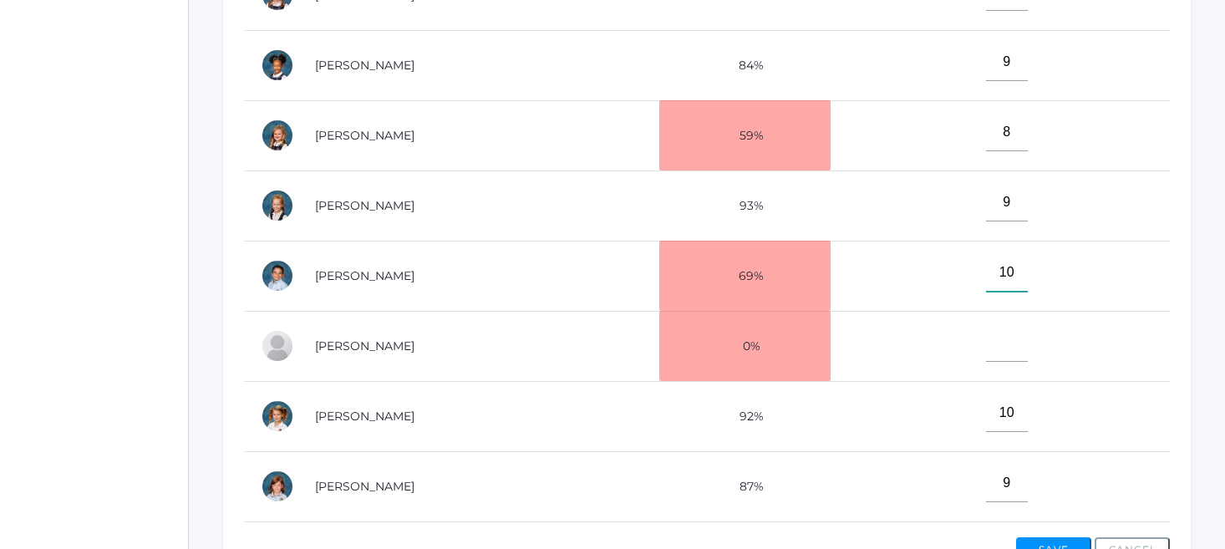
scroll to position [469, 0]
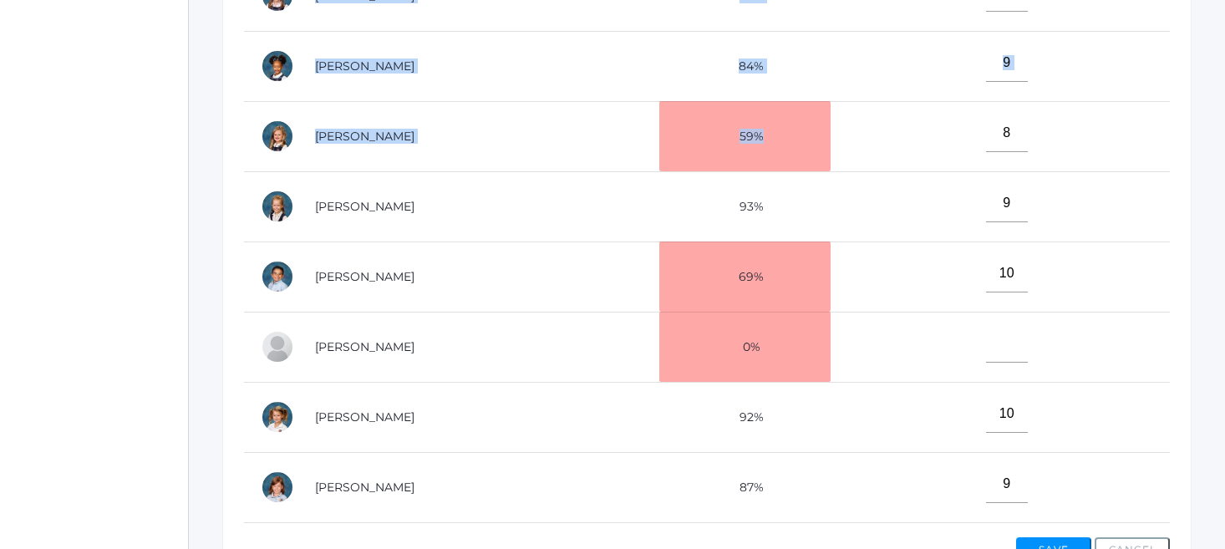
drag, startPoint x: 1167, startPoint y: 139, endPoint x: 1185, endPoint y: 58, distance: 82.3
click at [1185, 58] on div "View By Assignment View By Category Manage Assignments Grading Categories Progr…" at bounding box center [706, 162] width 969 height 877
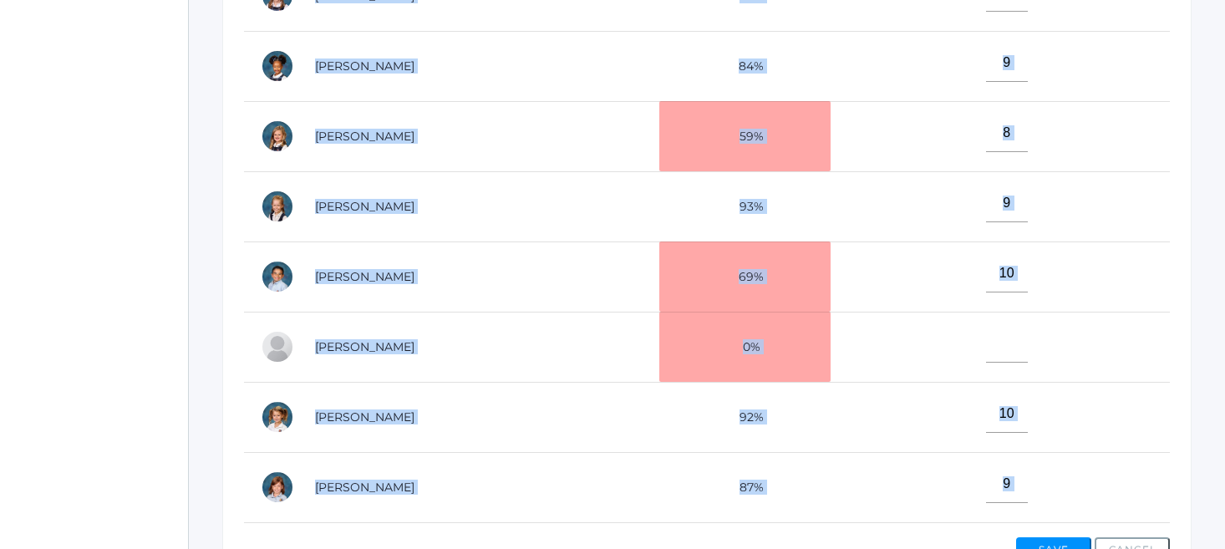
click at [1185, 58] on div "View By Assignment View By Category Manage Assignments Grading Categories Progr…" at bounding box center [706, 162] width 969 height 877
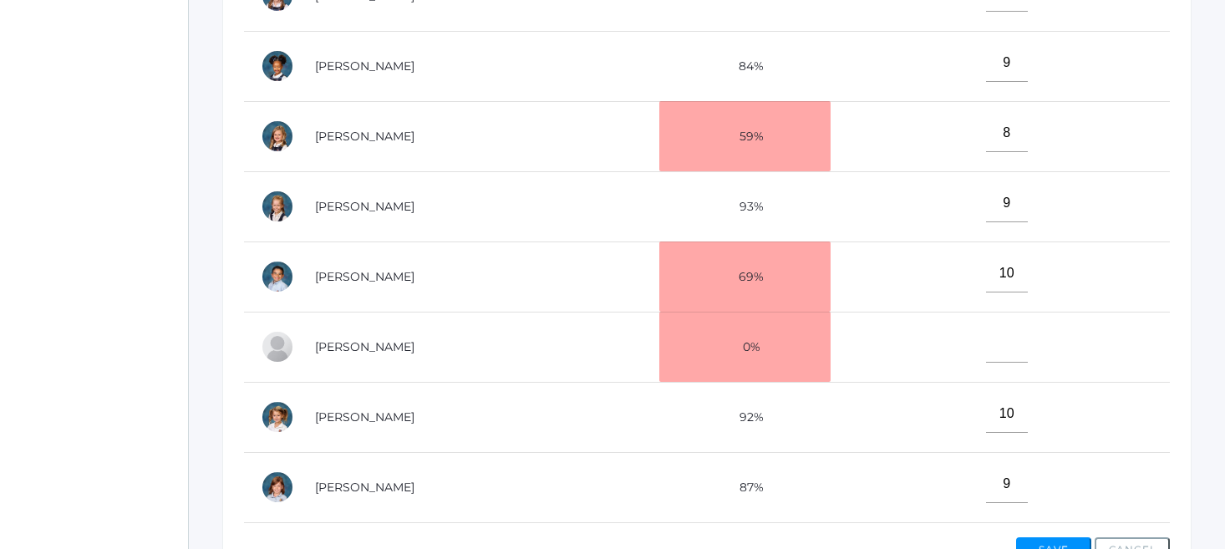
click at [1216, 62] on div "Go to Classrooms First Grade - Watson 01LA - First Grade Watson 01LA - First Gr…" at bounding box center [707, 58] width 1036 height 1085
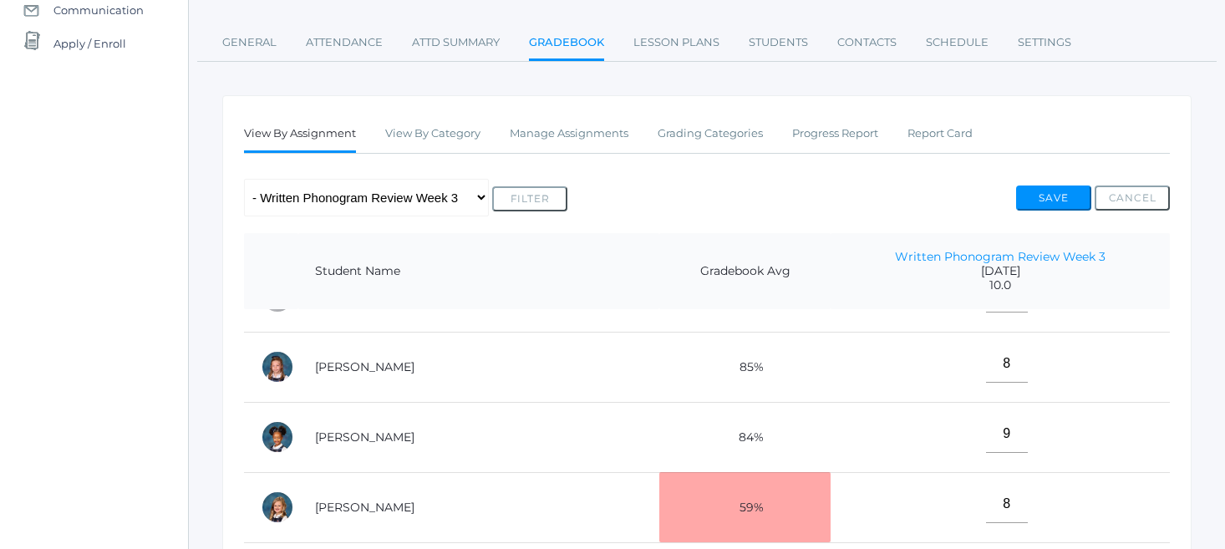
scroll to position [192, 0]
click at [898, 321] on td "8" at bounding box center [1000, 295] width 339 height 70
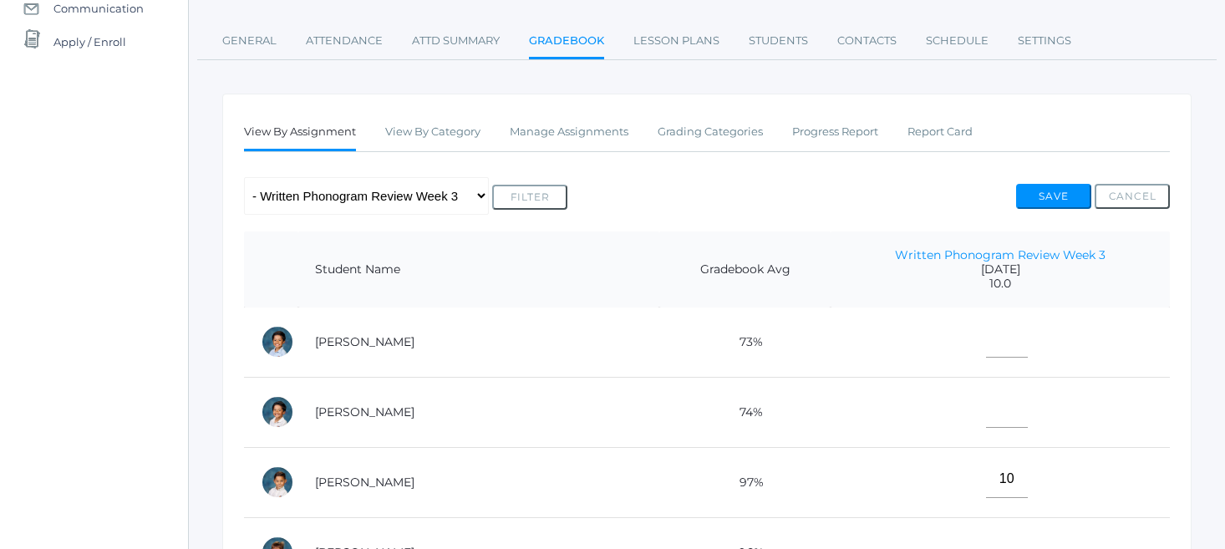
scroll to position [0, 0]
click at [986, 338] on input"] "text" at bounding box center [1007, 340] width 42 height 38
type input"] "9"
type input"] "10"
click at [986, 403] on input"] "text" at bounding box center [1007, 410] width 42 height 38
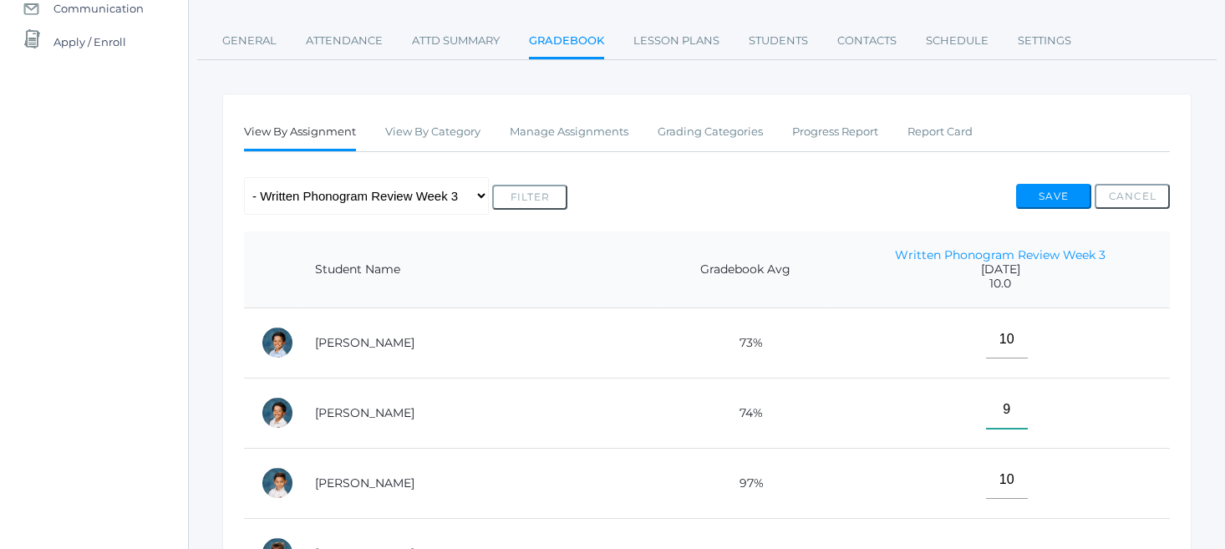
type input"] "9"
click at [903, 454] on td "10" at bounding box center [1000, 483] width 339 height 70
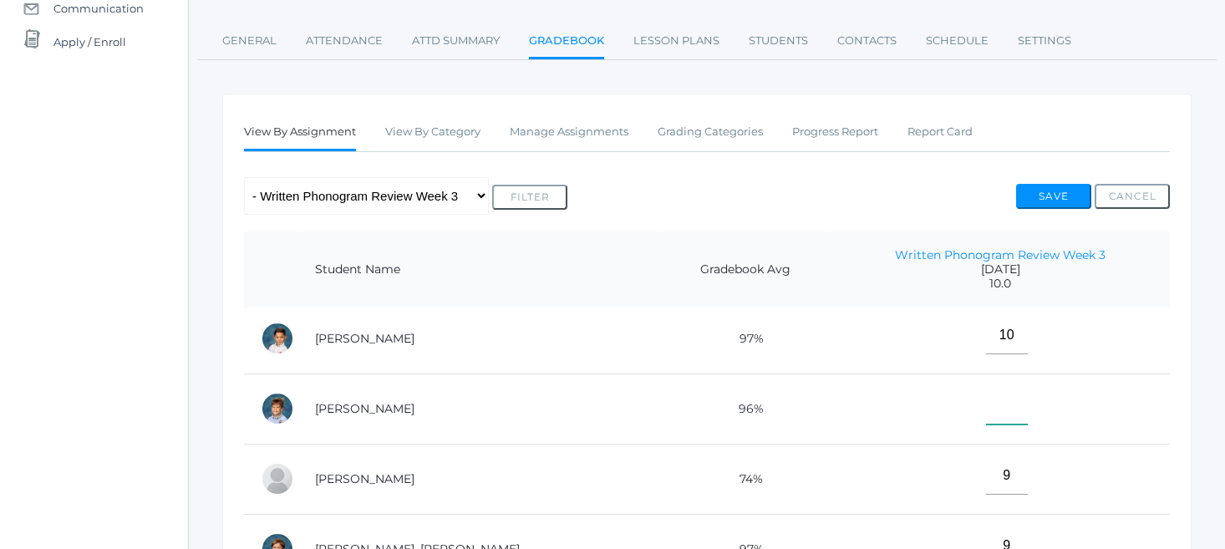
click at [986, 404] on input"] "text" at bounding box center [1007, 406] width 42 height 38
click at [924, 470] on td "9" at bounding box center [1000, 479] width 339 height 70
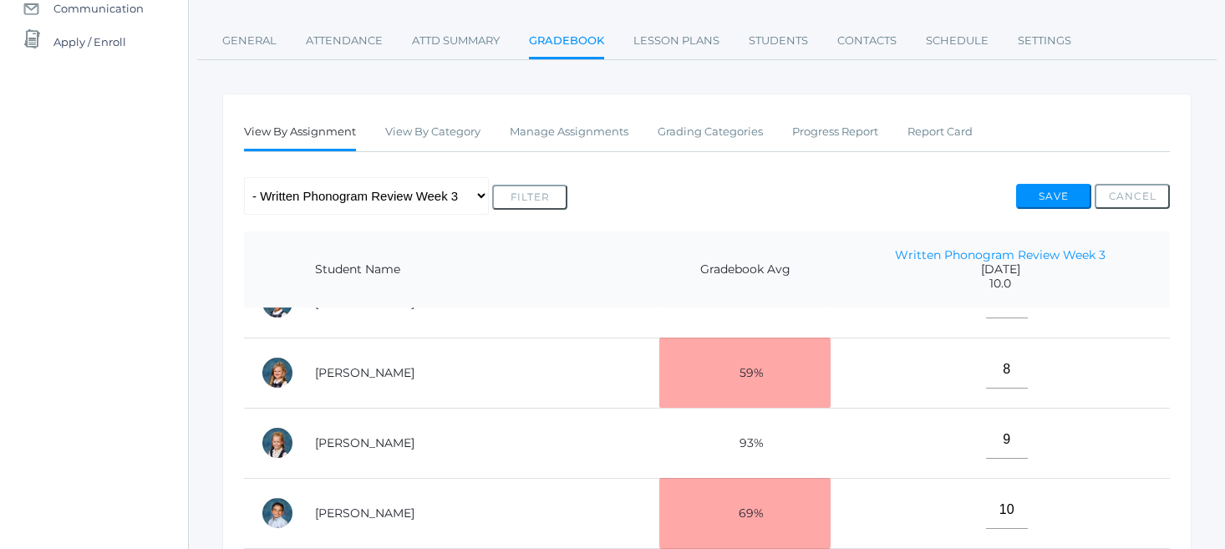
scroll to position [602, 0]
click at [1025, 454] on td "9" at bounding box center [1000, 443] width 339 height 70
click at [1080, 430] on td "9" at bounding box center [1000, 443] width 339 height 70
click at [834, 500] on td "10" at bounding box center [1000, 513] width 339 height 70
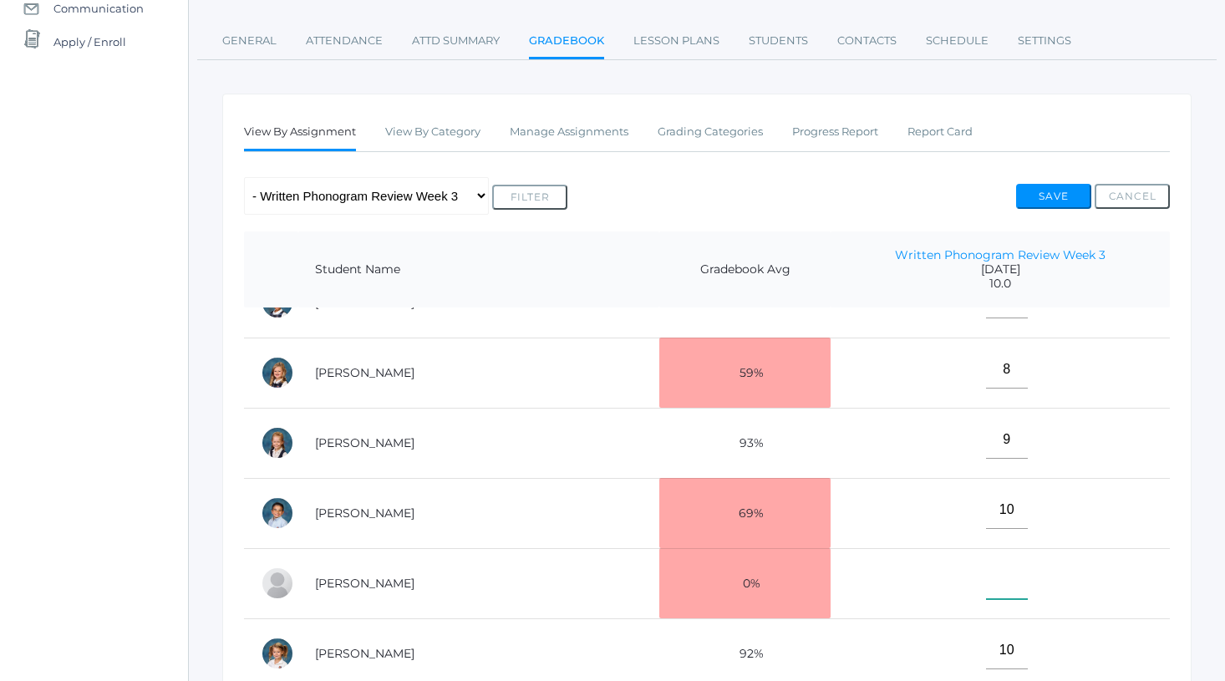
click at [986, 548] on input"] "text" at bounding box center [1007, 581] width 42 height 38
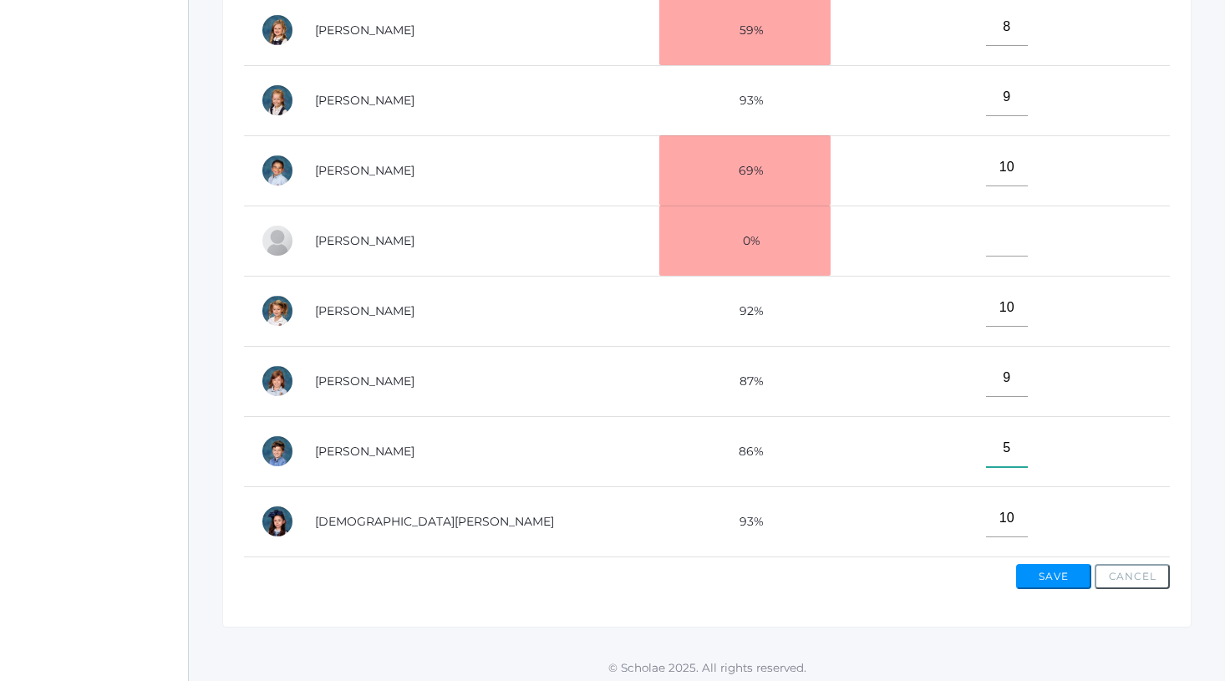
type input"] "5"
click at [926, 180] on td "10" at bounding box center [1000, 170] width 339 height 70
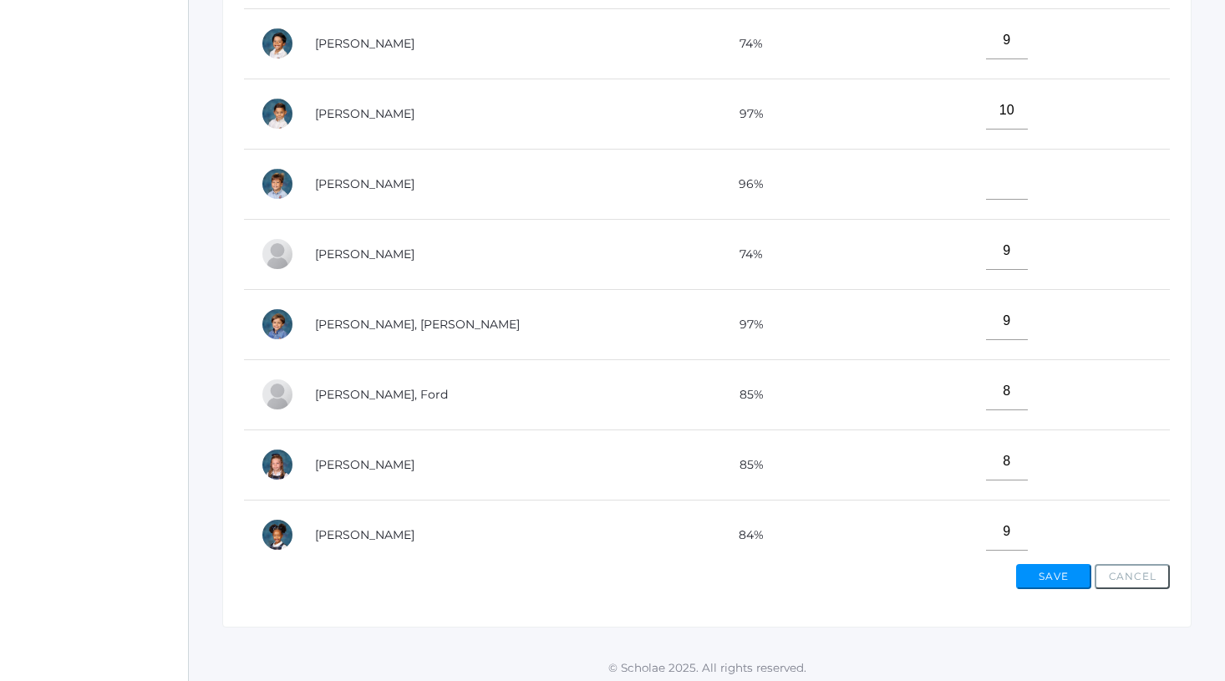
scroll to position [20, 0]
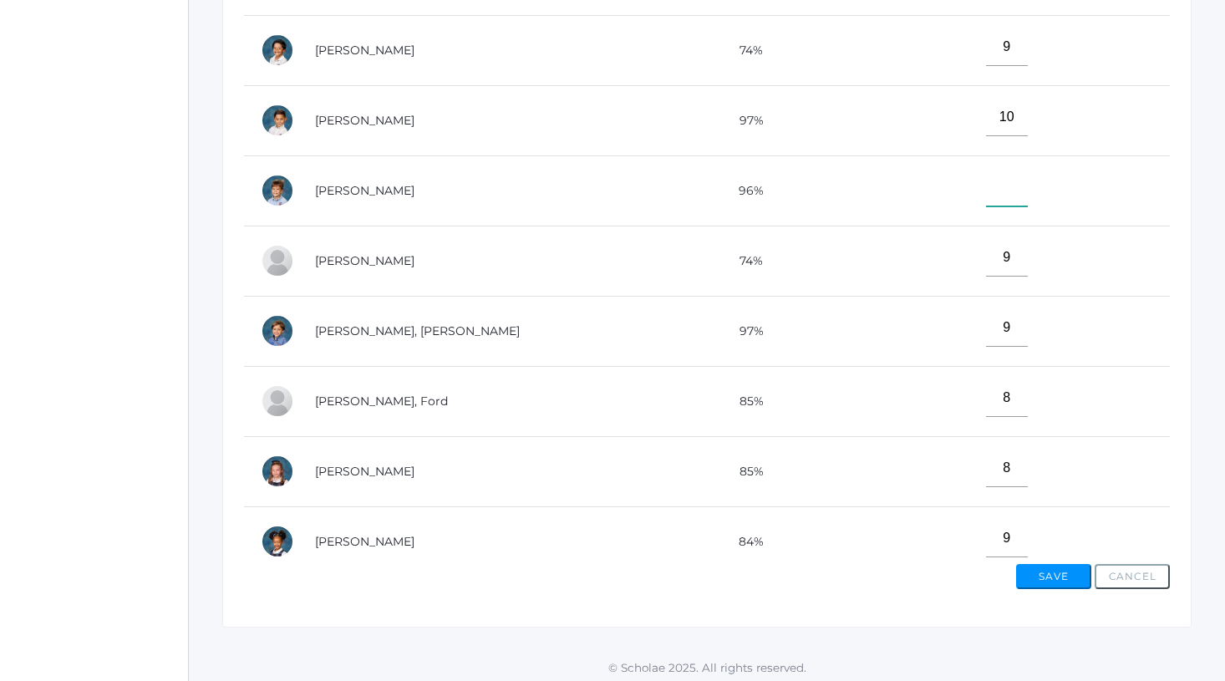
click at [986, 188] on input"] "text" at bounding box center [1007, 188] width 42 height 38
type input"] "9"
click at [1053, 548] on button "Save" at bounding box center [1053, 576] width 75 height 25
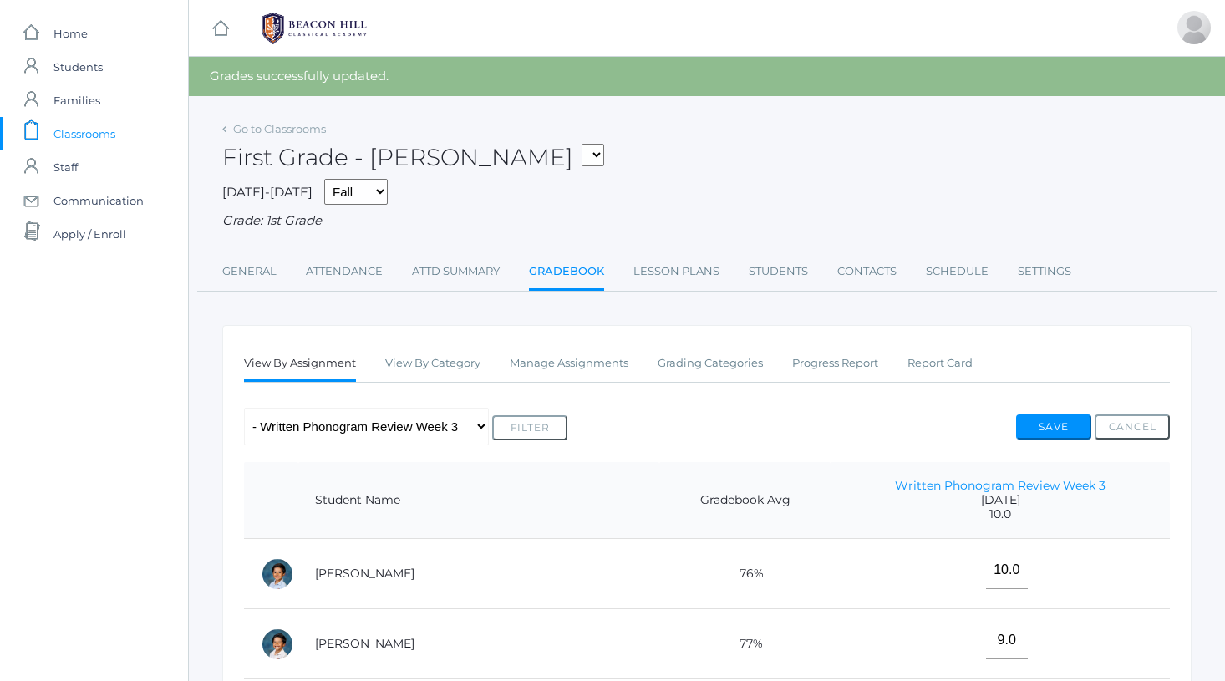
click at [1045, 416] on button "Save" at bounding box center [1053, 426] width 75 height 25
click at [867, 267] on link "Contacts" at bounding box center [866, 271] width 59 height 33
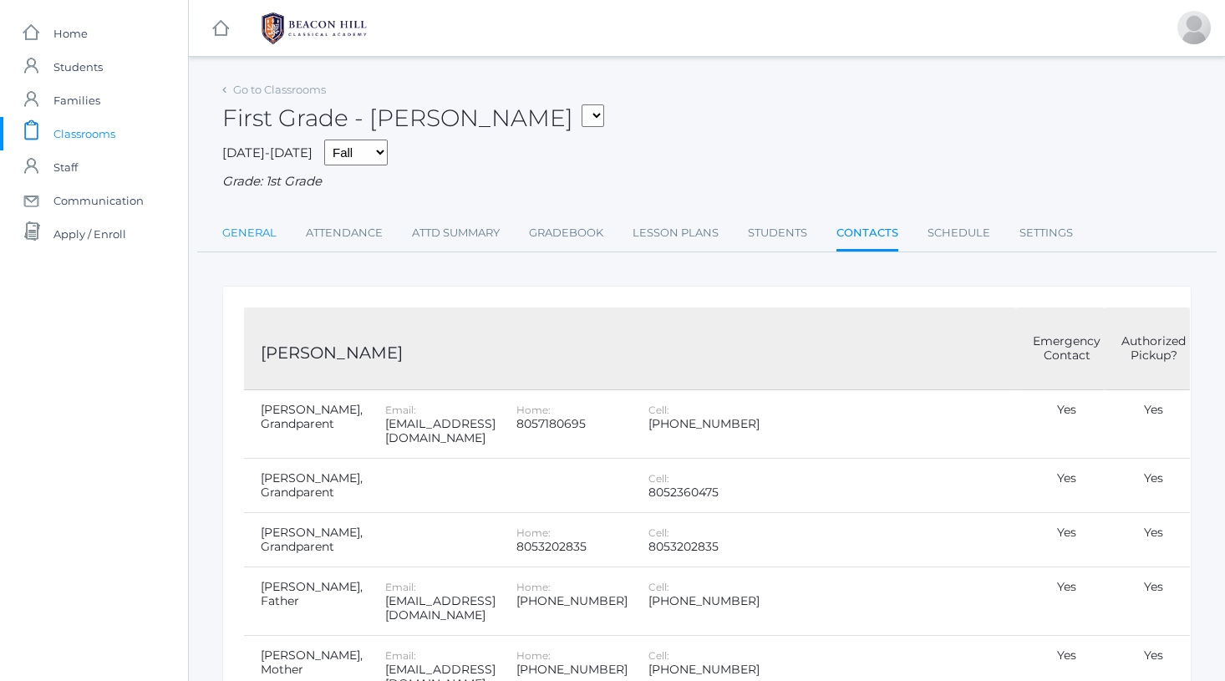
click at [252, 226] on link "General" at bounding box center [249, 232] width 54 height 33
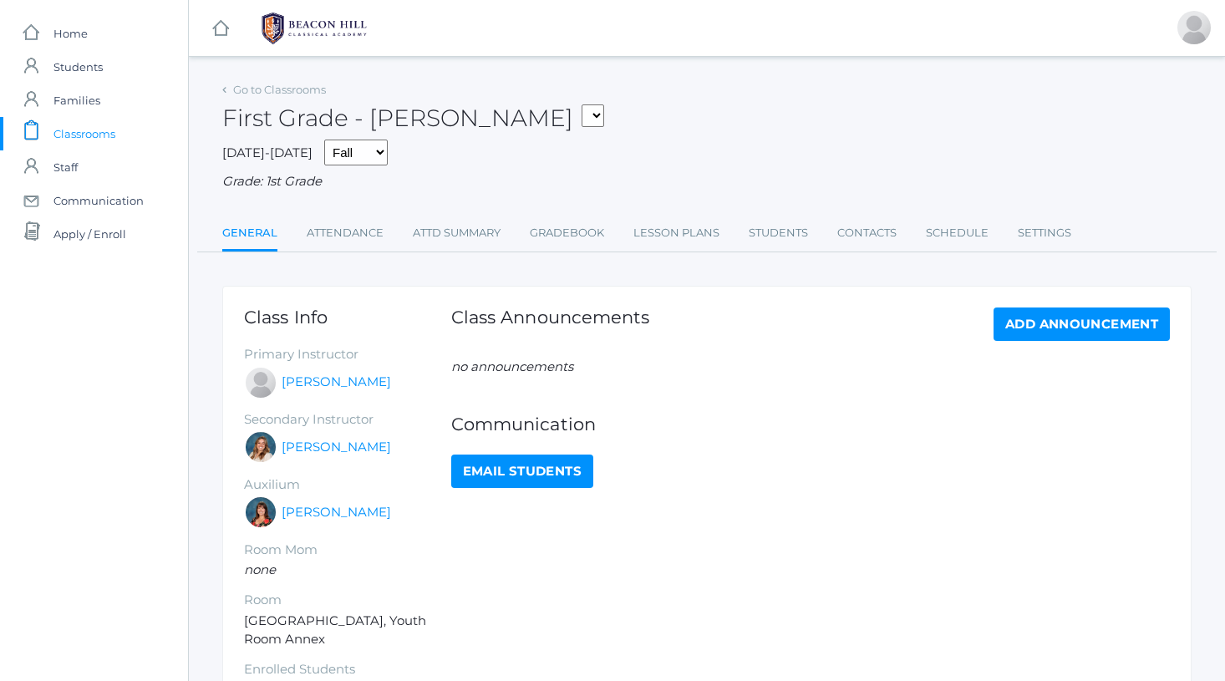
click at [487, 466] on link "Email Students" at bounding box center [522, 471] width 142 height 33
select select "1989"
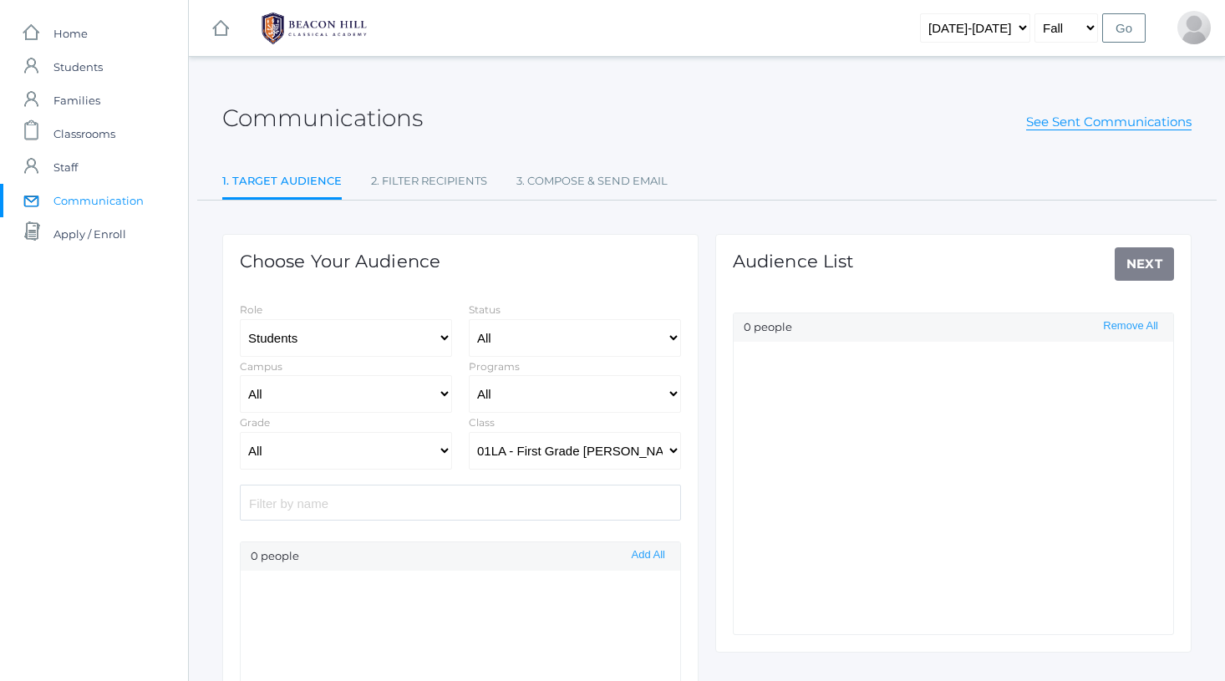
select select "Enrolled"
select select "lower"
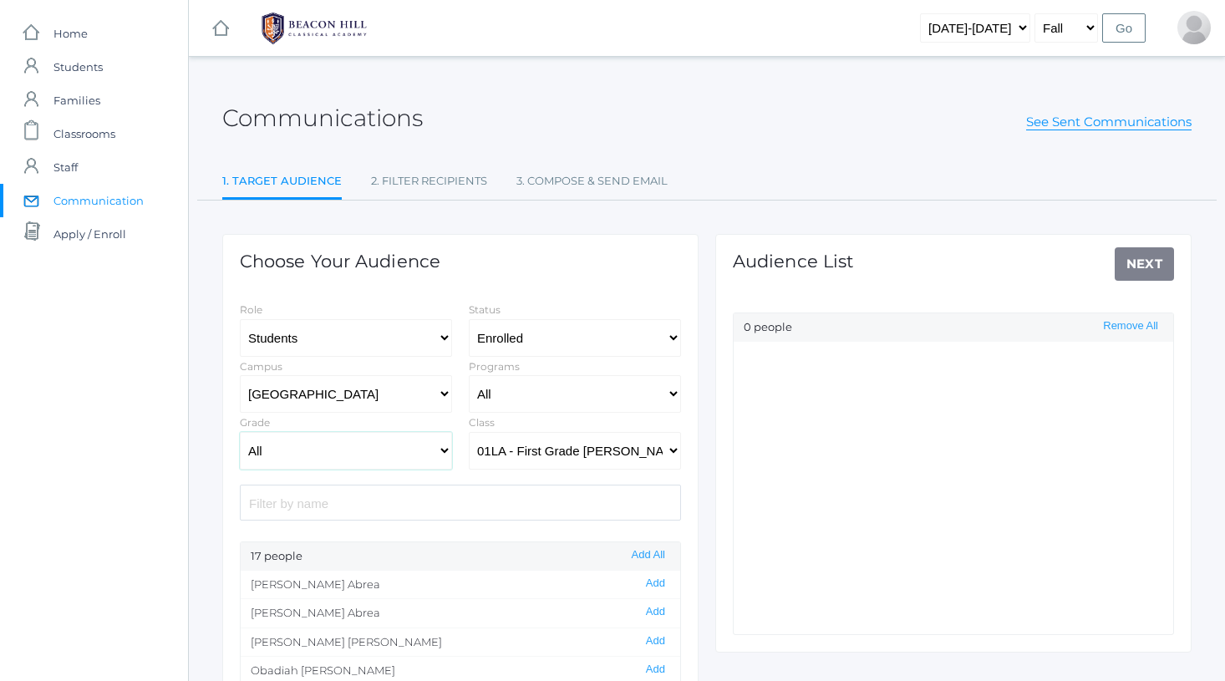
select select "1"
click at [639, 557] on button "Add All" at bounding box center [648, 555] width 43 height 14
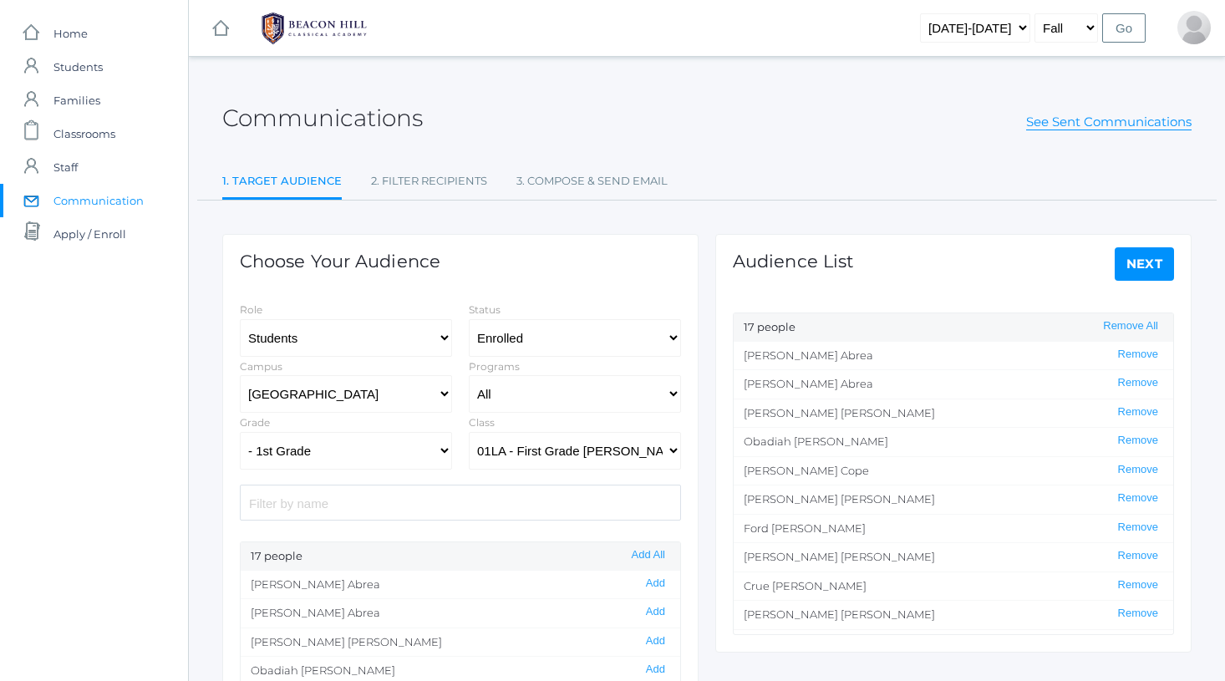
click at [1147, 267] on link "Next" at bounding box center [1145, 263] width 60 height 33
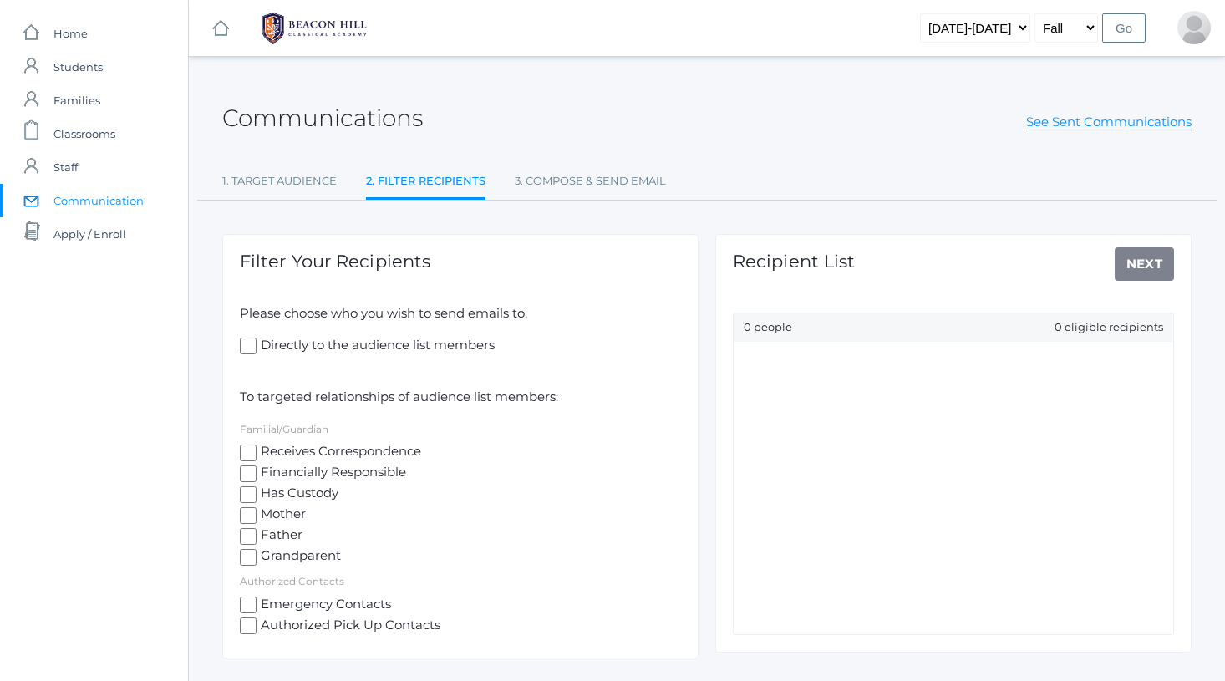
click at [248, 446] on input "Receives Correspondence" at bounding box center [248, 453] width 17 height 17
checkbox input "true"
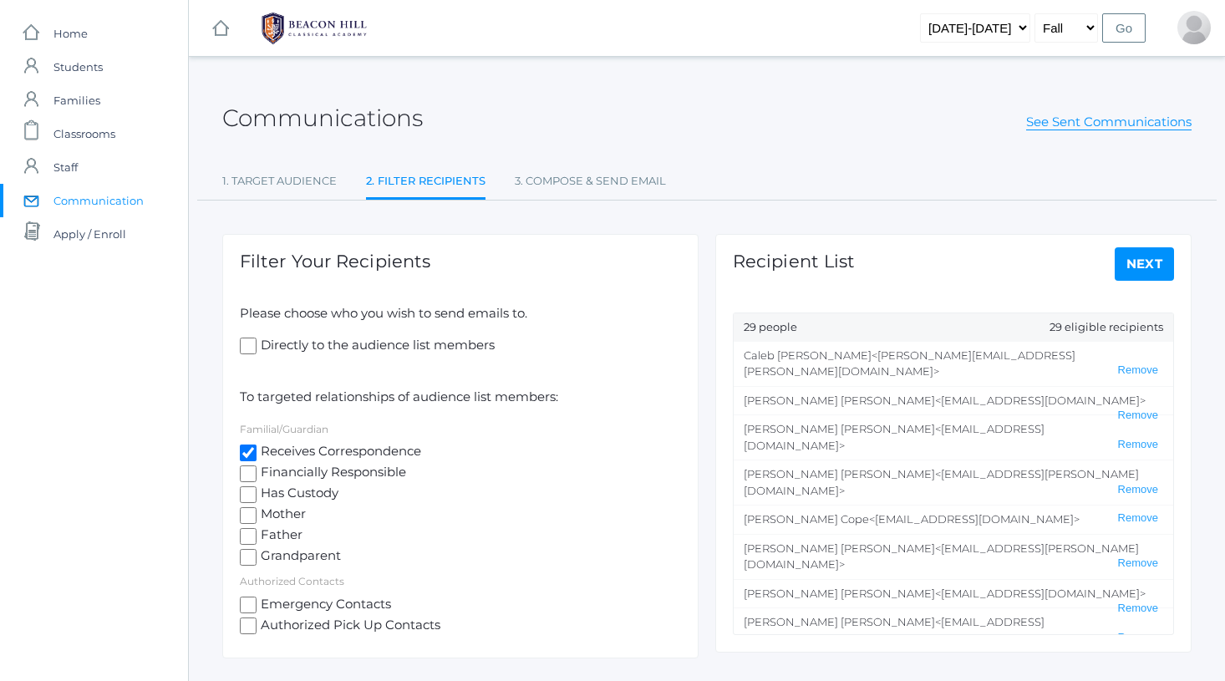
click at [1156, 267] on link "Next" at bounding box center [1145, 263] width 60 height 33
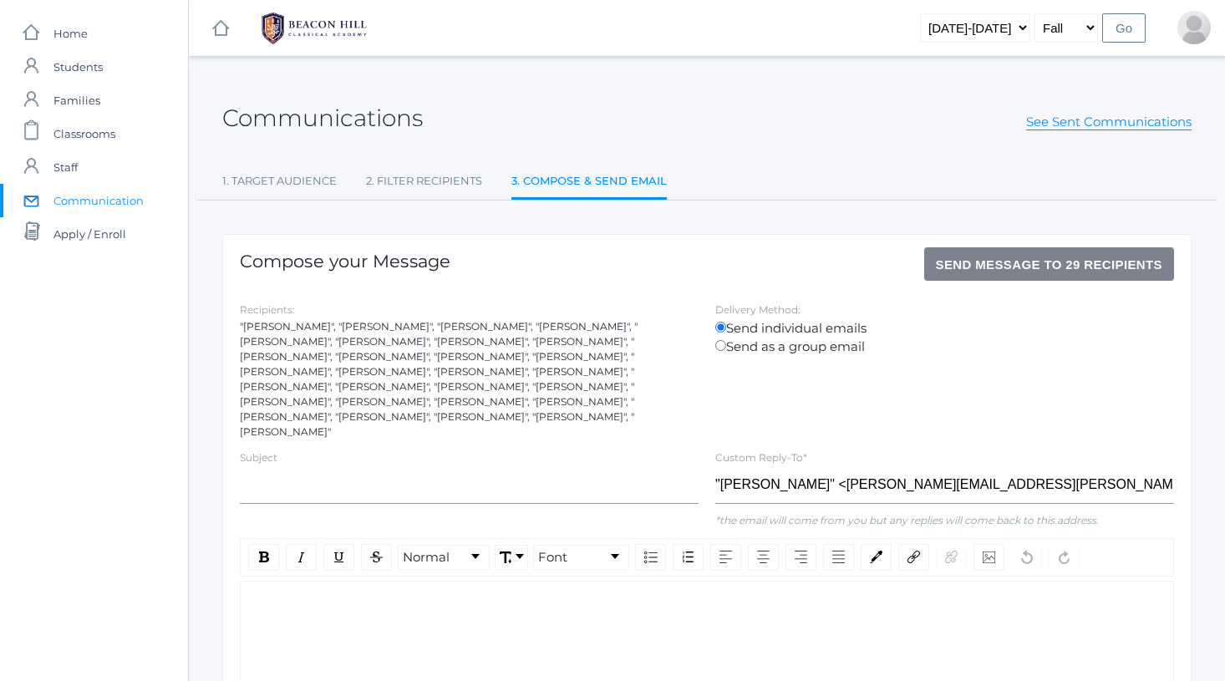
click at [427, 598] on div "rdw-editor" at bounding box center [707, 607] width 907 height 19
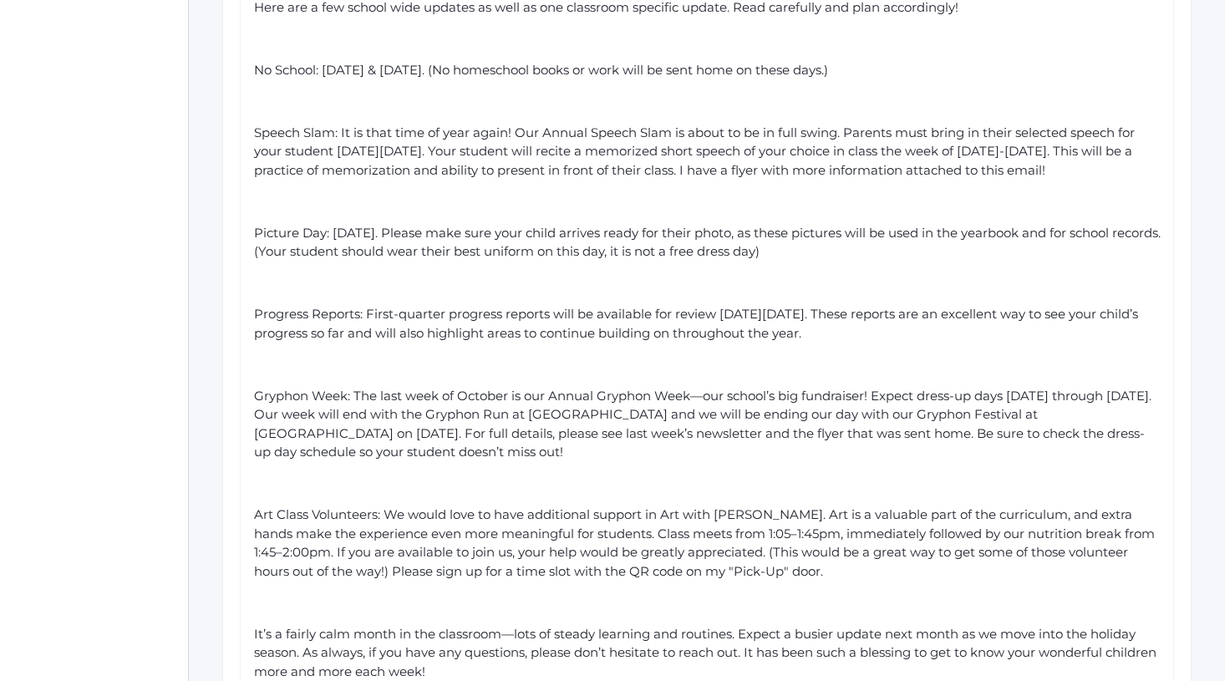
scroll to position [695, 0]
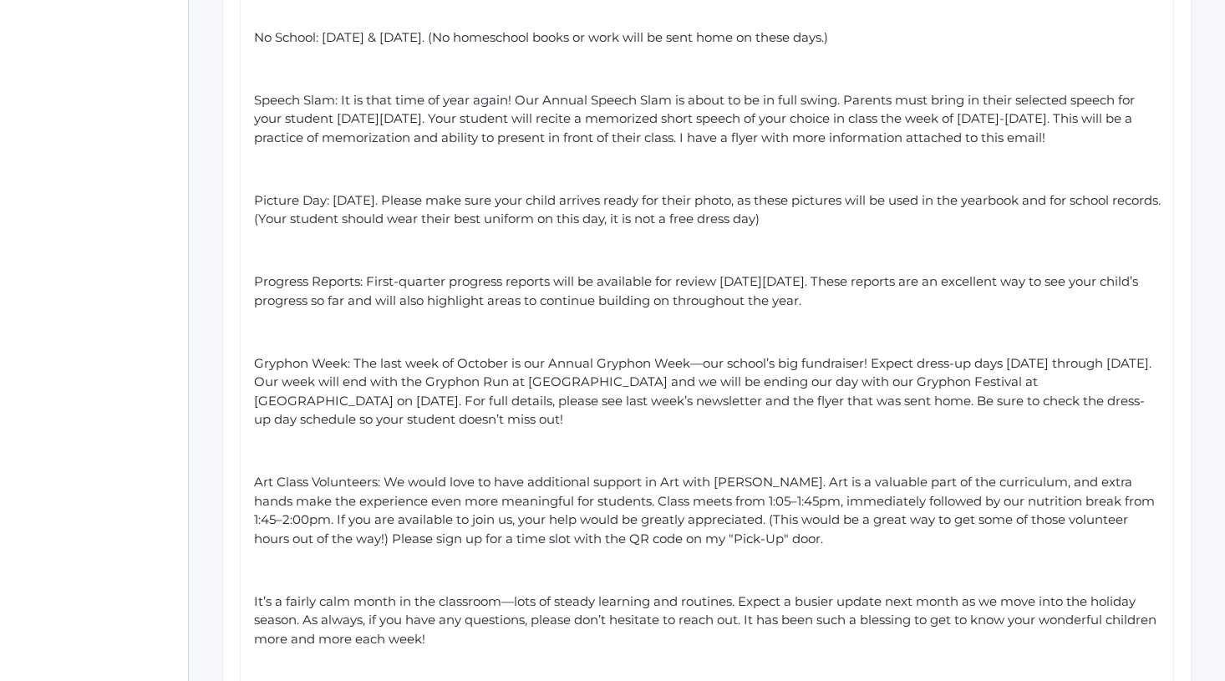
click at [790, 496] on div "Art Class Volunteers: We would love to have additional support in Art with [PER…" at bounding box center [707, 510] width 907 height 75
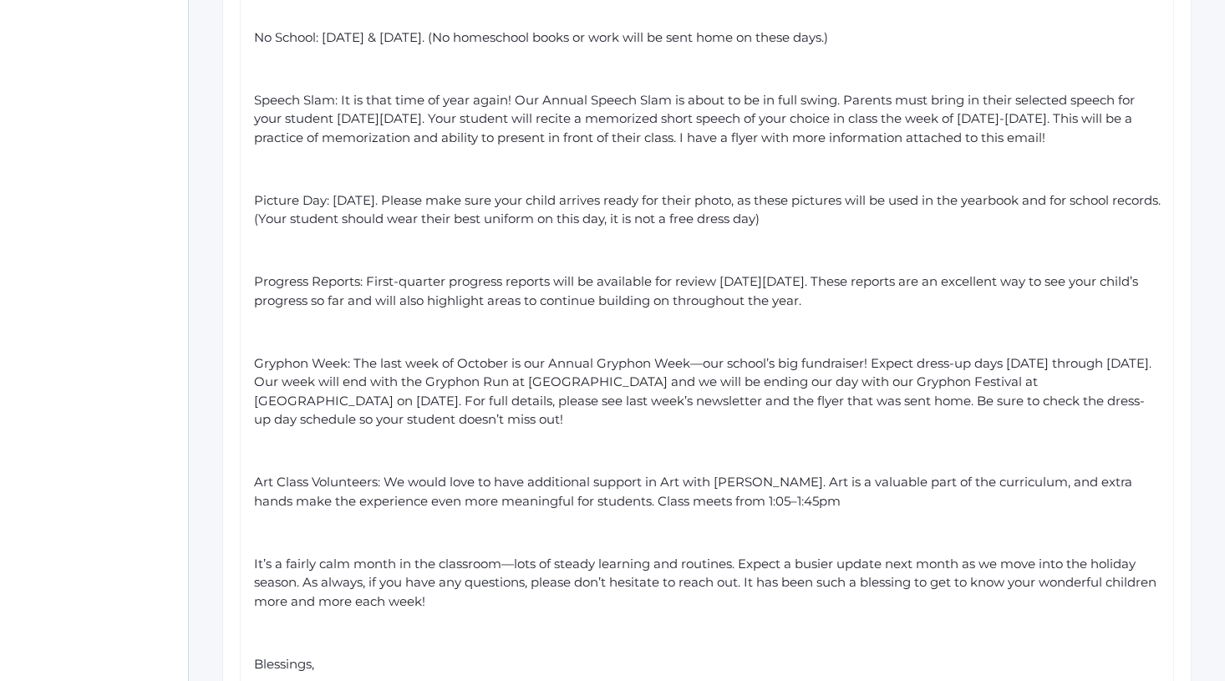
click at [790, 523] on div "rdw-editor" at bounding box center [707, 532] width 907 height 19
click at [806, 473] on div "Art Class Volunteers: We would love to have additional support in Art with [PER…" at bounding box center [707, 492] width 907 height 38
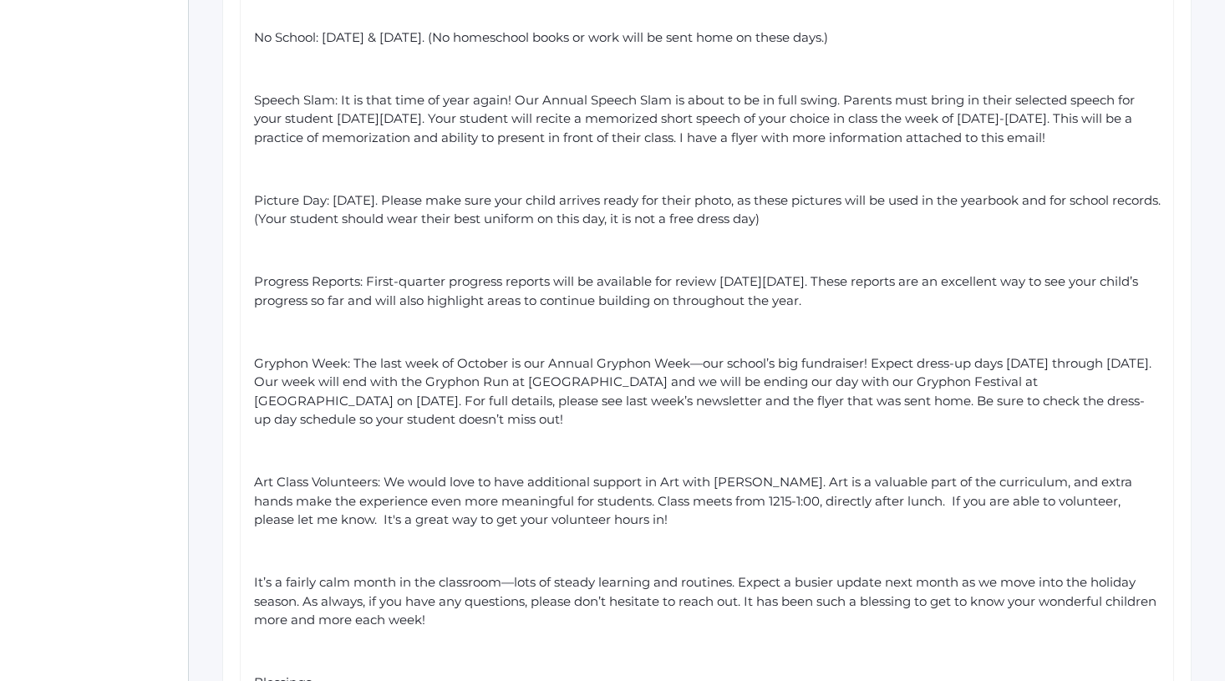
click at [343, 648] on div "October Updates - First Grade [PERSON_NAME] Here are a few school wide updates …" at bounding box center [707, 439] width 907 height 1072
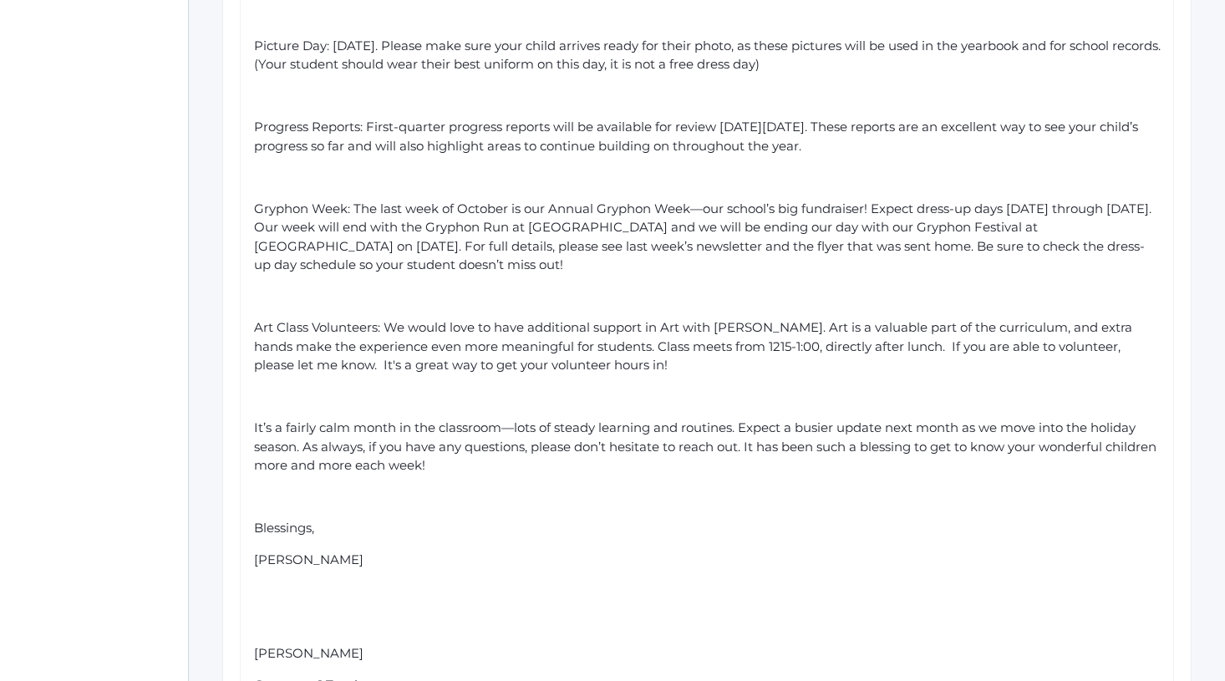
scroll to position [851, 0]
click at [320, 551] on span "[PERSON_NAME]" at bounding box center [308, 559] width 109 height 16
click at [469, 592] on div "October Updates - First Grade [PERSON_NAME] Here are a few school wide updates …" at bounding box center [707, 284] width 907 height 1072
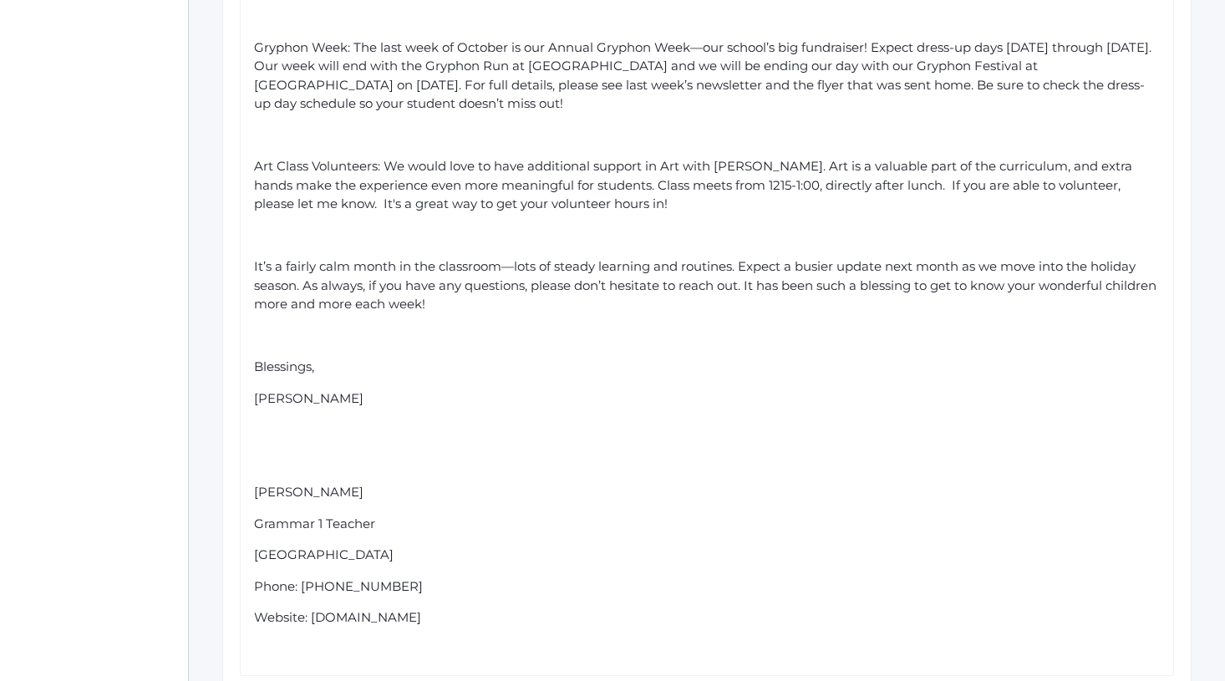
scroll to position [1028, 0]
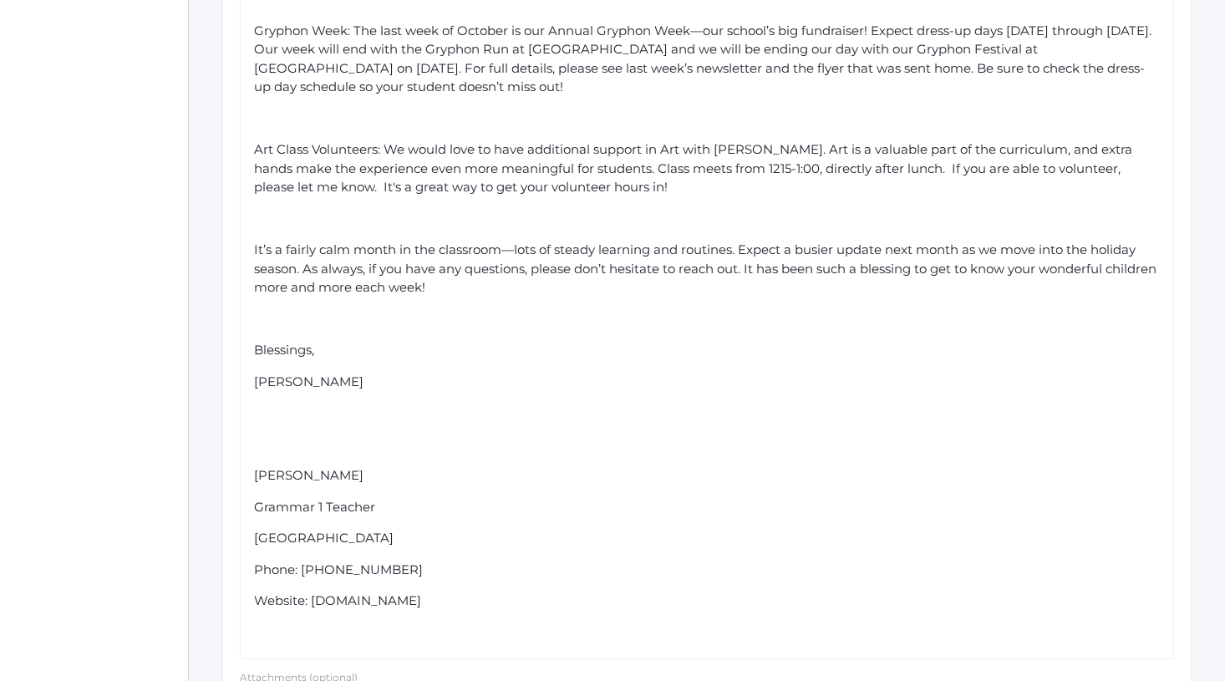
click at [496, 592] on div "Website: [DOMAIN_NAME]" at bounding box center [707, 601] width 907 height 19
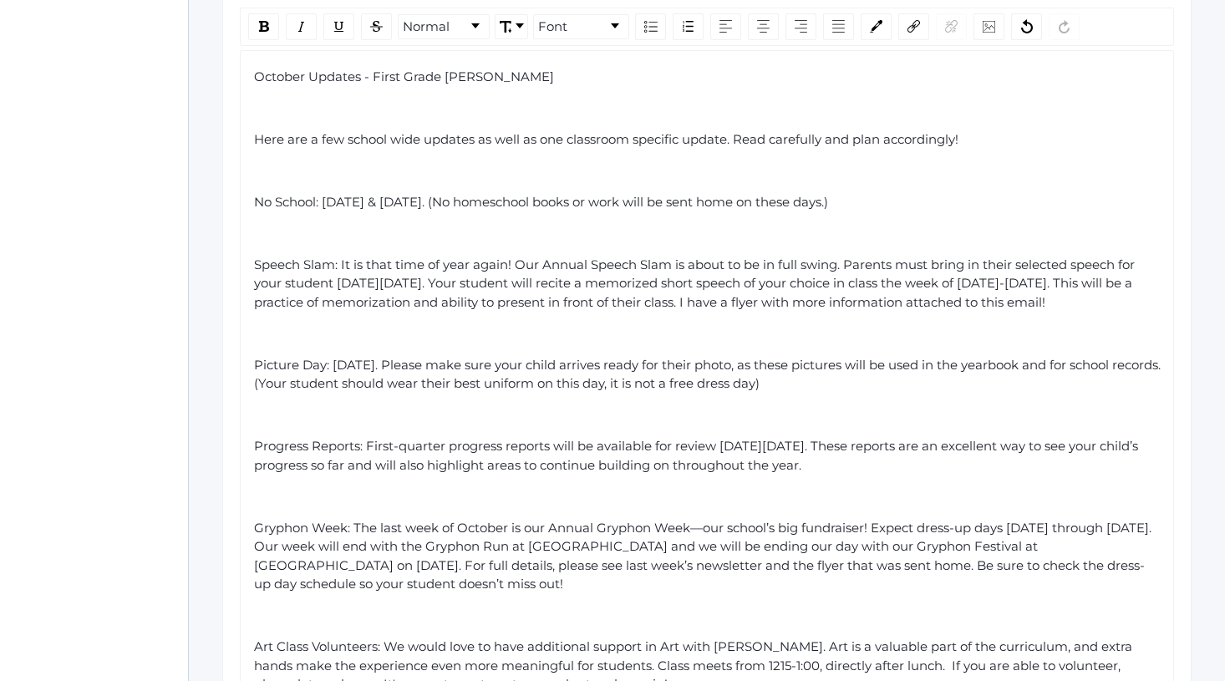
scroll to position [537, 0]
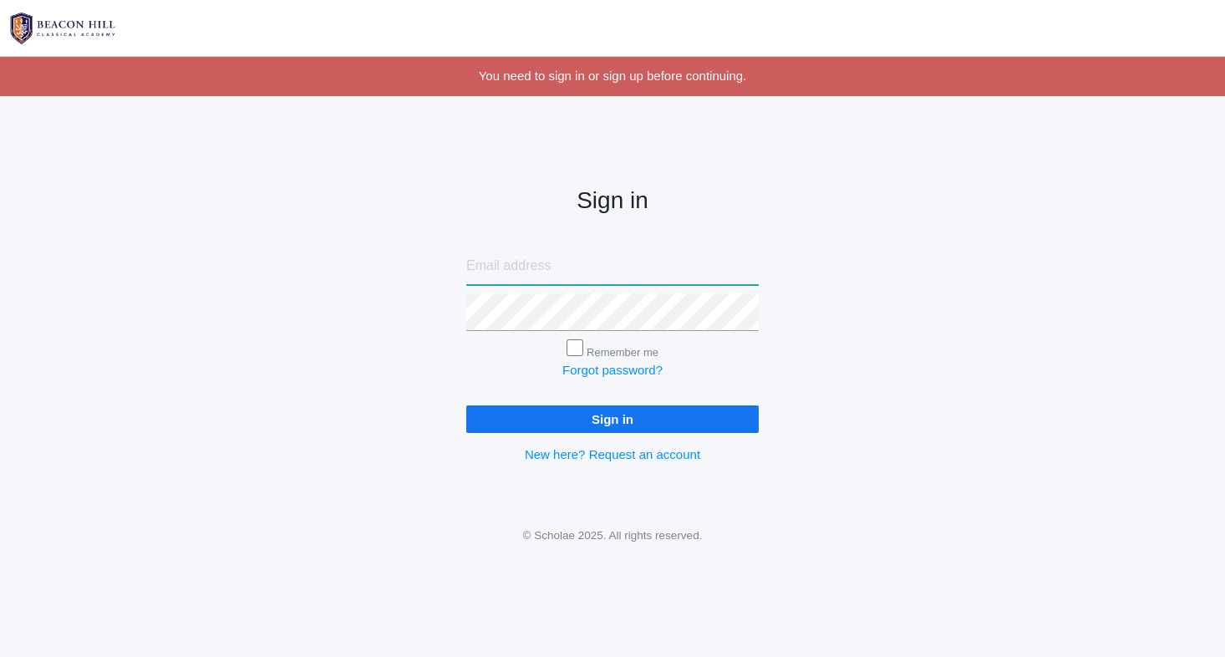
type input "[PERSON_NAME][EMAIL_ADDRESS][PERSON_NAME][DOMAIN_NAME]"
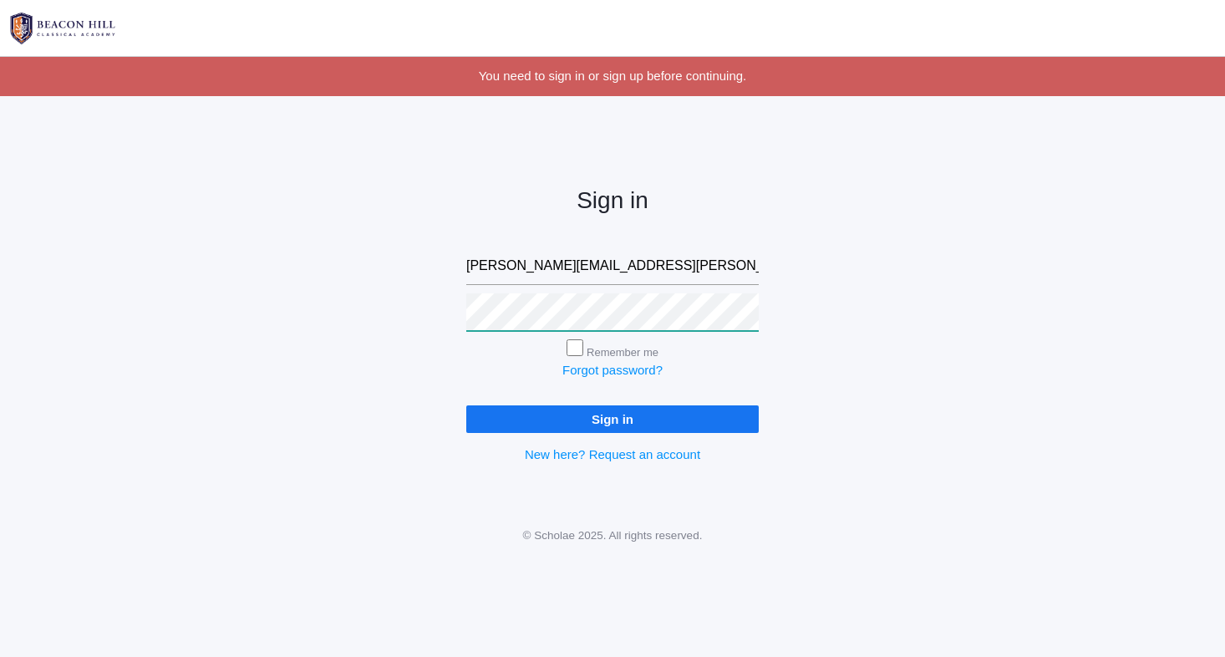
click at [613, 415] on input "Sign in" at bounding box center [612, 419] width 292 height 28
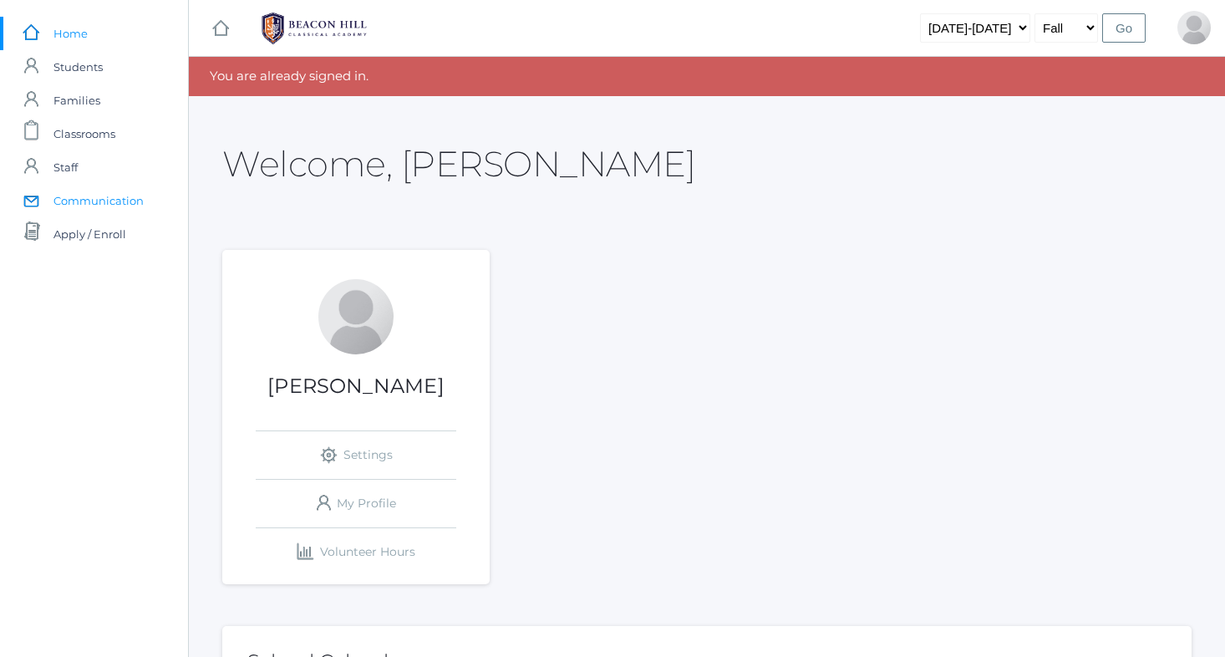
click at [64, 200] on span "Communication" at bounding box center [98, 200] width 90 height 33
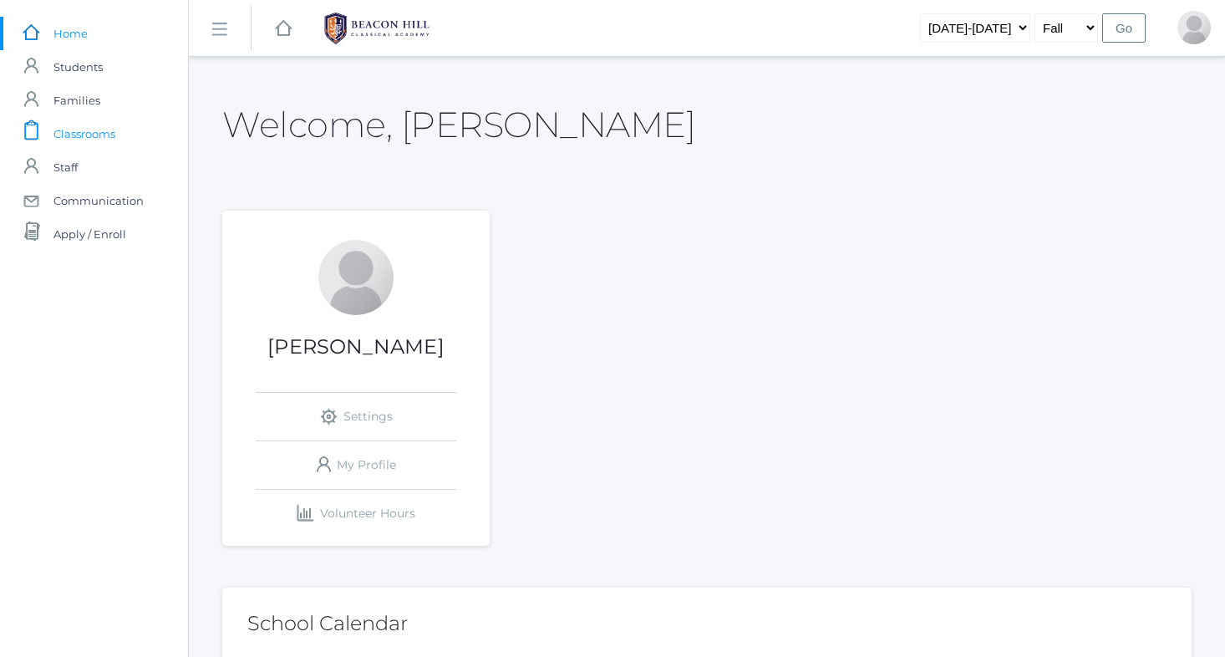
click at [83, 140] on span "Classrooms" at bounding box center [84, 133] width 62 height 33
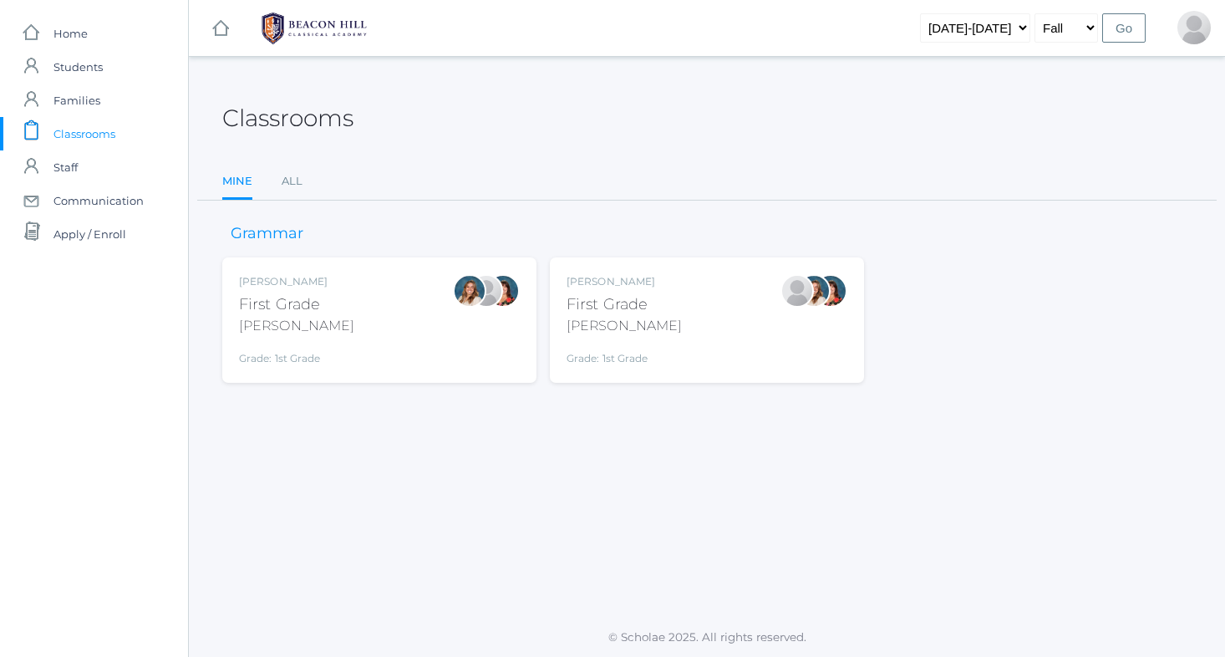
click at [629, 310] on div "First Grade" at bounding box center [624, 304] width 115 height 23
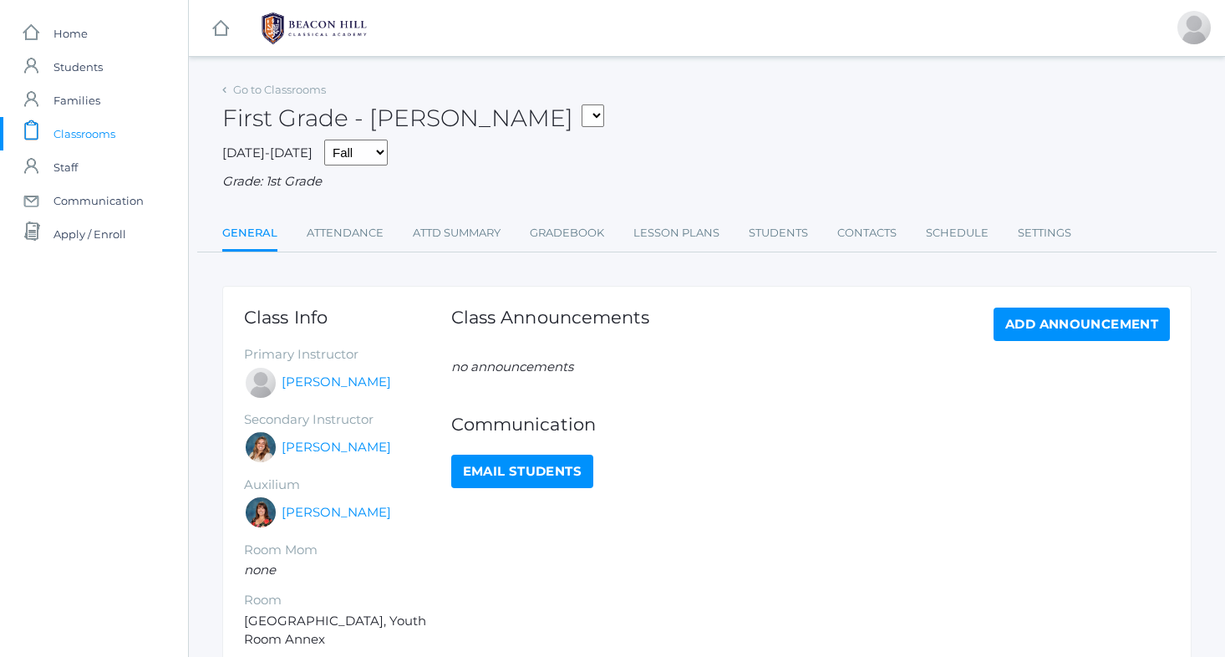
click at [495, 467] on link "Email Students" at bounding box center [522, 471] width 142 height 33
select select "1989"
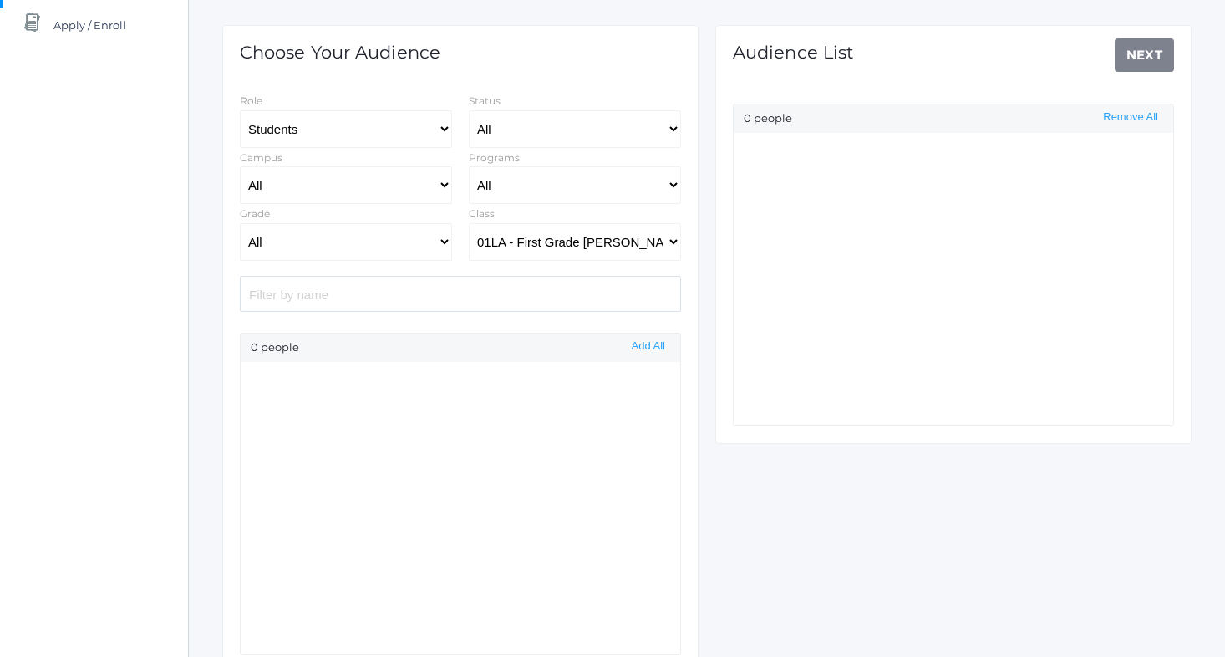
scroll to position [206, 0]
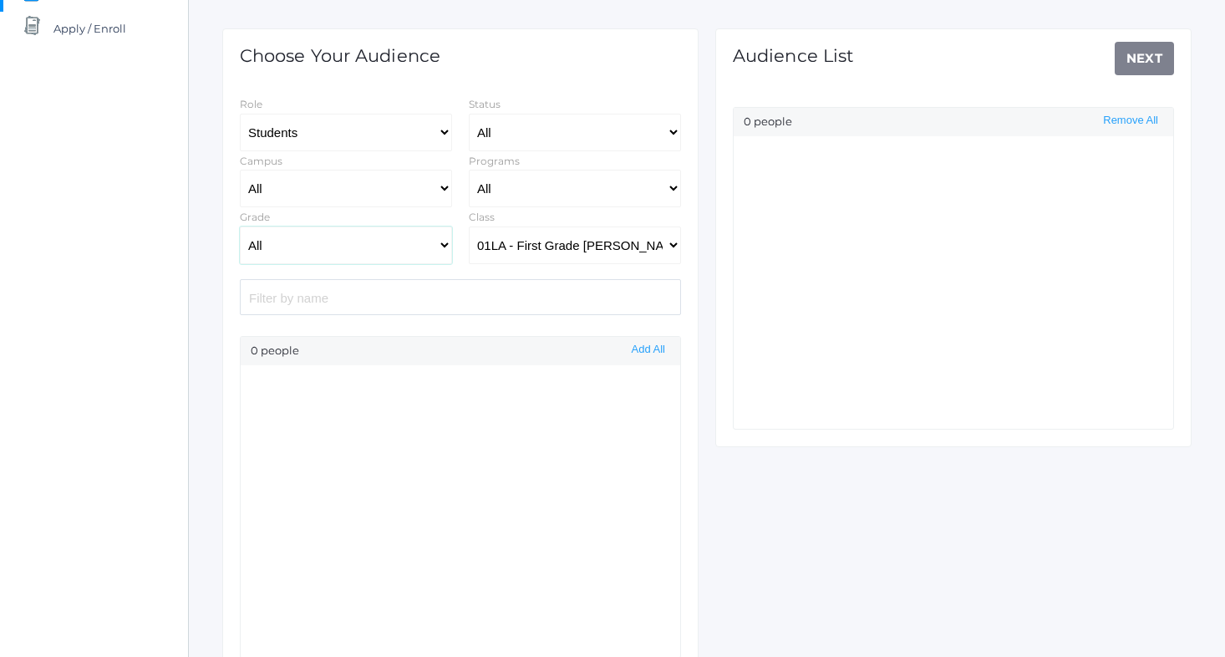
select select "1"
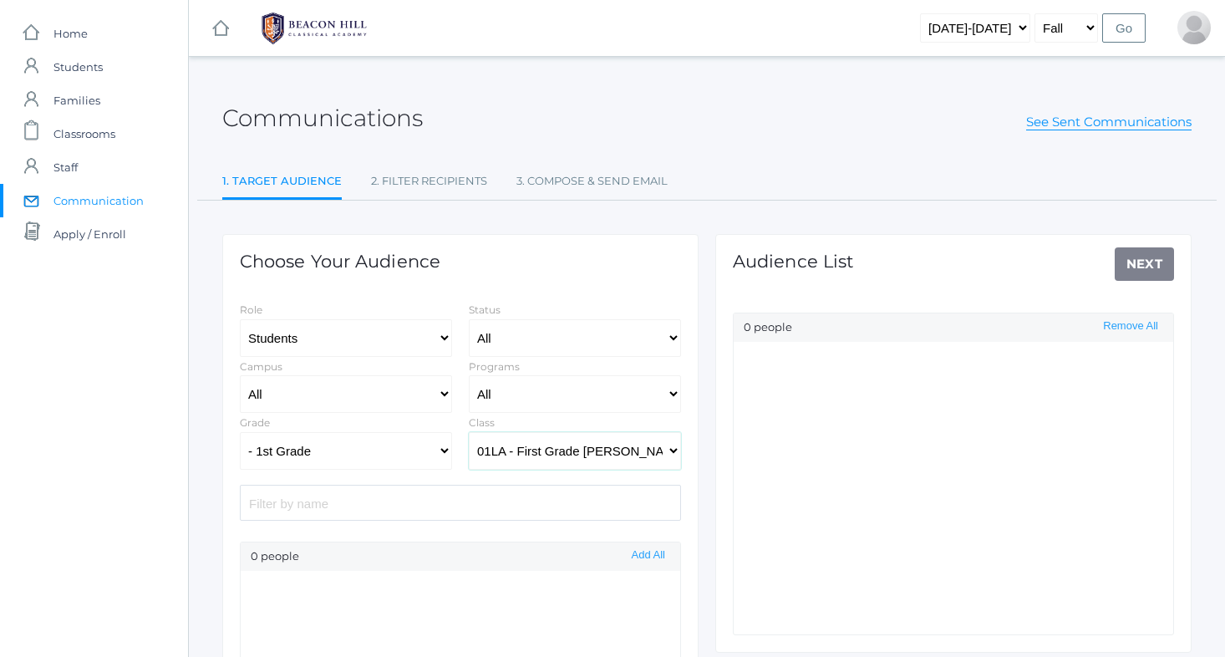
scroll to position [0, 0]
click at [95, 193] on span "Communication" at bounding box center [98, 200] width 90 height 33
select select "1989"
click at [566, 191] on link "3. Compose & Send Email" at bounding box center [591, 181] width 151 height 33
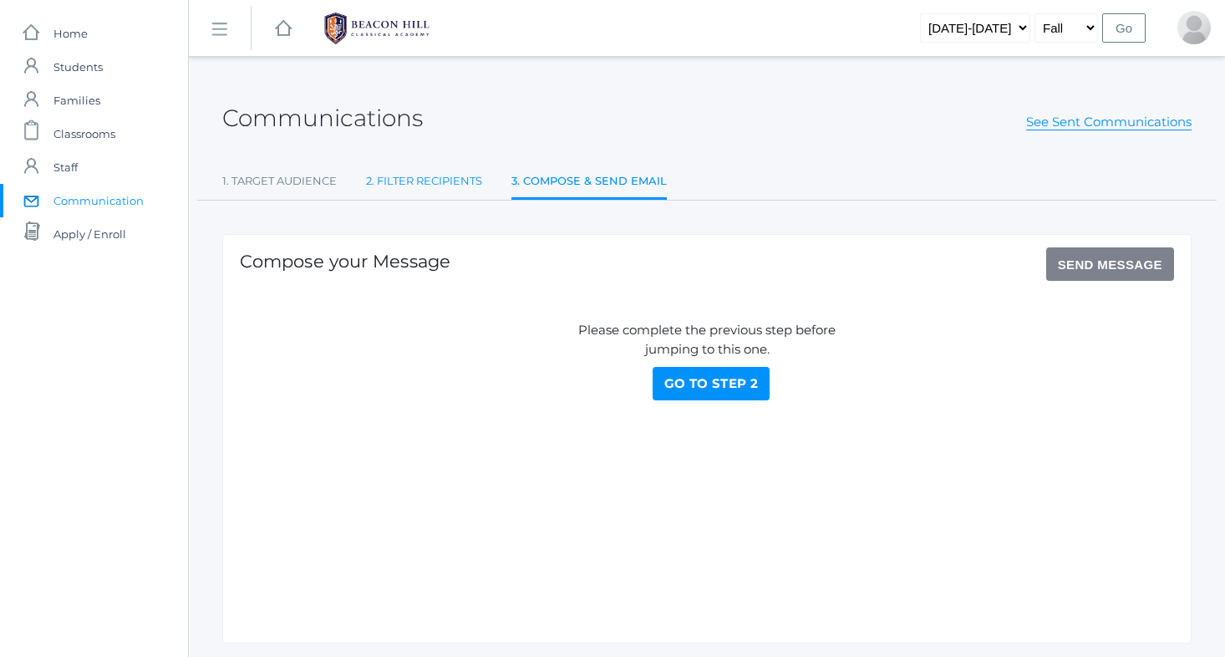
click at [461, 168] on link "2. Filter Recipients" at bounding box center [424, 181] width 116 height 33
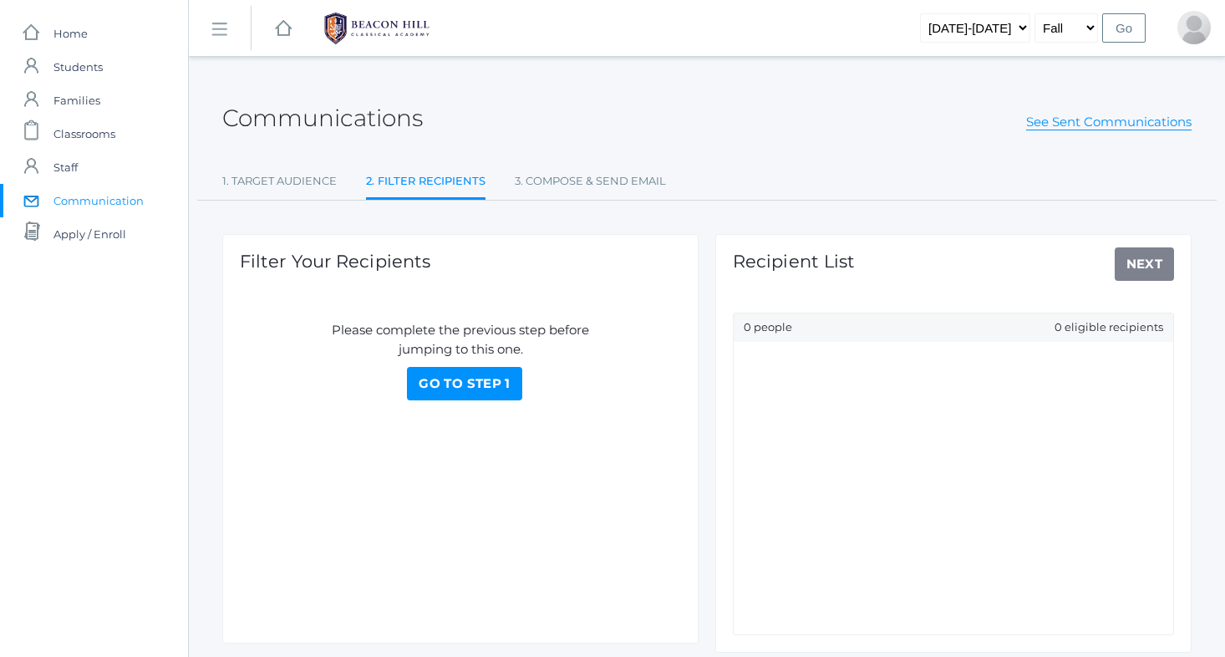
click at [1050, 103] on div "Communications See Sent Communications" at bounding box center [706, 109] width 969 height 62
click at [1052, 121] on link "See Sent Communications" at bounding box center [1108, 122] width 165 height 17
click at [82, 137] on span "Classrooms" at bounding box center [84, 133] width 62 height 33
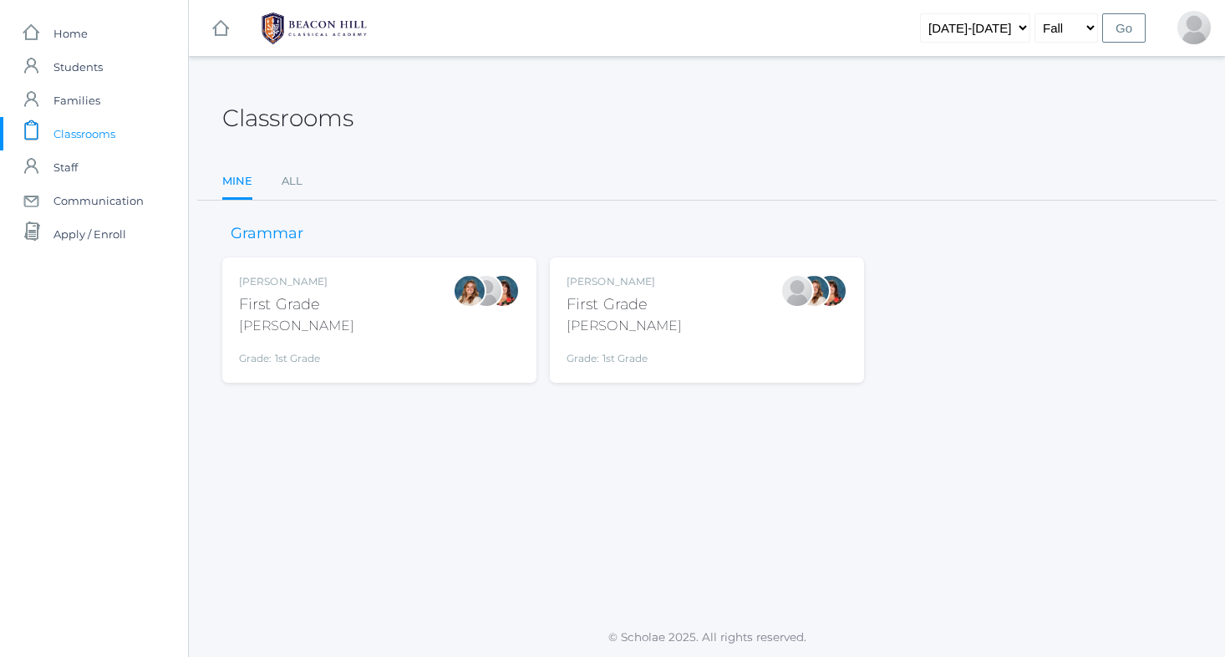
click at [603, 322] on div "[PERSON_NAME]" at bounding box center [624, 326] width 115 height 20
click at [624, 343] on div "Grade: 1st Grade" at bounding box center [624, 354] width 115 height 23
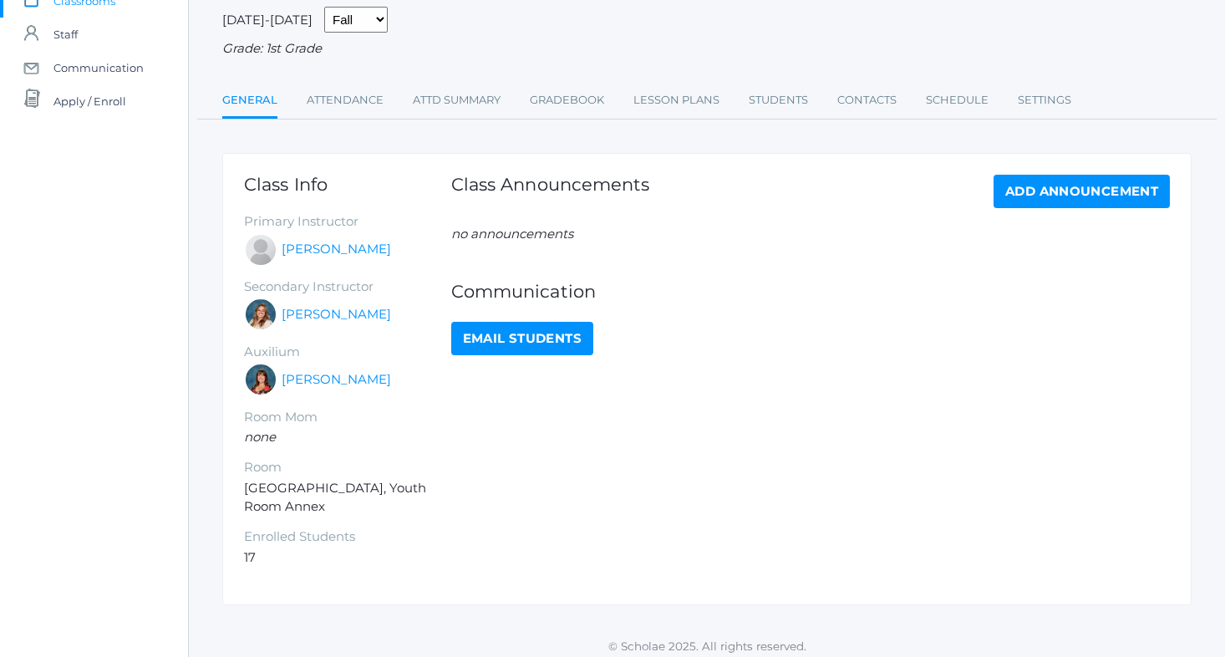
scroll to position [131, 0]
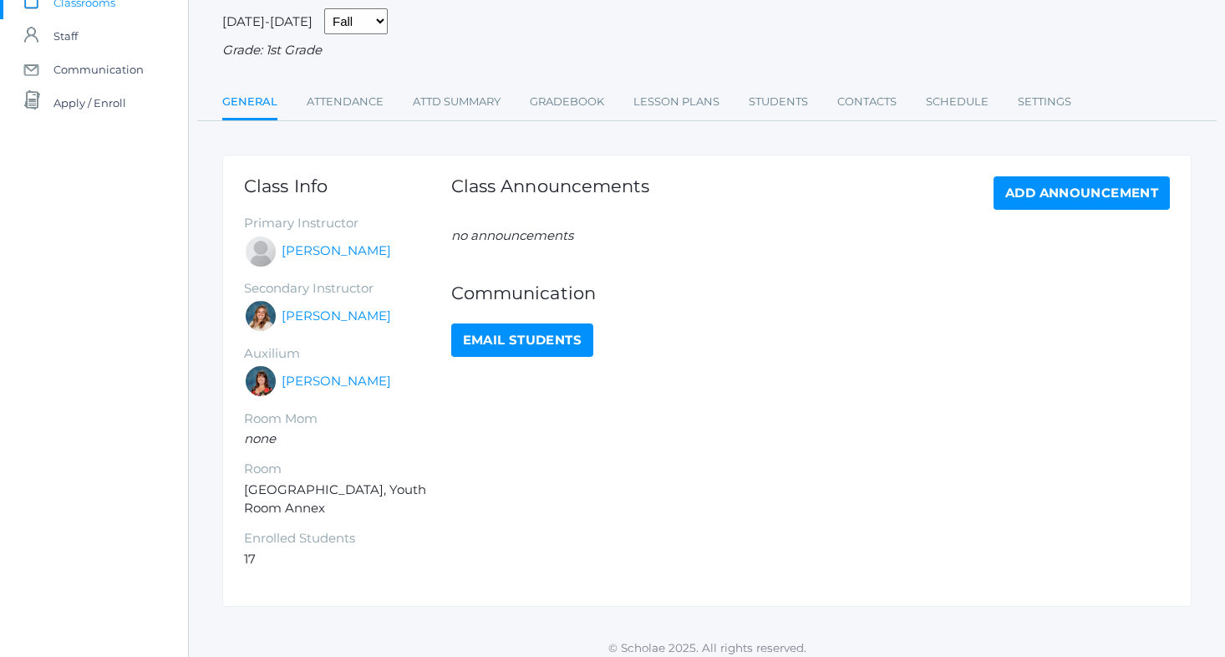
click at [516, 348] on link "Email Students" at bounding box center [522, 339] width 142 height 33
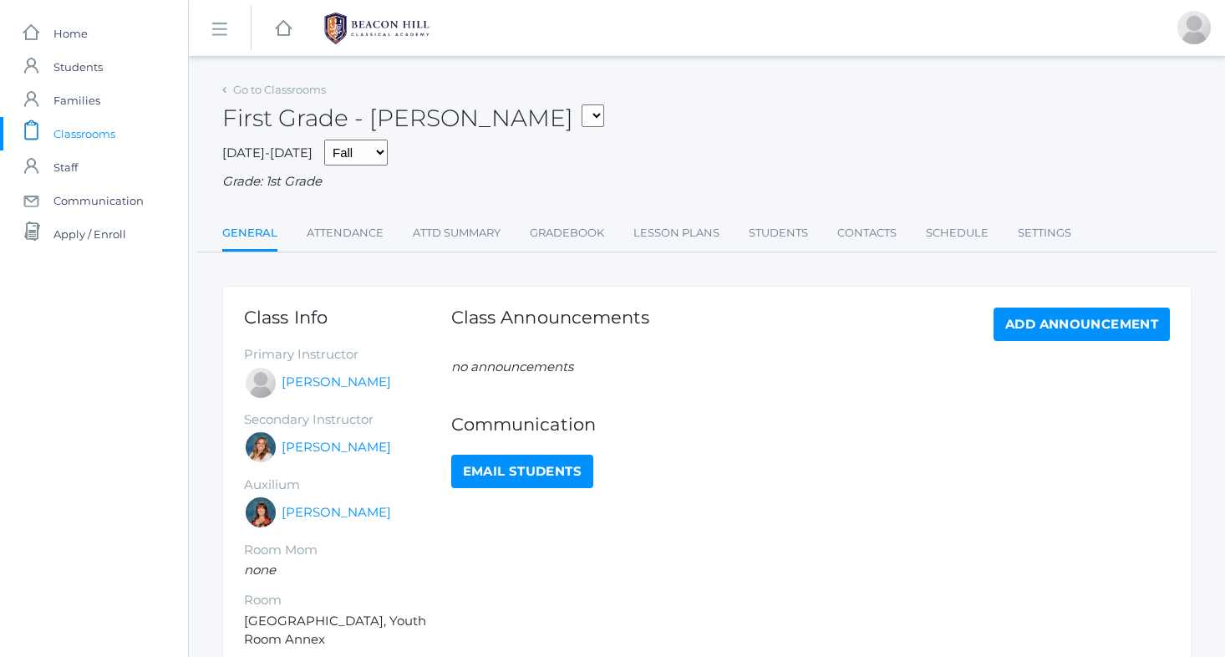
click at [523, 468] on link "Email Students" at bounding box center [522, 471] width 142 height 33
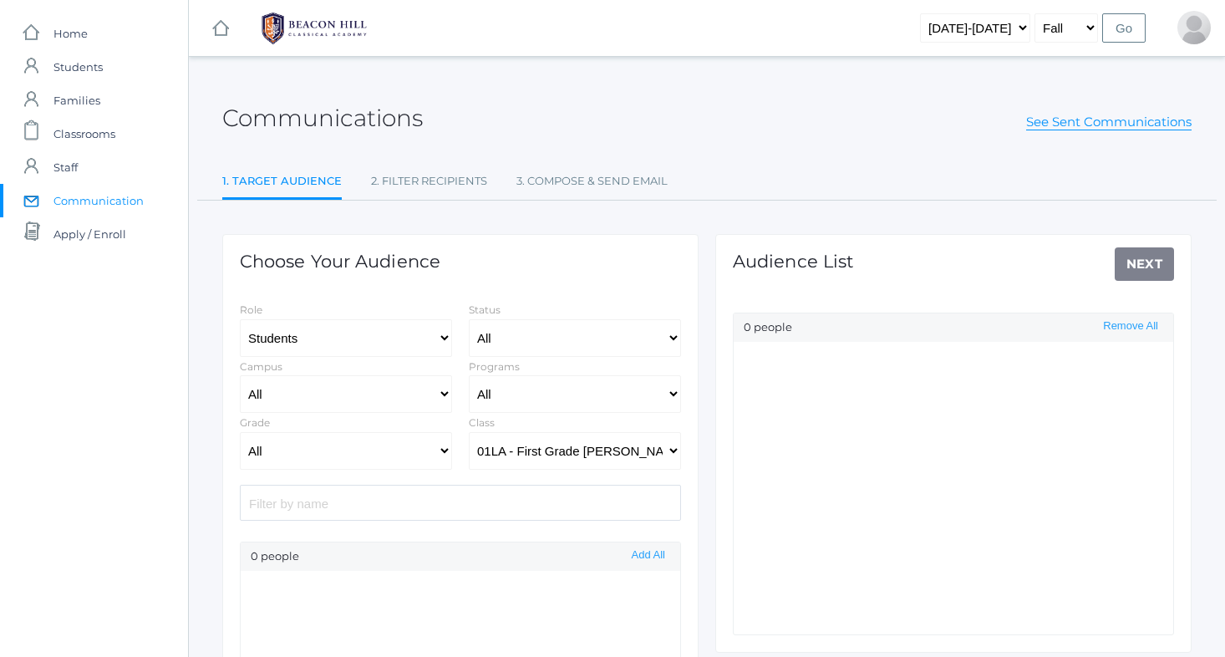
select select "1989"
select select "Enrolled"
select select "1"
click at [642, 556] on button "Add All" at bounding box center [648, 555] width 43 height 14
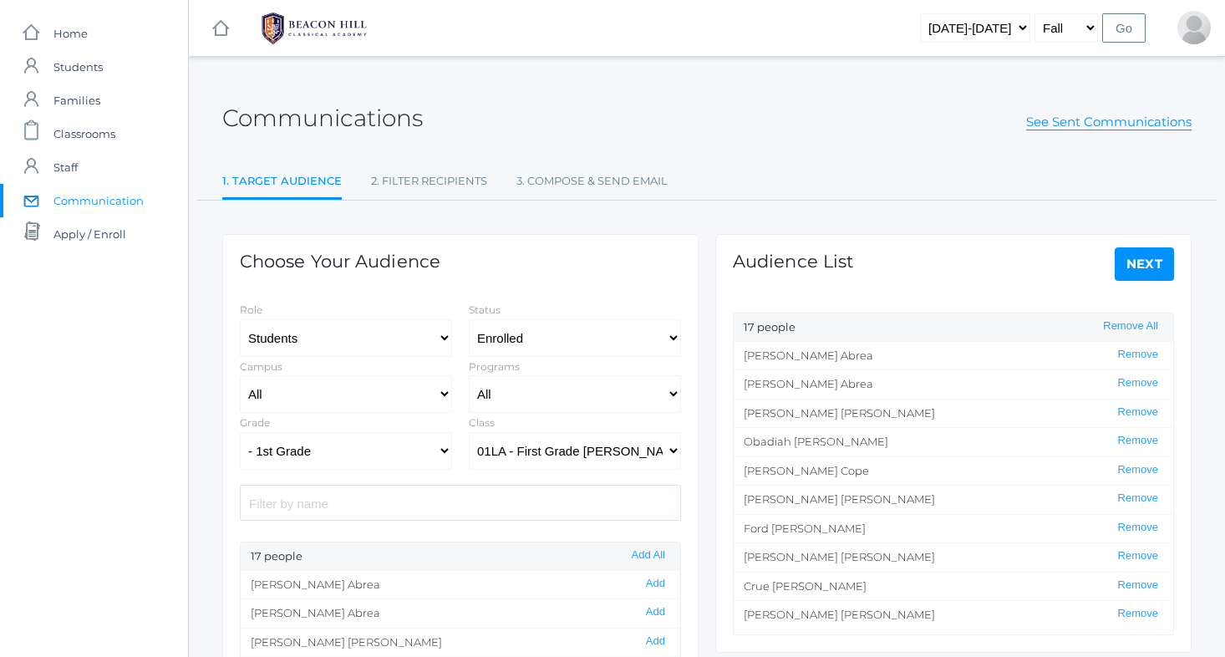
click at [1146, 266] on link "Next" at bounding box center [1145, 263] width 60 height 33
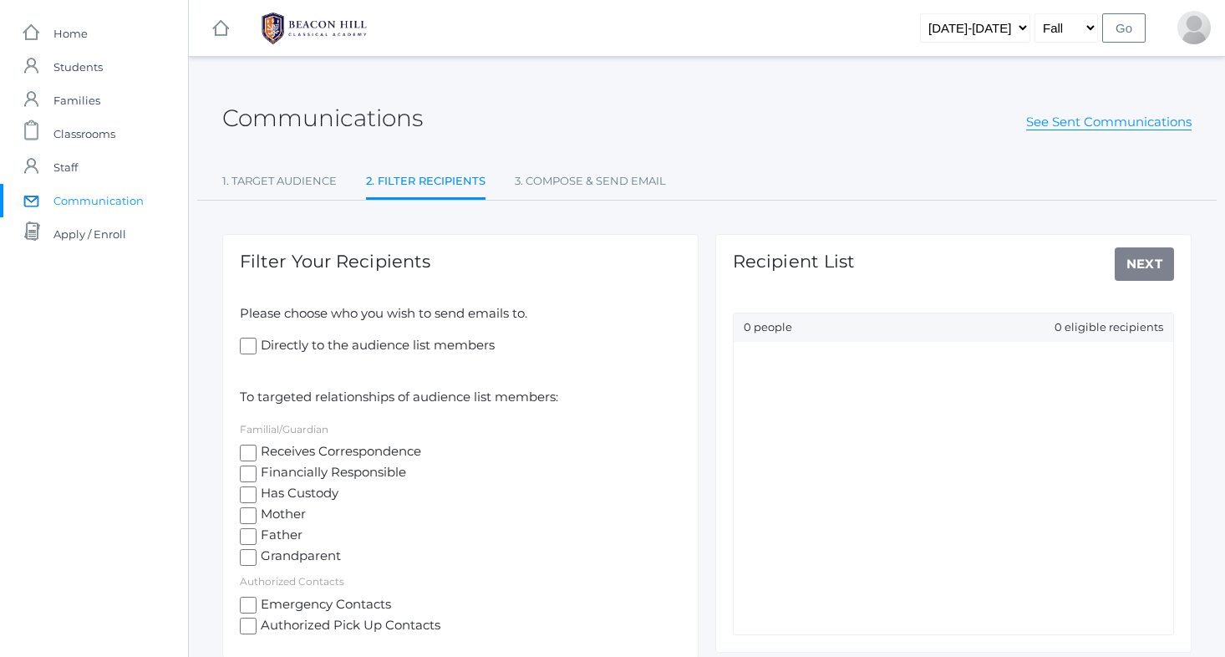
click at [1146, 266] on div "Recipient List Next 0 people 0 eligible recipients" at bounding box center [953, 443] width 476 height 419
